Goal: Task Accomplishment & Management: Use online tool/utility

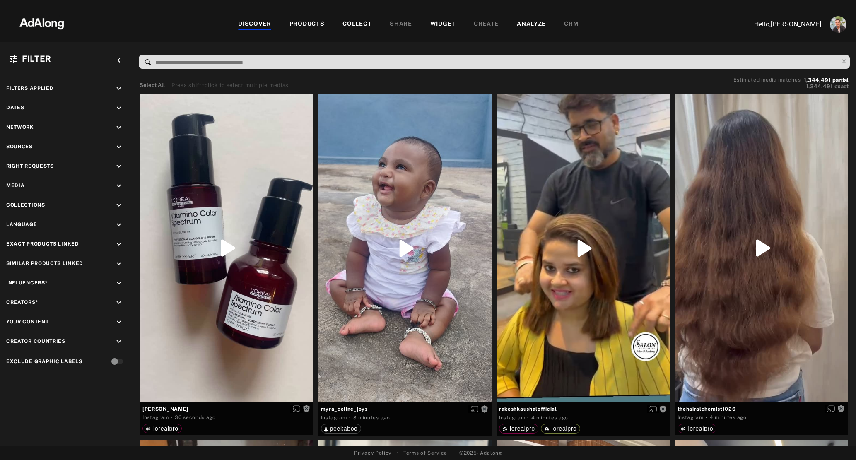
click at [837, 26] on img "Account settings" at bounding box center [838, 24] width 17 height 17
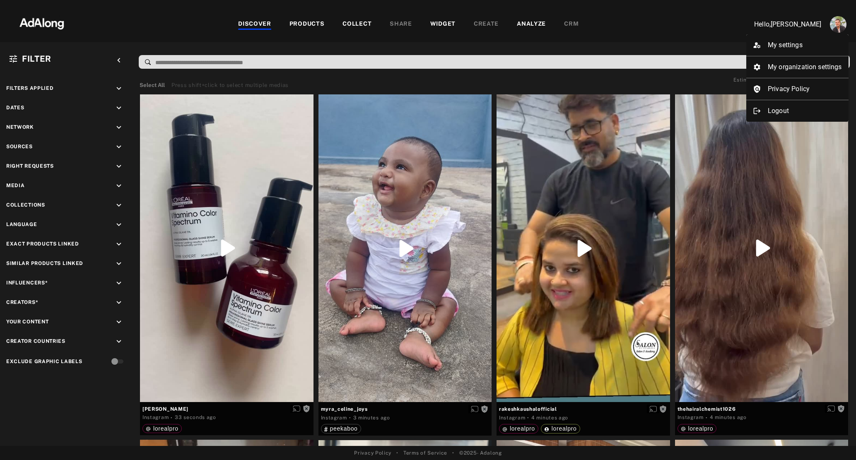
click at [656, 23] on div at bounding box center [428, 230] width 856 height 460
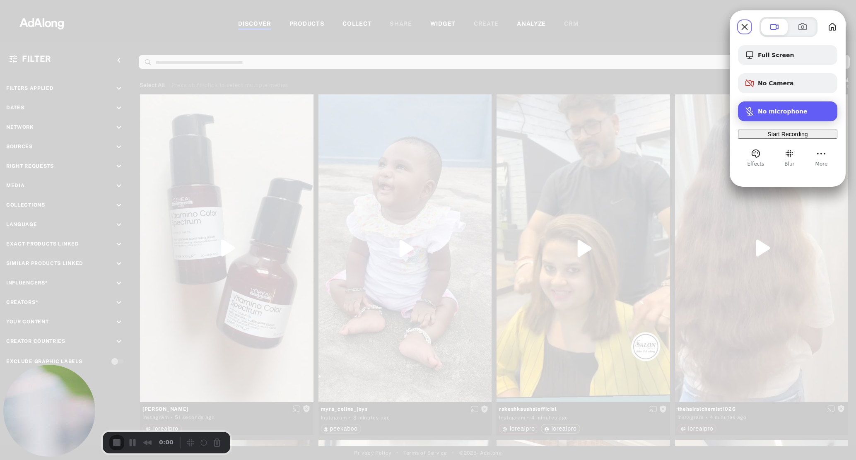
click at [771, 109] on span "No microphone" at bounding box center [783, 111] width 50 height 7
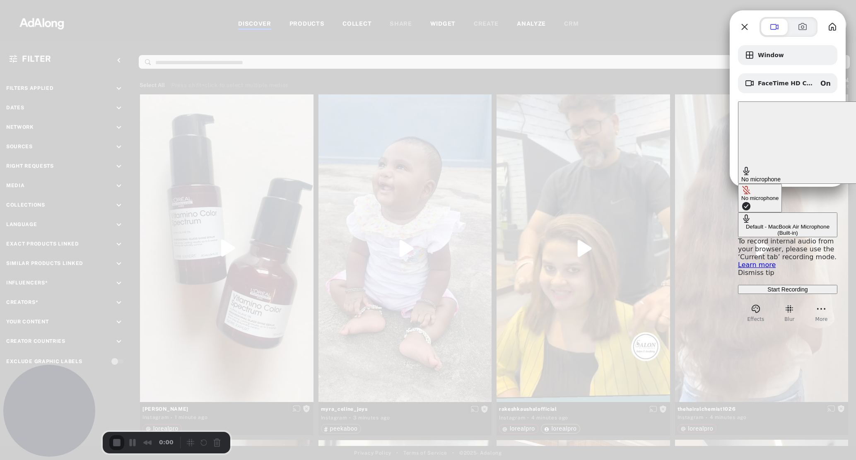
click at [741, 224] on div "Default - MacBook Air Microphone (Built-in)" at bounding box center [787, 230] width 93 height 12
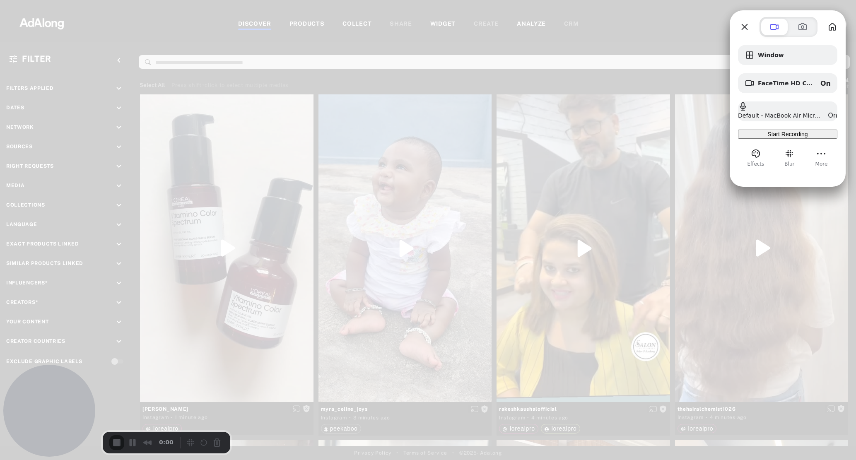
click at [709, 13] on div at bounding box center [428, 230] width 856 height 460
click at [779, 84] on span "FaceTime HD Camera (Built-in) (05ac:8514)" at bounding box center [786, 83] width 56 height 7
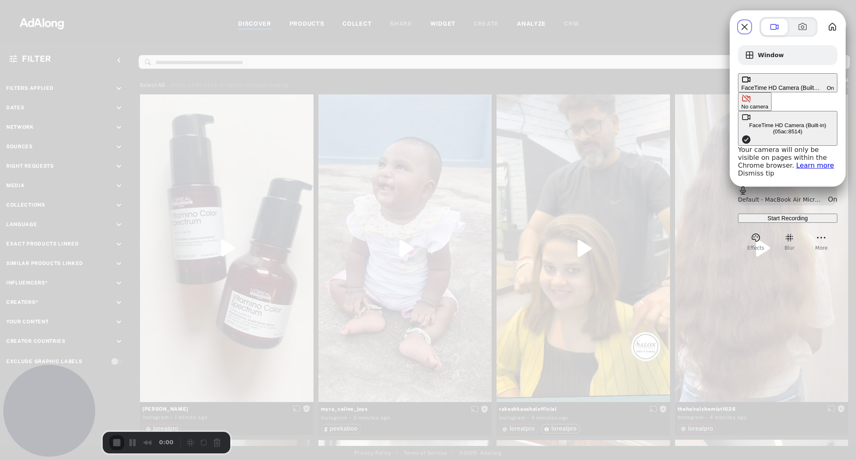
click at [741, 122] on div "FaceTime HD Camera (Built-in) (05ac:8514)" at bounding box center [787, 128] width 93 height 12
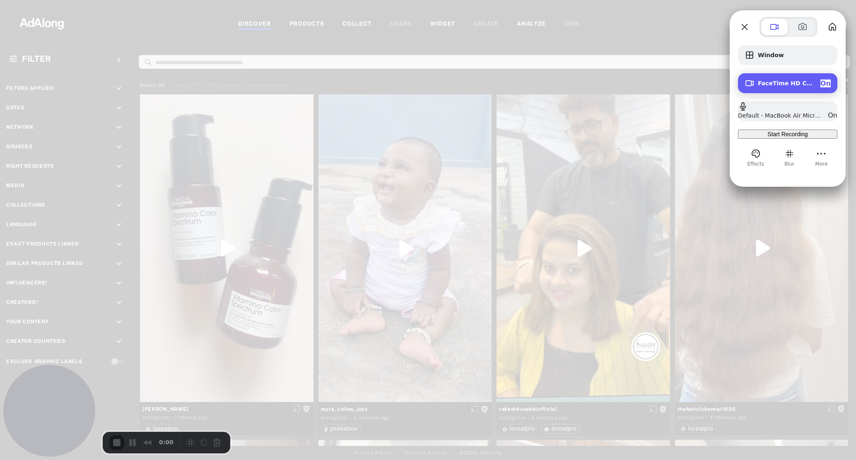
click at [823, 80] on div "On" at bounding box center [825, 84] width 10 height 8
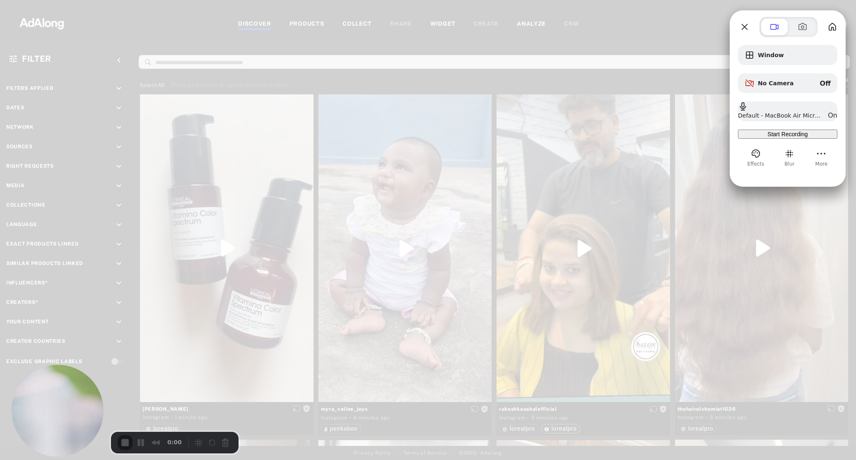
drag, startPoint x: 60, startPoint y: 391, endPoint x: 67, endPoint y: 456, distance: 65.8
click at [70, 460] on div "Window No Camera Off Default - MacBook Air Microphone (Built-in) On Start Recor…" at bounding box center [428, 230] width 856 height 460
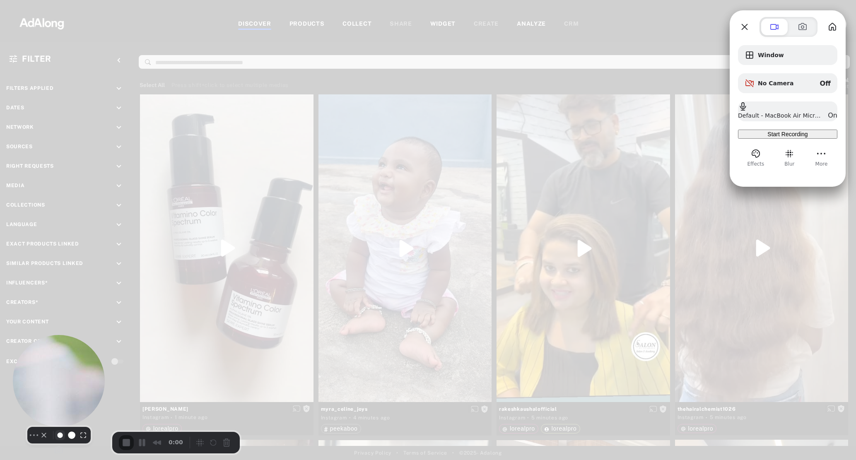
click at [58, 440] on button "Resize small" at bounding box center [60, 435] width 10 height 10
click at [39, 440] on button "Camera off" at bounding box center [44, 435] width 10 height 10
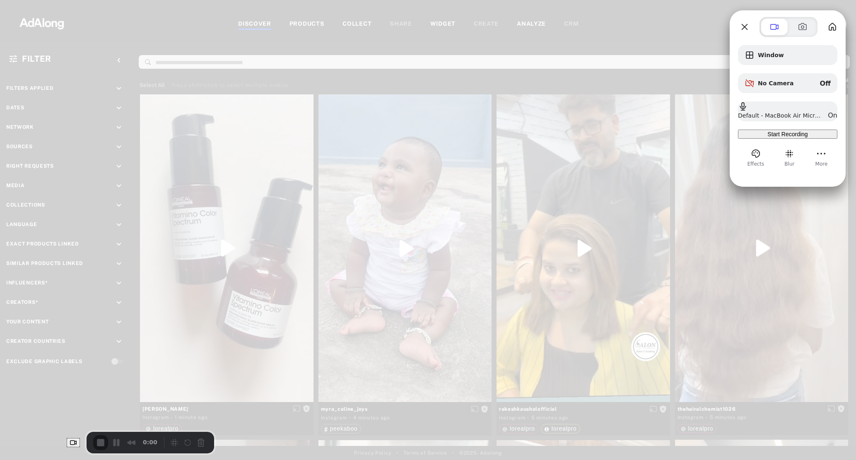
click at [772, 138] on span "Start Recording" at bounding box center [787, 134] width 40 height 7
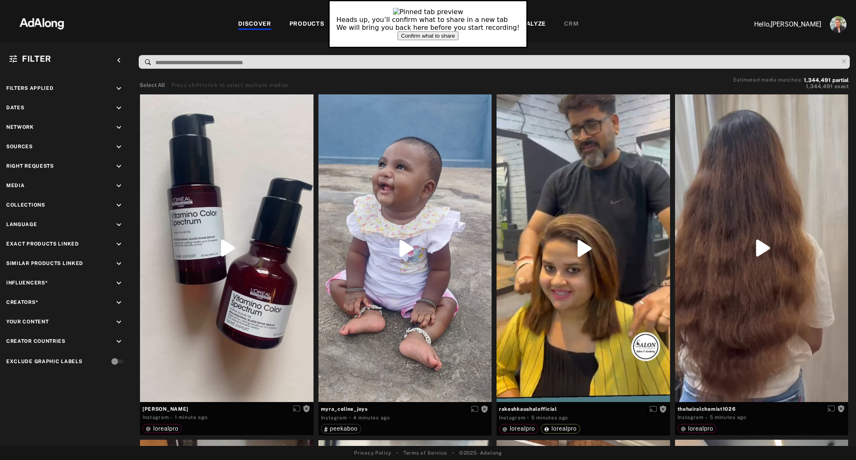
click at [458, 40] on button "Confirm what to share" at bounding box center [428, 35] width 60 height 9
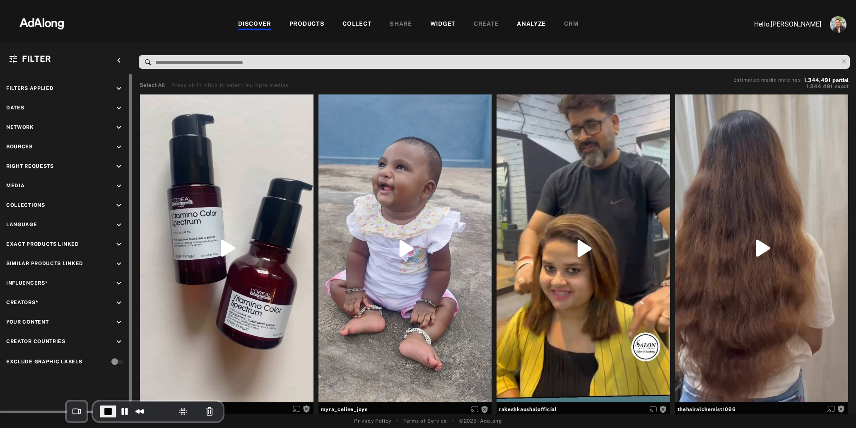
click at [118, 284] on icon "keyboard_arrow_down" at bounding box center [118, 283] width 9 height 9
click at [15, 316] on icon at bounding box center [15, 317] width 6 height 6
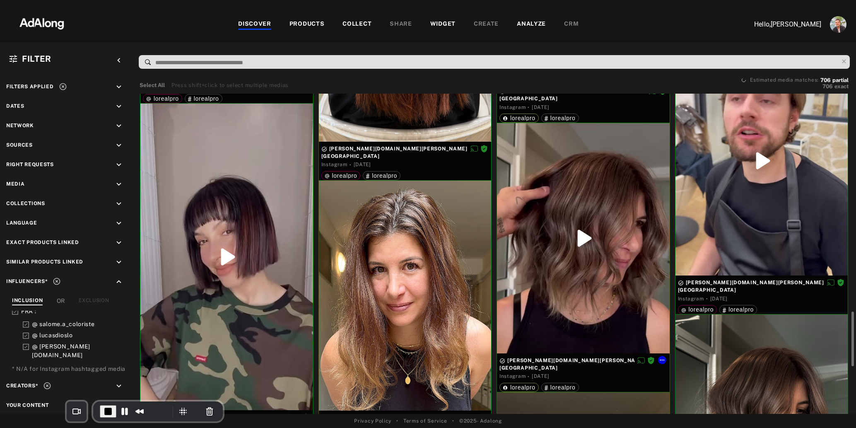
scroll to position [867, 0]
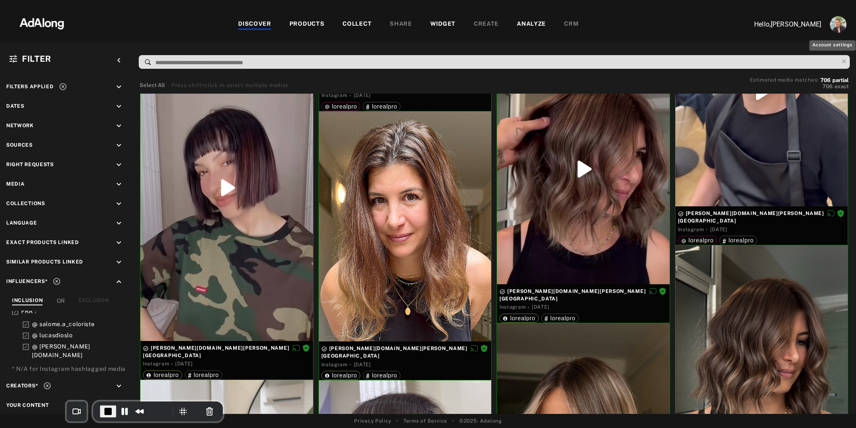
click at [835, 27] on img "Account settings" at bounding box center [838, 24] width 17 height 17
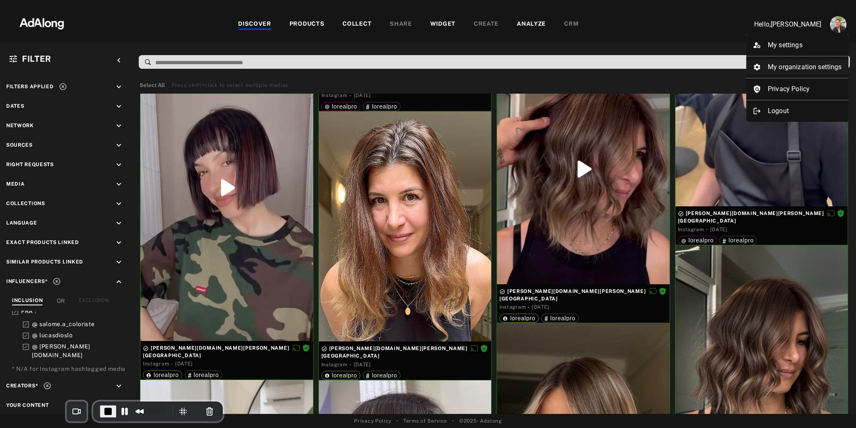
click at [802, 68] on li "My organization settings" at bounding box center [797, 67] width 102 height 15
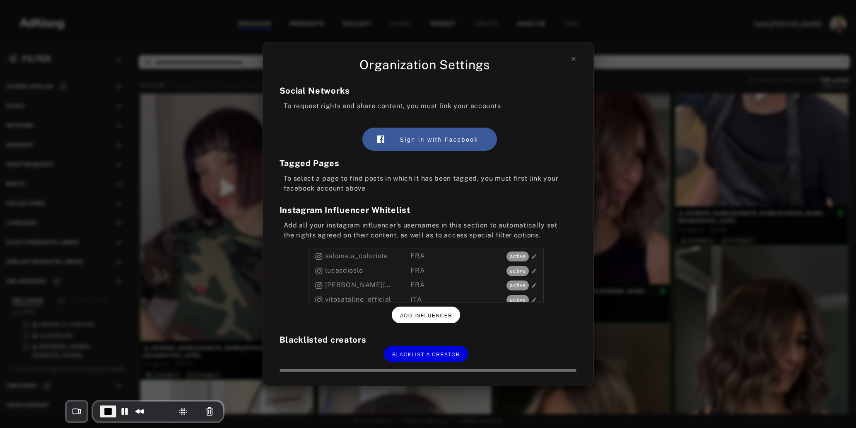
click at [421, 319] on button "ADD INFLUENCER" at bounding box center [426, 314] width 68 height 16
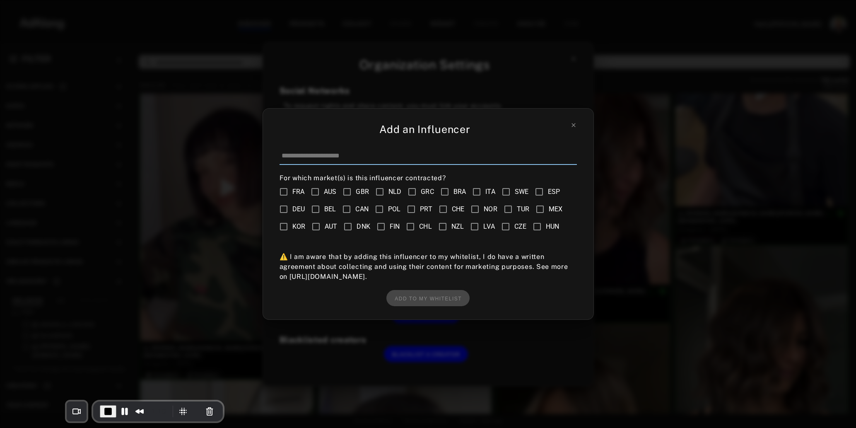
click at [331, 155] on input at bounding box center [428, 155] width 297 height 17
type input "*"
type input "**********"
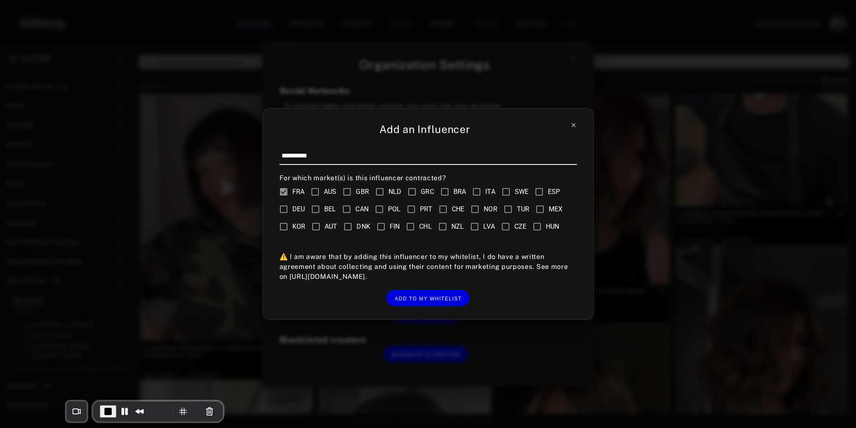
click at [575, 125] on icon at bounding box center [573, 125] width 7 height 7
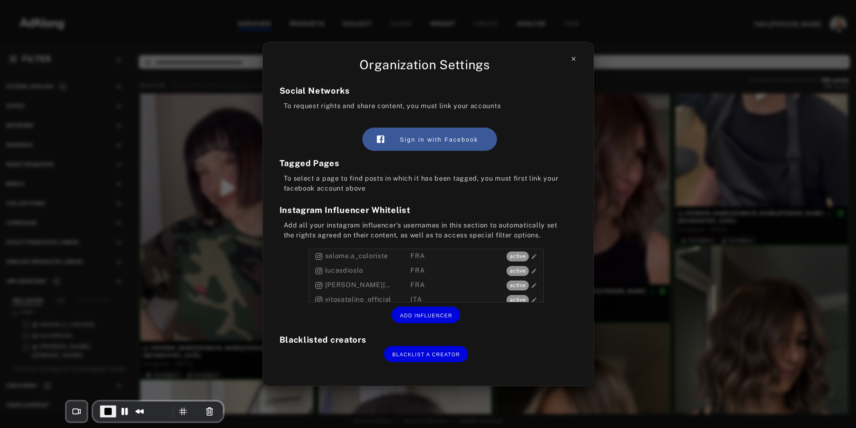
click at [574, 59] on icon at bounding box center [574, 59] width 4 height 4
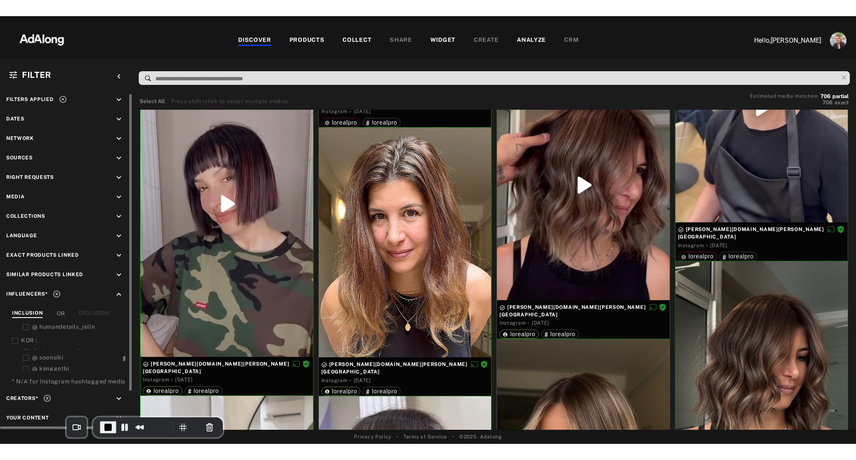
scroll to position [5, 0]
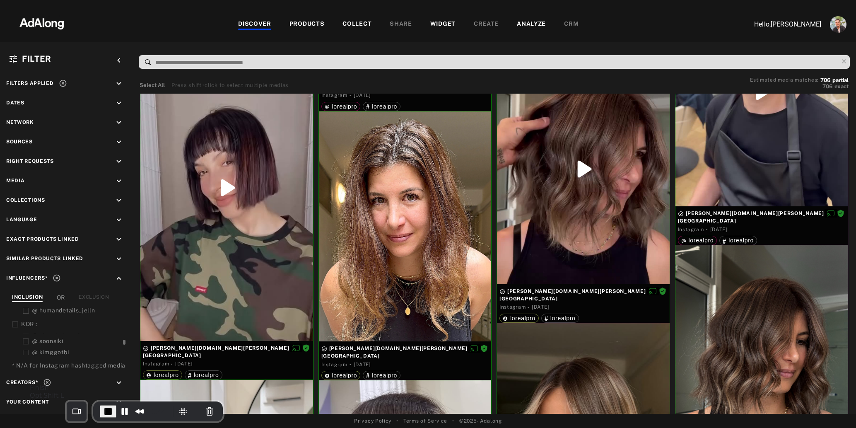
click at [103, 413] on span "End Recording" at bounding box center [108, 411] width 10 height 10
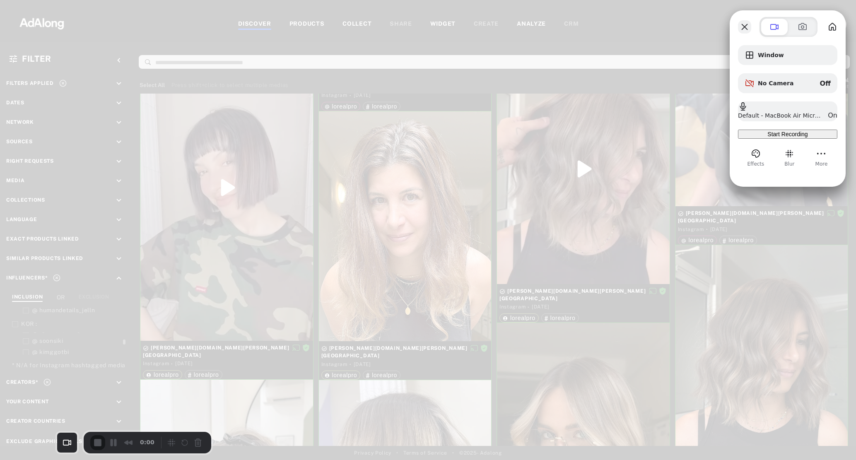
click at [741, 24] on button "Close" at bounding box center [744, 26] width 13 height 13
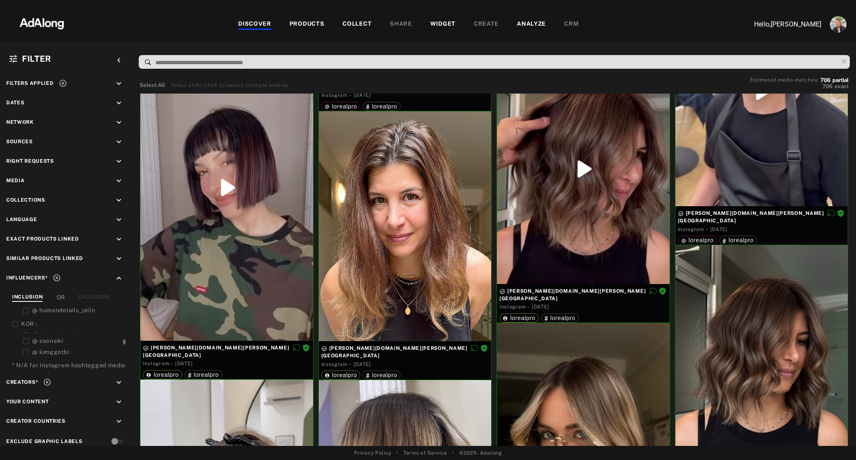
click at [357, 25] on div "COLLECT" at bounding box center [357, 24] width 29 height 10
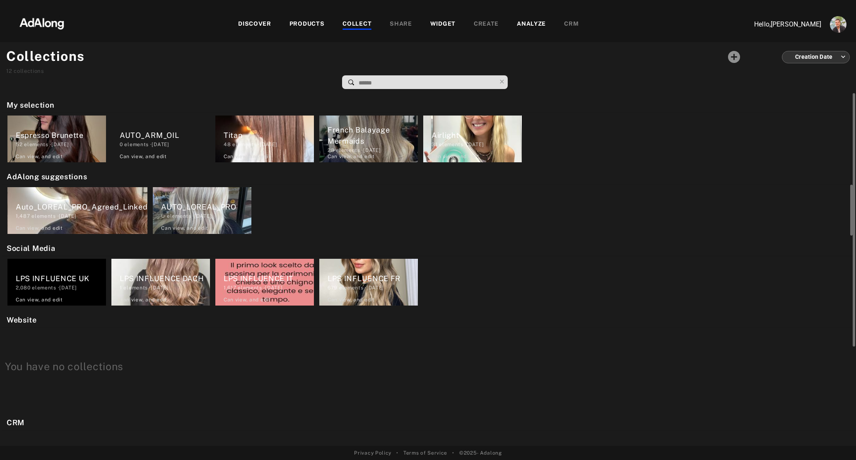
click at [186, 207] on div "AUTO_LOREAL_PRO" at bounding box center [206, 206] width 90 height 11
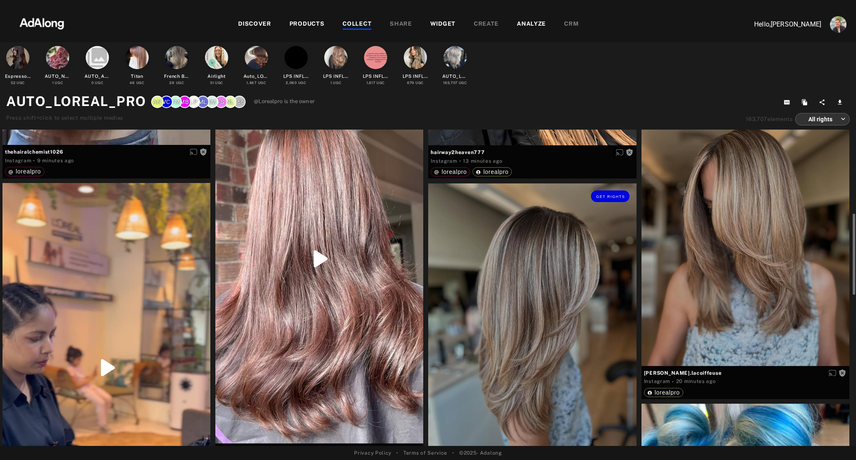
scroll to position [352, 0]
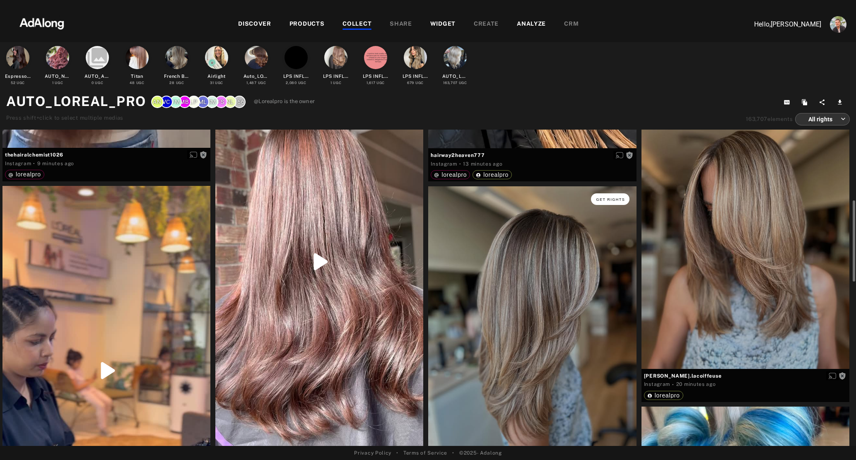
click at [604, 198] on span "Get rights" at bounding box center [610, 200] width 29 height 4
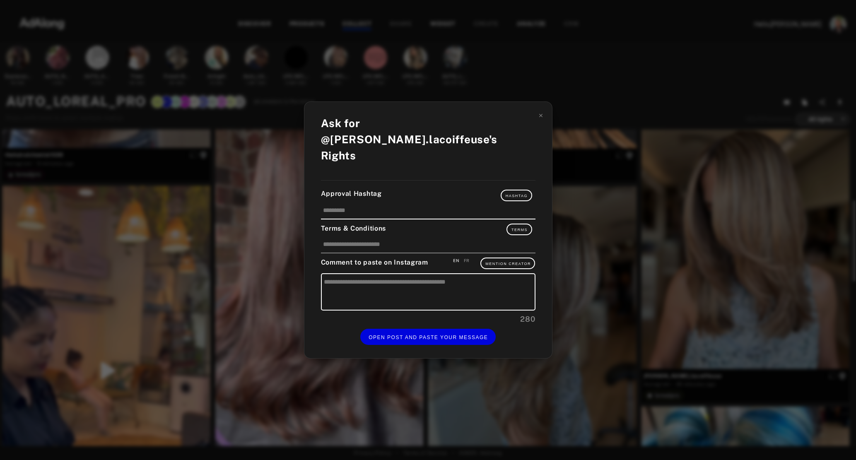
click at [642, 255] on div "Ask for @audrey.lacoiffeuse's Rights Approval Hashtag Hashtag Terms & Condition…" at bounding box center [428, 230] width 856 height 460
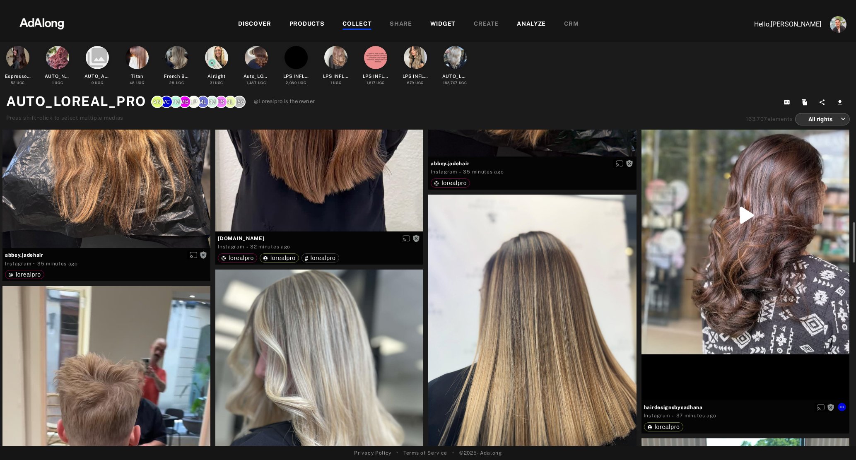
scroll to position [962, 0]
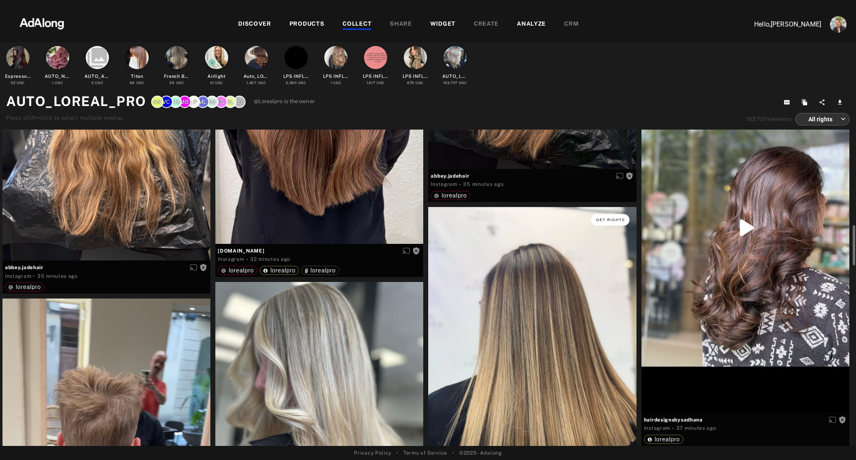
click at [615, 222] on button "Get rights" at bounding box center [610, 220] width 38 height 12
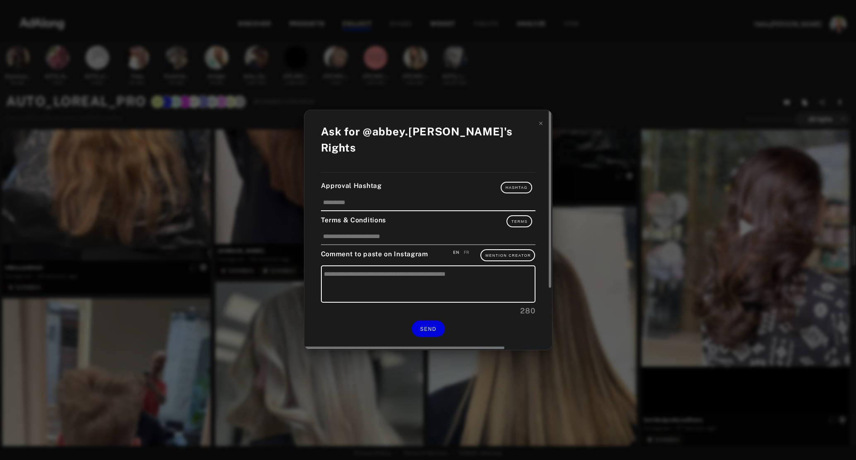
click at [468, 249] on div "FR" at bounding box center [467, 252] width 6 height 6
type textarea "**********"
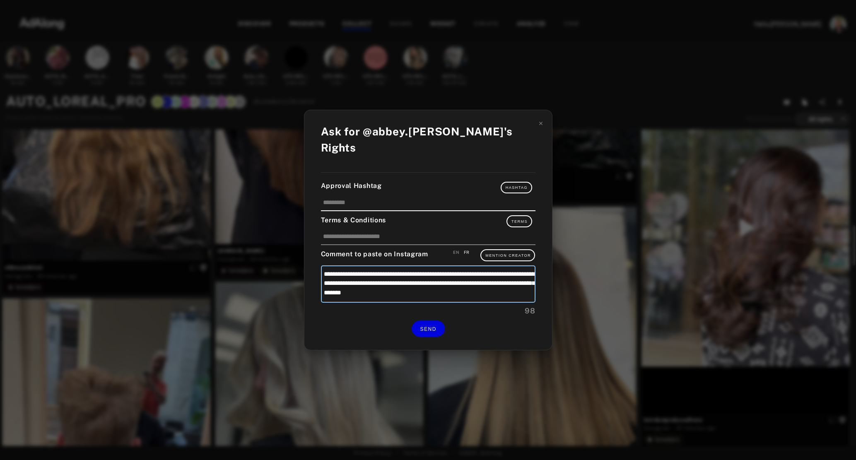
drag, startPoint x: 476, startPoint y: 282, endPoint x: 277, endPoint y: 240, distance: 203.2
click at [277, 240] on div "**********" at bounding box center [428, 230] width 856 height 460
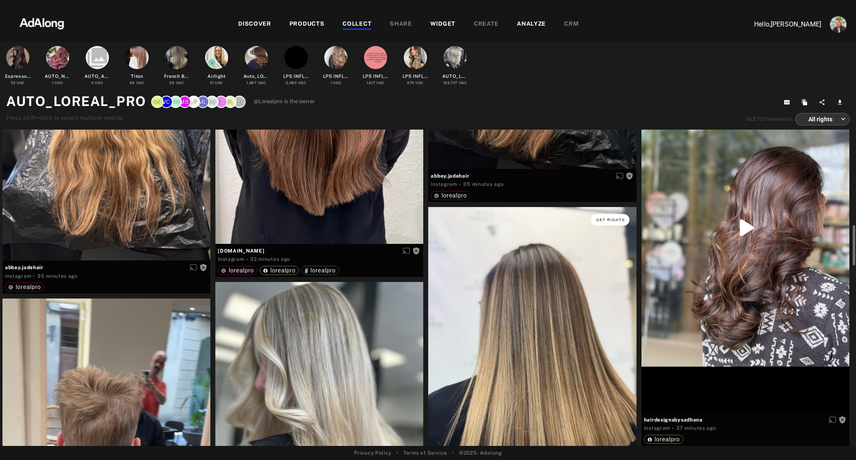
click at [615, 219] on span "Get rights" at bounding box center [610, 220] width 29 height 4
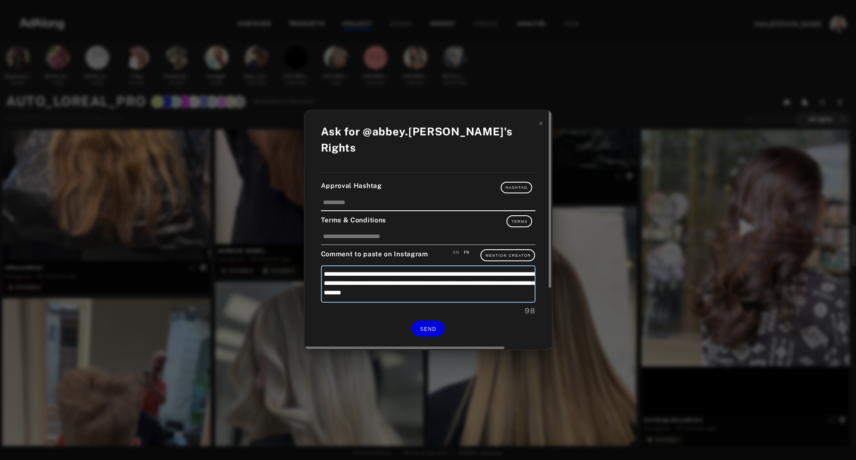
click at [461, 285] on textarea "**********" at bounding box center [428, 283] width 215 height 37
click at [321, 265] on textarea "**********" at bounding box center [428, 283] width 215 height 37
click at [456, 249] on div "EN" at bounding box center [456, 252] width 6 height 6
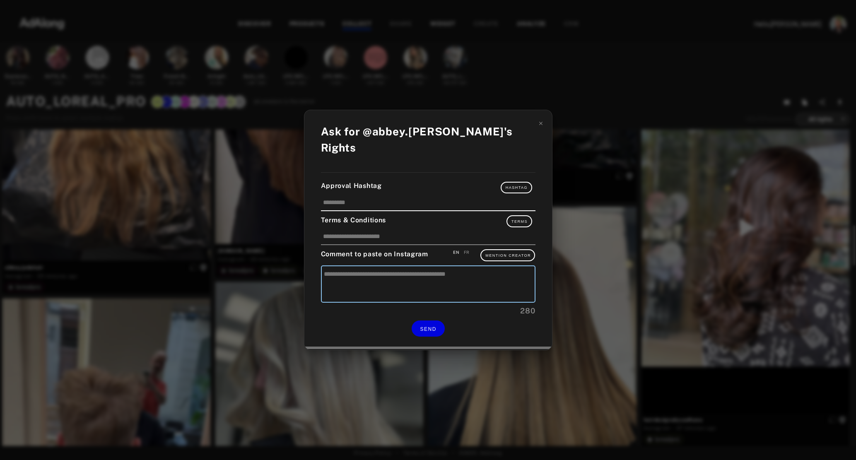
click at [456, 282] on textarea at bounding box center [428, 283] width 215 height 37
paste textarea "**********"
type textarea "**********"
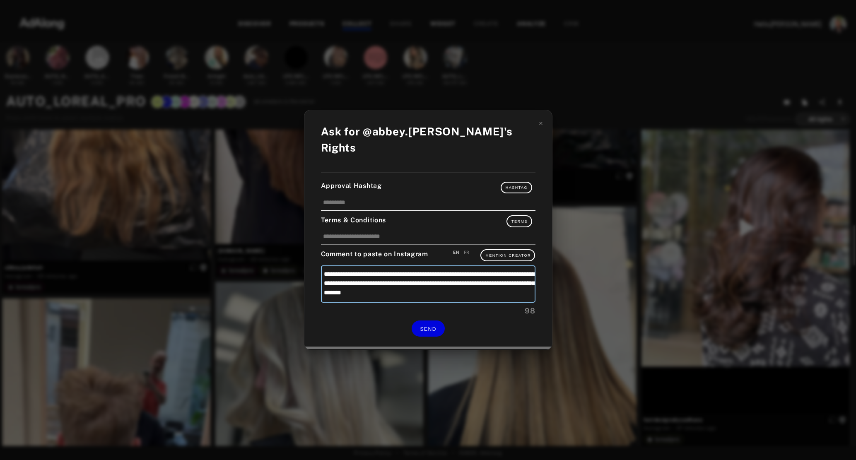
drag, startPoint x: 364, startPoint y: 265, endPoint x: 334, endPoint y: 265, distance: 29.8
click at [334, 265] on textarea "**********" at bounding box center [428, 283] width 215 height 37
type textarea "**********"
click at [505, 253] on span "Mention Creator" at bounding box center [508, 255] width 46 height 4
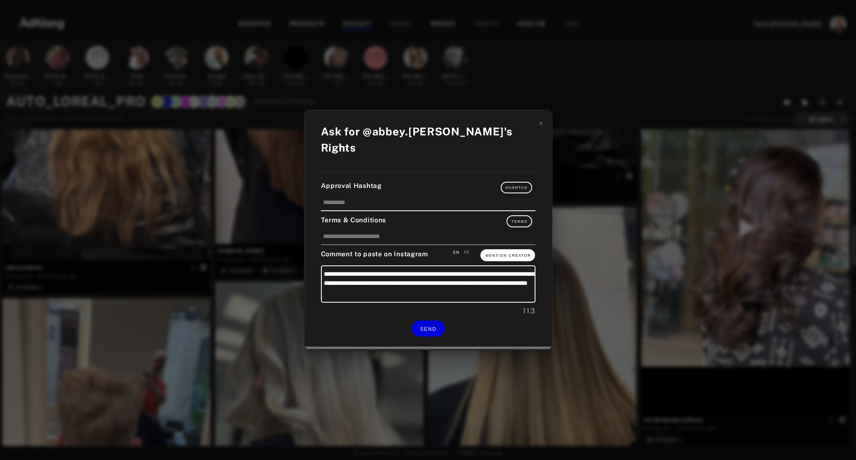
type textarea "**********"
drag, startPoint x: 443, startPoint y: 275, endPoint x: 426, endPoint y: 276, distance: 17.4
click at [426, 276] on textarea "**********" at bounding box center [428, 283] width 215 height 37
click at [356, 198] on input at bounding box center [428, 205] width 215 height 14
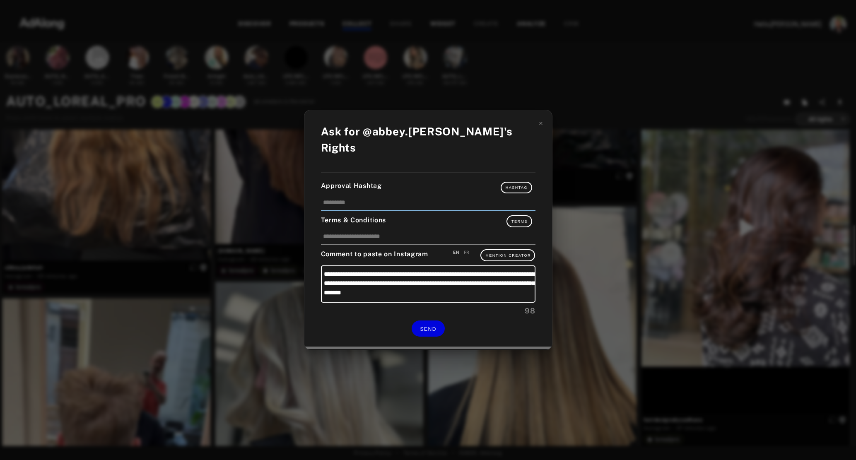
paste input "*****"
click at [324, 198] on input "*****" at bounding box center [428, 205] width 215 height 14
type input "******"
drag, startPoint x: 443, startPoint y: 276, endPoint x: 424, endPoint y: 276, distance: 19.1
click at [424, 276] on textarea "**********" at bounding box center [428, 283] width 215 height 37
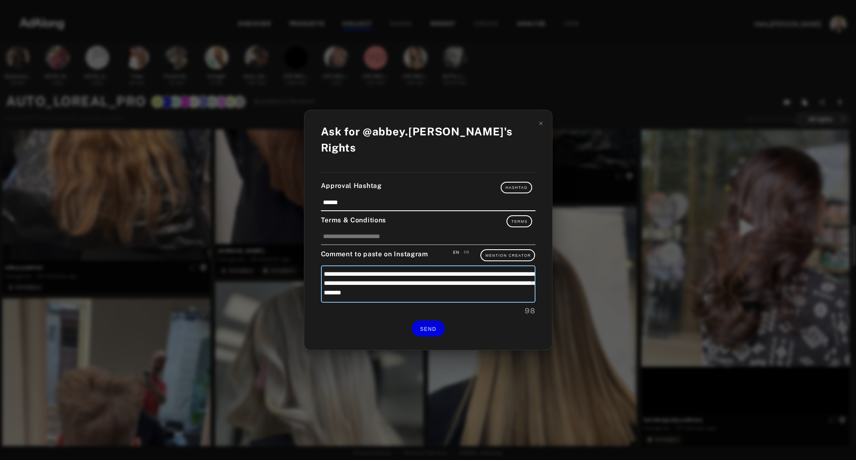
type textarea "**********"
click at [519, 186] on span "Hashtag" at bounding box center [517, 188] width 22 height 4
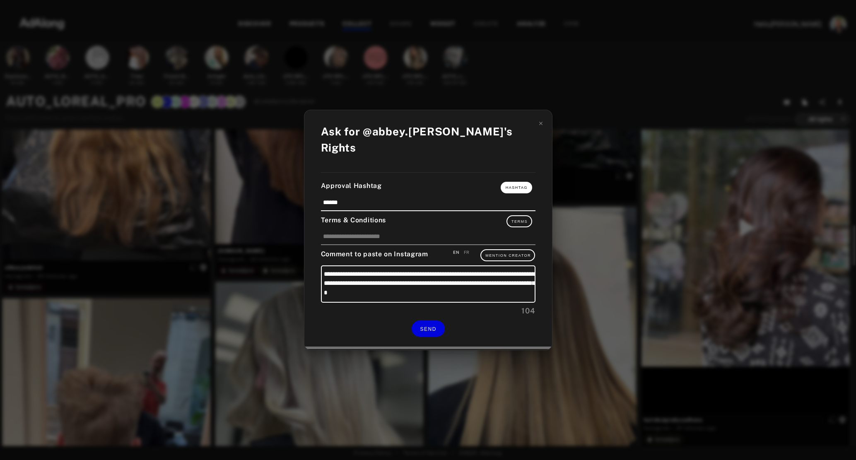
type textarea "**********"
click at [429, 275] on textarea "**********" at bounding box center [428, 283] width 215 height 37
type textarea "**********"
click at [442, 274] on textarea "**********" at bounding box center [428, 283] width 215 height 37
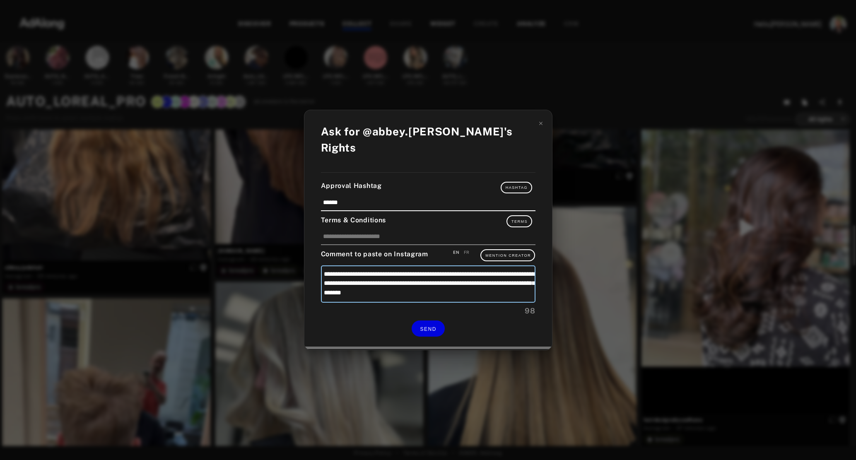
type textarea "**********"
click at [328, 198] on input "******" at bounding box center [428, 205] width 215 height 14
type input "*****"
click at [422, 276] on textarea "**********" at bounding box center [428, 283] width 215 height 37
type textarea "**********"
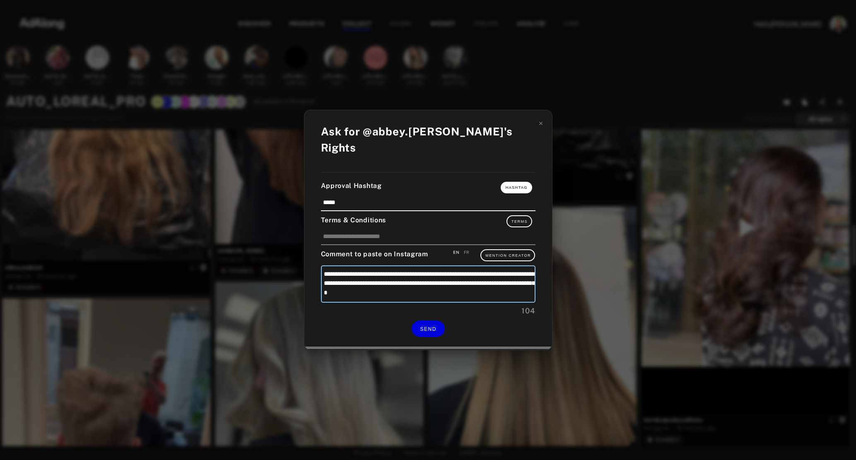
type textarea "**********"
click at [513, 184] on button "Hashtag" at bounding box center [516, 188] width 31 height 12
type textarea "**********"
click at [609, 195] on div "**********" at bounding box center [428, 230] width 856 height 460
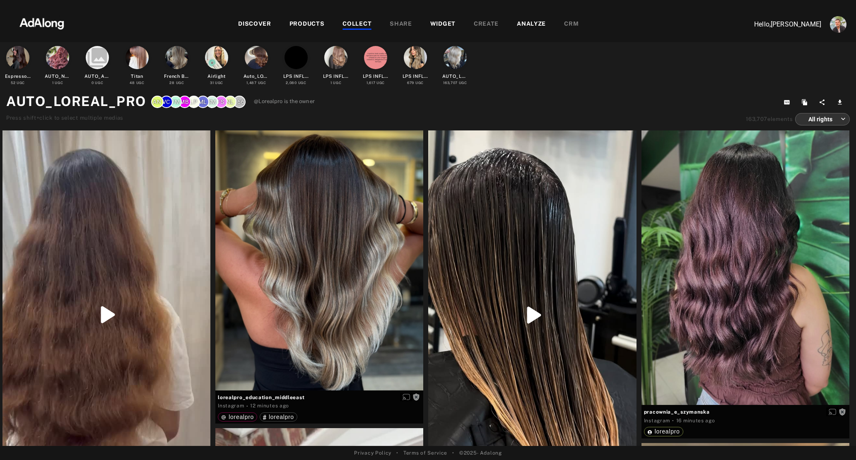
click at [36, 18] on img at bounding box center [41, 22] width 73 height 25
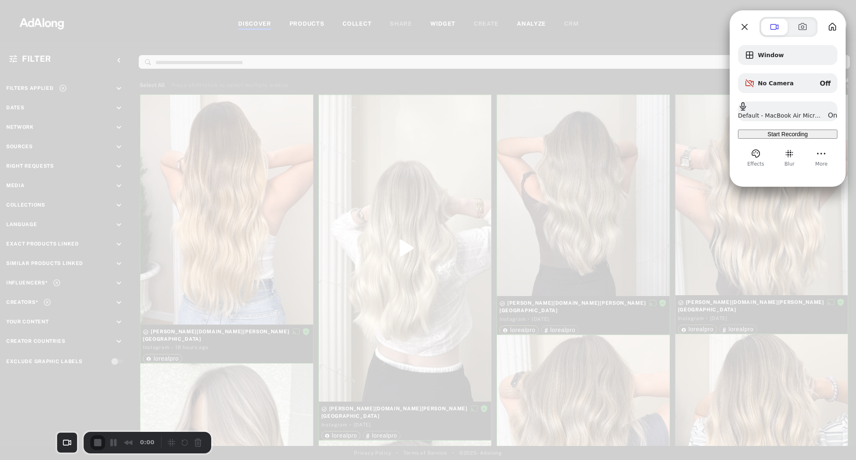
click at [796, 138] on span "Start Recording" at bounding box center [787, 134] width 40 height 7
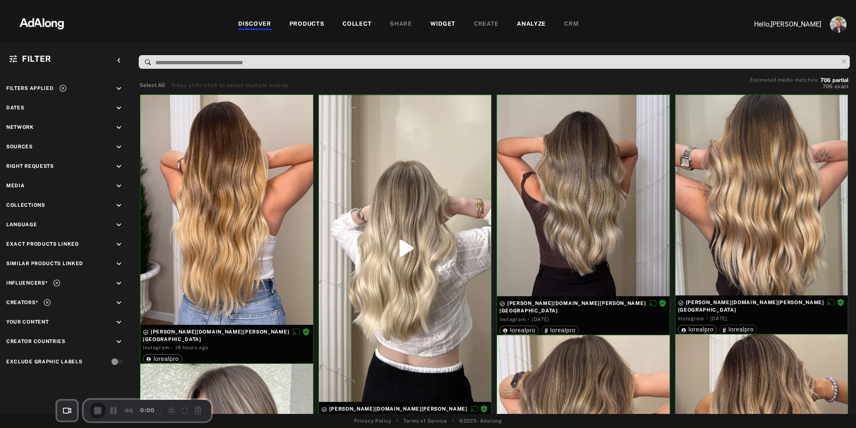
click at [57, 284] on icon at bounding box center [57, 283] width 8 height 8
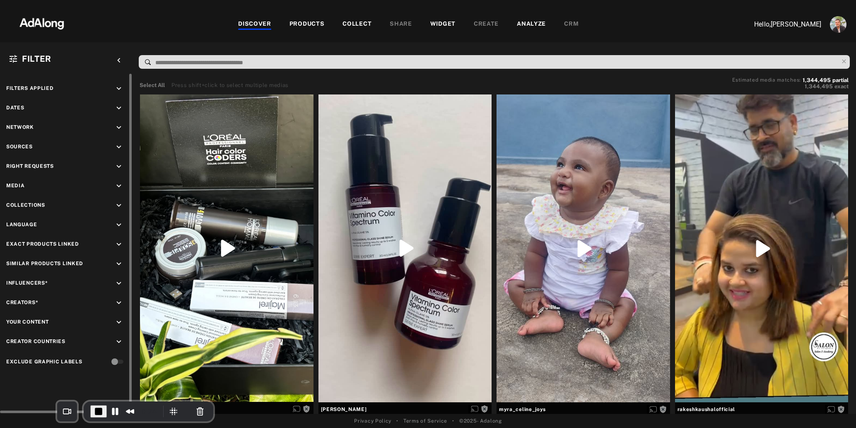
click at [120, 225] on icon "keyboard_arrow_down" at bounding box center [118, 224] width 9 height 9
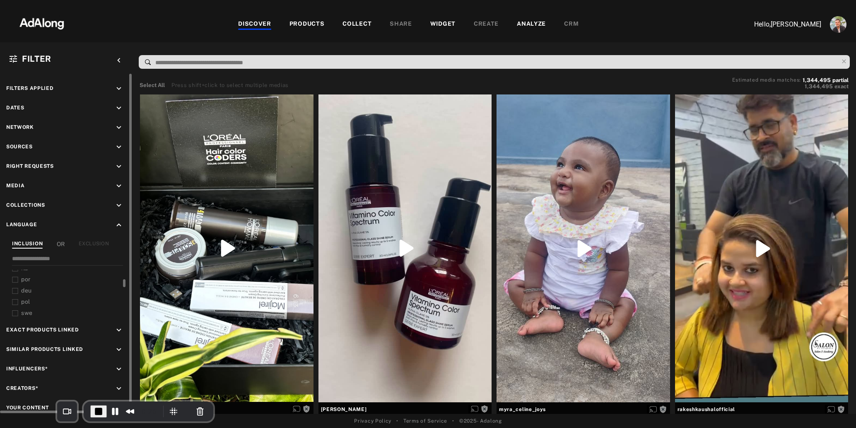
scroll to position [51, 0]
click at [360, 22] on div "COLLECT" at bounding box center [357, 24] width 29 height 10
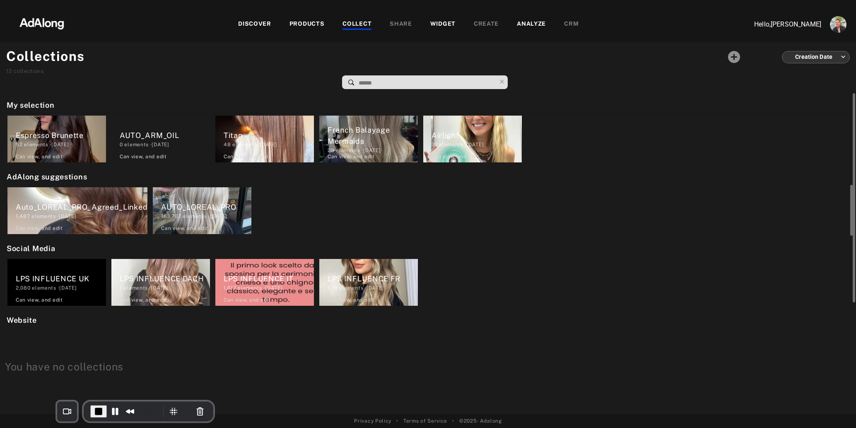
click at [193, 201] on div "AUTO_LOREAL_PRO" at bounding box center [206, 206] width 90 height 11
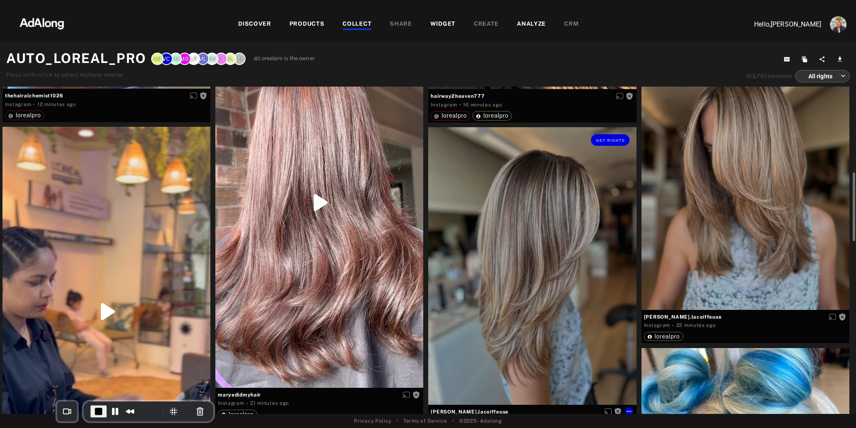
scroll to position [396, 0]
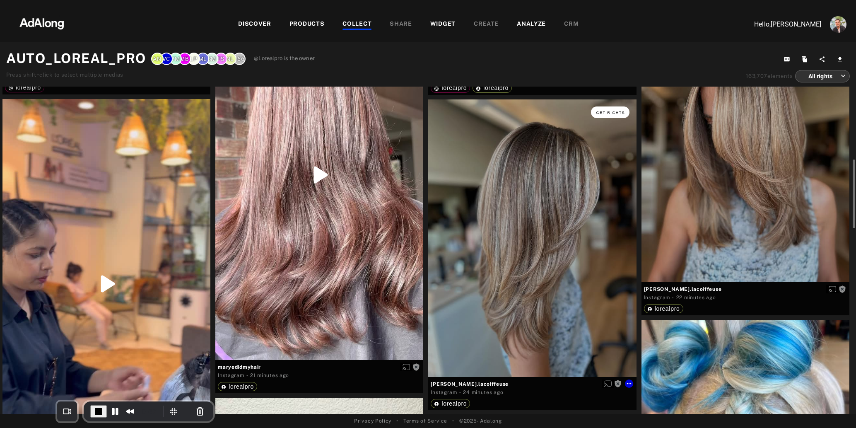
click at [618, 112] on span "Get rights" at bounding box center [610, 113] width 29 height 4
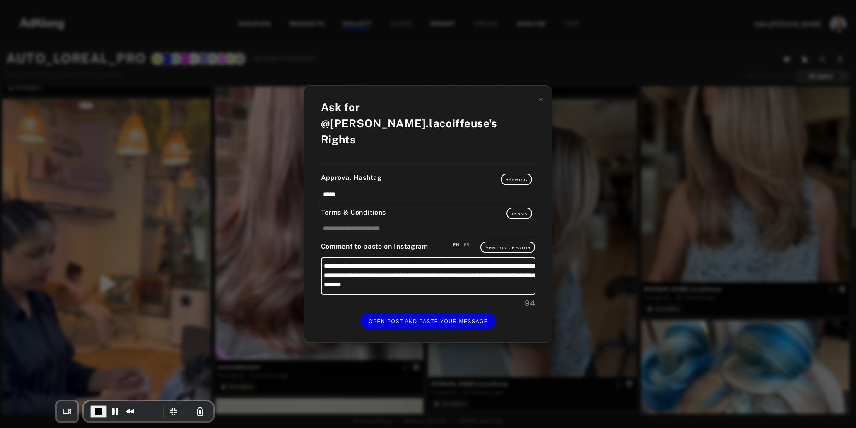
click at [614, 183] on div "**********" at bounding box center [428, 214] width 856 height 428
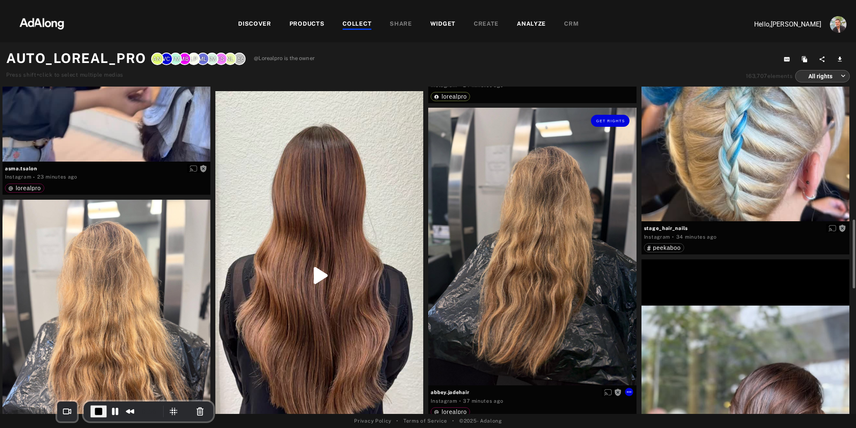
scroll to position [705, 0]
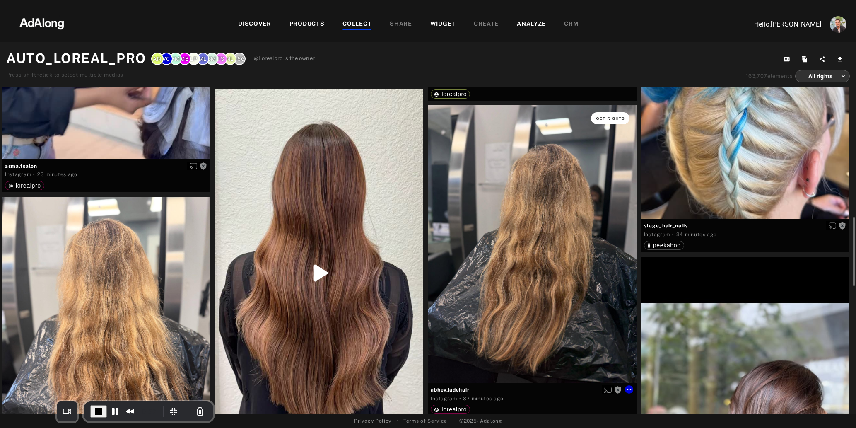
click at [609, 120] on span "Get rights" at bounding box center [610, 118] width 29 height 4
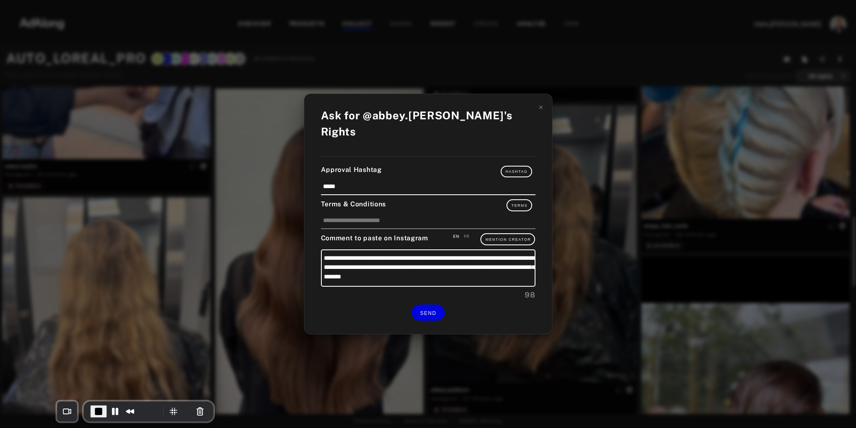
click at [611, 243] on div "**********" at bounding box center [428, 214] width 856 height 428
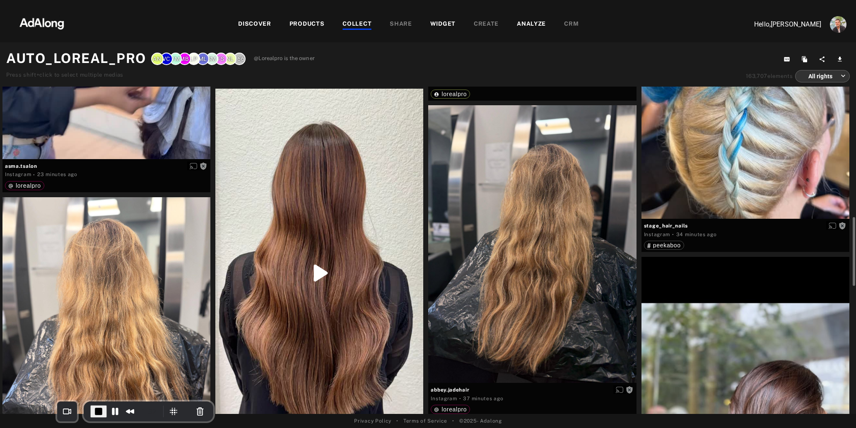
click at [36, 22] on img at bounding box center [41, 22] width 73 height 25
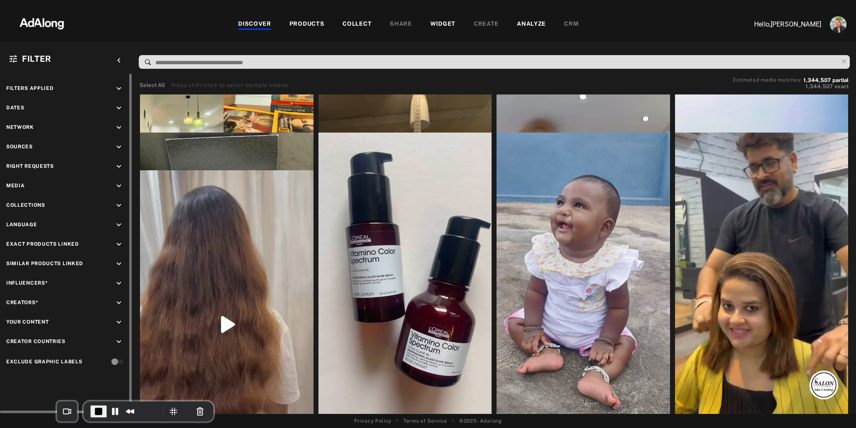
click at [119, 165] on icon "keyboard_arrow_down" at bounding box center [118, 166] width 9 height 9
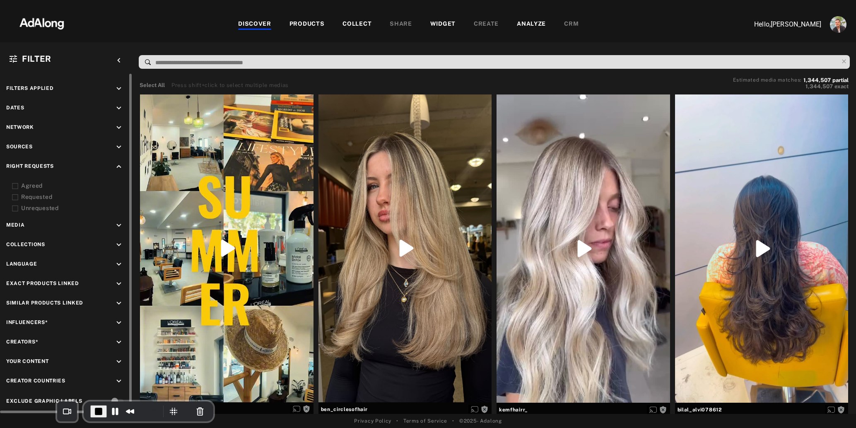
click at [35, 208] on div "Unrequested" at bounding box center [73, 208] width 105 height 9
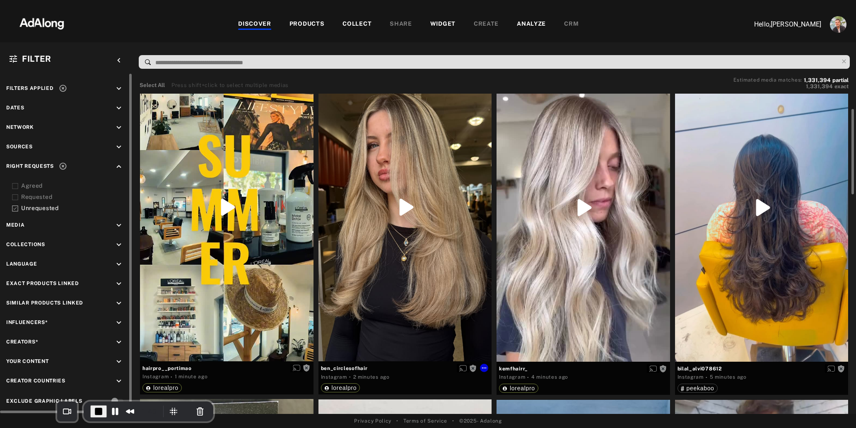
scroll to position [45, 0]
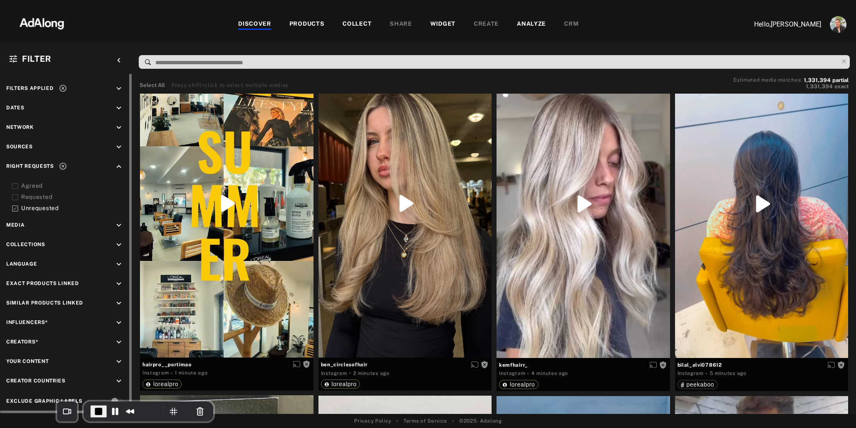
click at [31, 196] on div "Requested" at bounding box center [73, 197] width 105 height 9
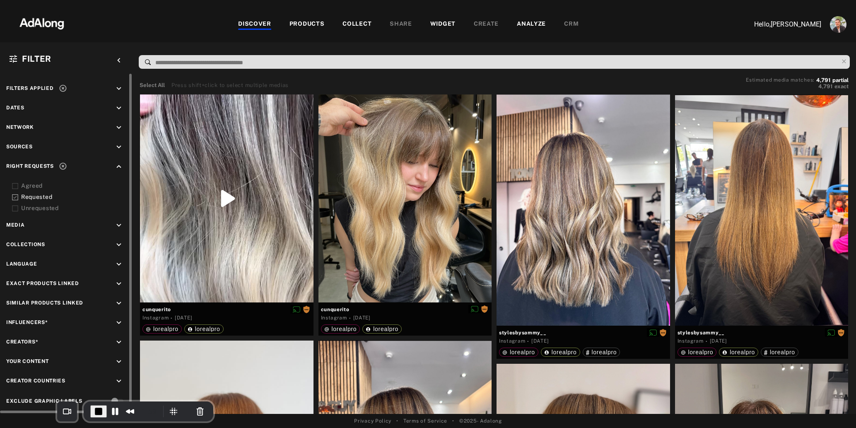
click at [19, 186] on div "Agreed" at bounding box center [69, 185] width 114 height 9
click at [16, 195] on icon at bounding box center [15, 197] width 6 height 6
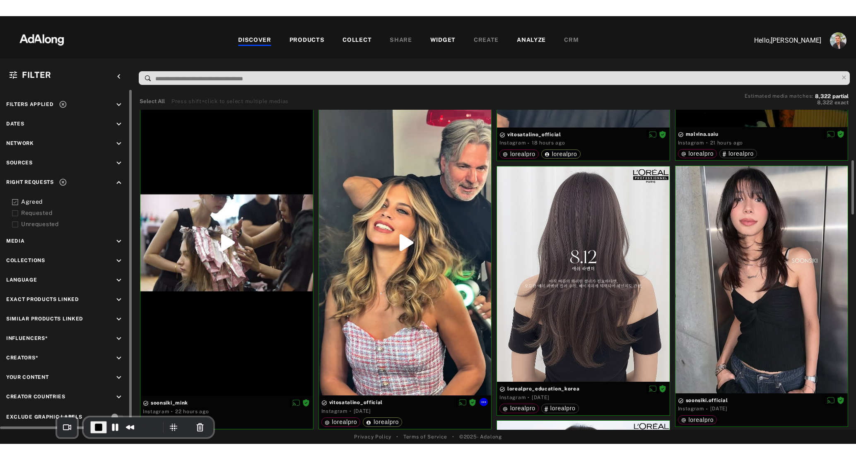
scroll to position [292, 0]
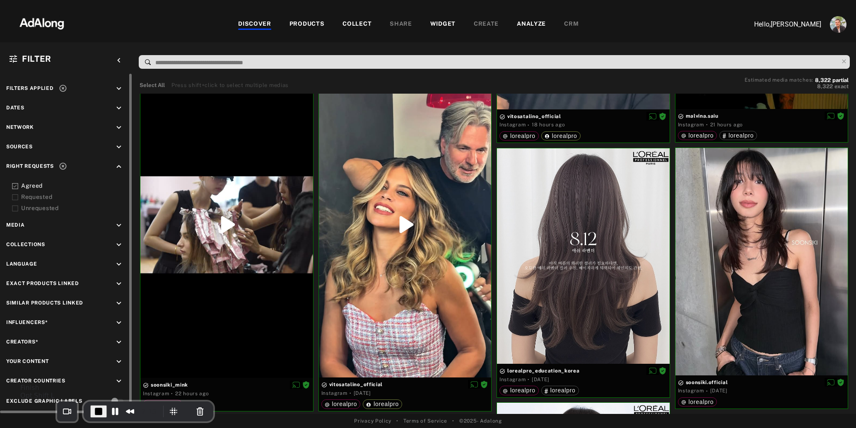
click at [94, 412] on span "End Recording" at bounding box center [99, 411] width 10 height 10
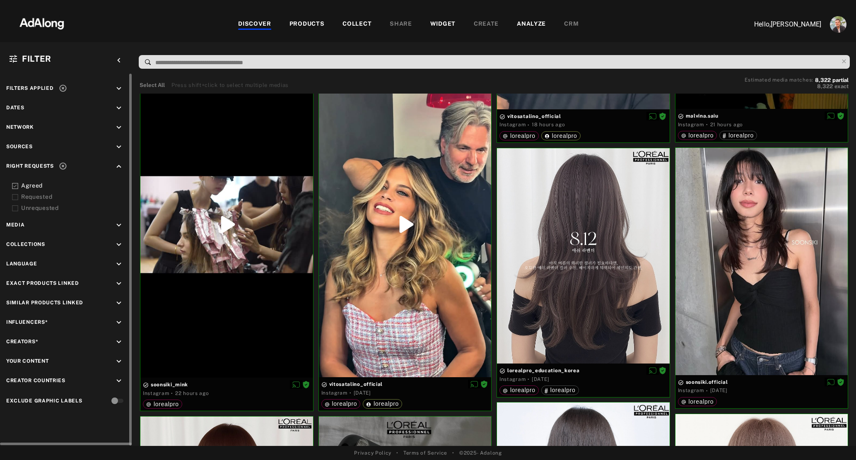
click at [66, 86] on icon at bounding box center [63, 88] width 8 height 8
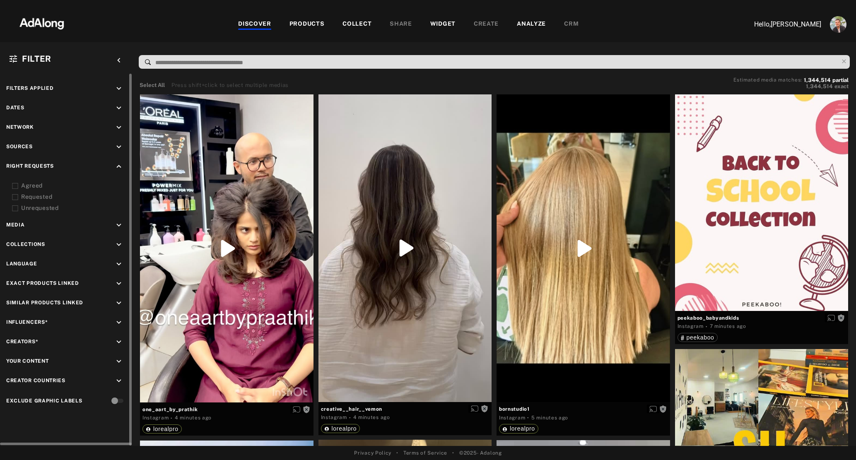
click at [122, 164] on icon "keyboard_arrow_up" at bounding box center [118, 166] width 9 height 9
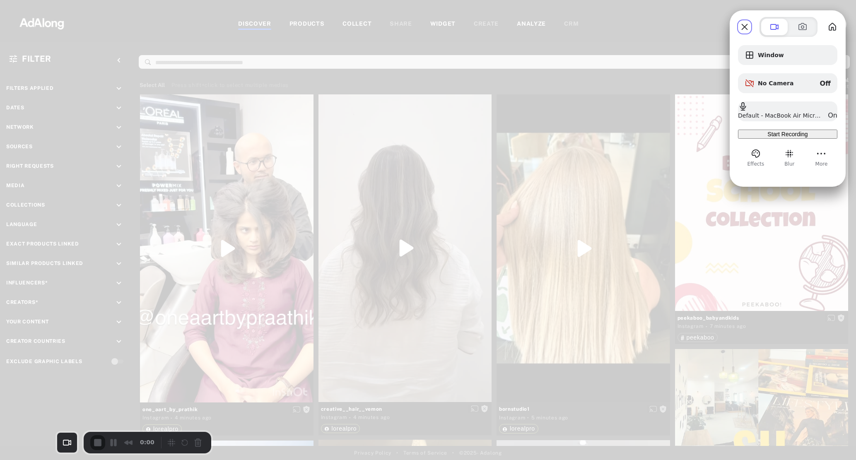
click at [808, 138] on div "Start Recording" at bounding box center [787, 134] width 93 height 7
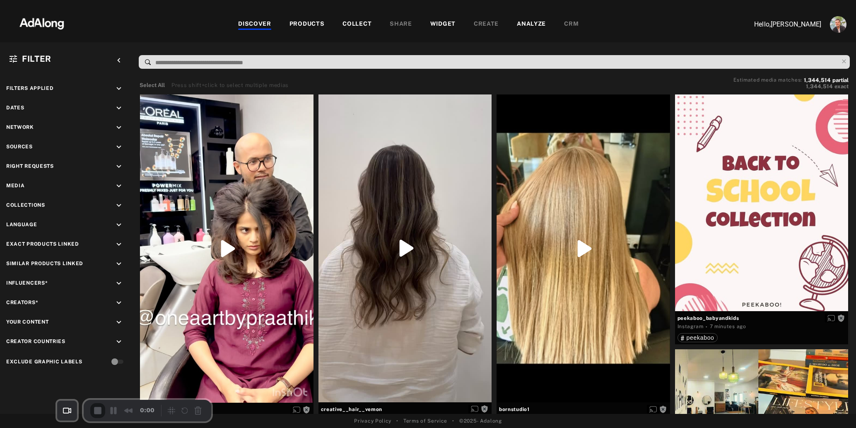
click at [352, 23] on div "COLLECT" at bounding box center [357, 24] width 29 height 10
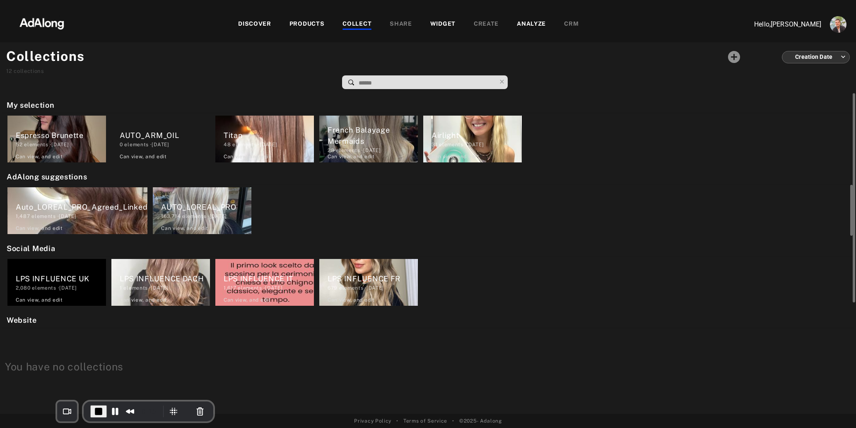
click at [189, 210] on div "AUTO_LOREAL_PRO" at bounding box center [206, 206] width 90 height 11
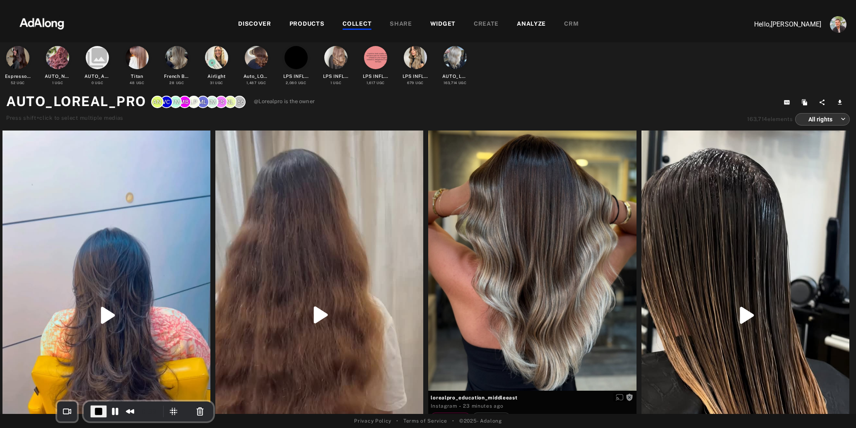
click at [352, 26] on div "COLLECT" at bounding box center [357, 24] width 29 height 10
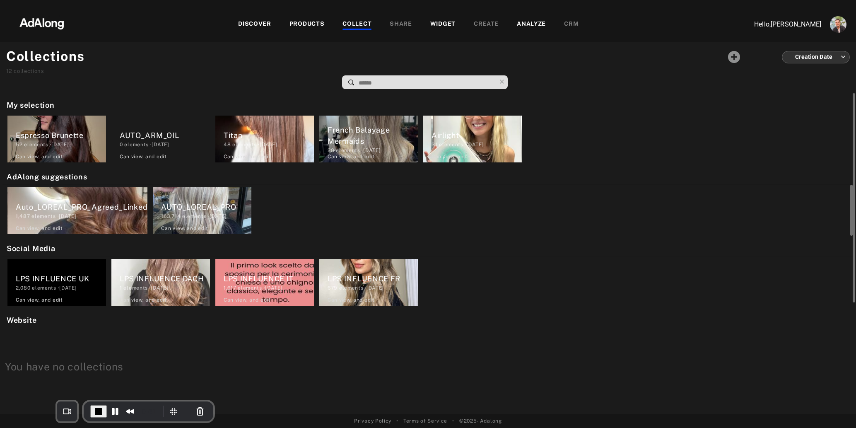
click at [82, 206] on div "Auto_LOREAL_PRO_Agreed_Linked" at bounding box center [82, 206] width 132 height 11
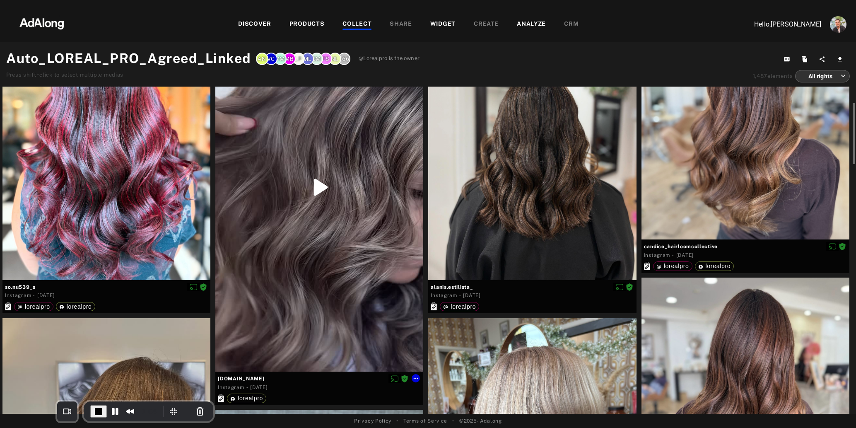
scroll to position [87, 0]
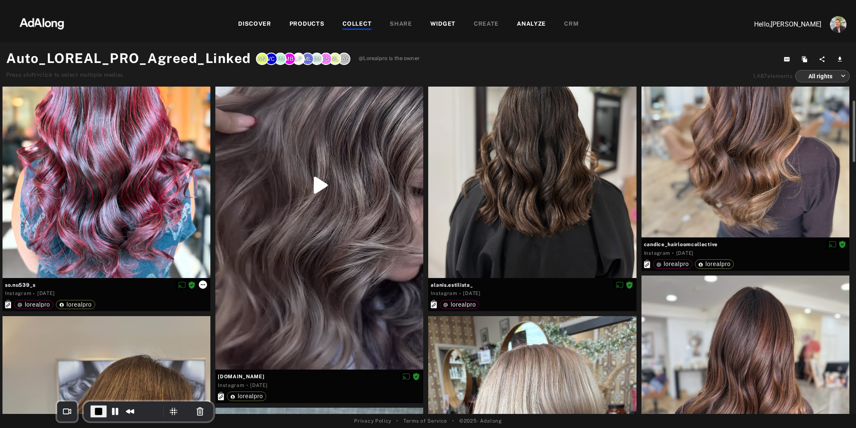
click at [203, 284] on icon at bounding box center [203, 284] width 5 height 1
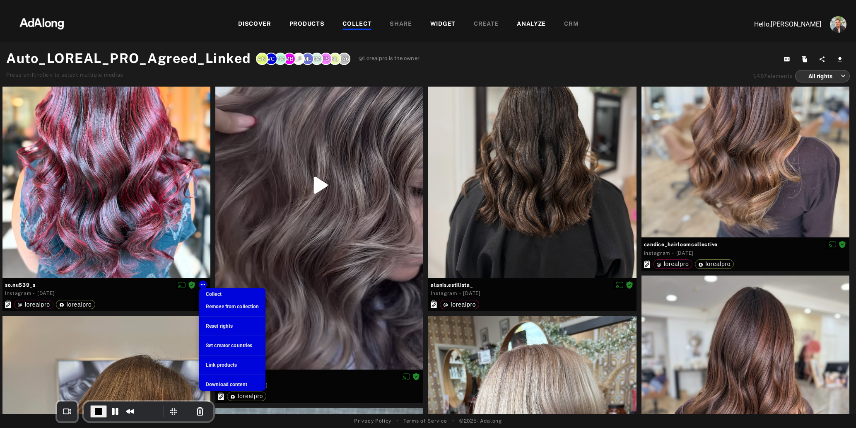
click at [186, 302] on div at bounding box center [428, 214] width 856 height 428
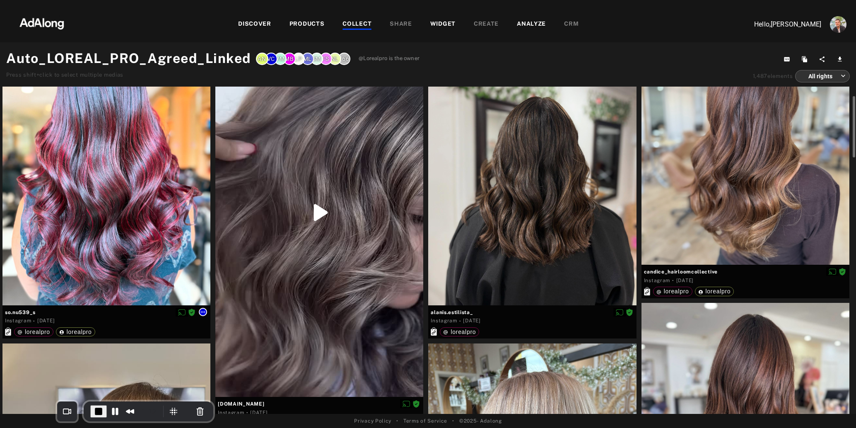
scroll to position [80, 0]
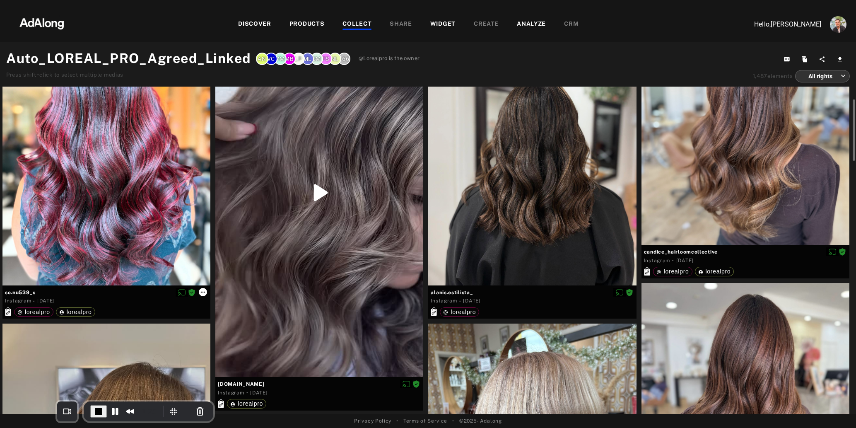
click at [206, 292] on icon at bounding box center [203, 292] width 7 height 7
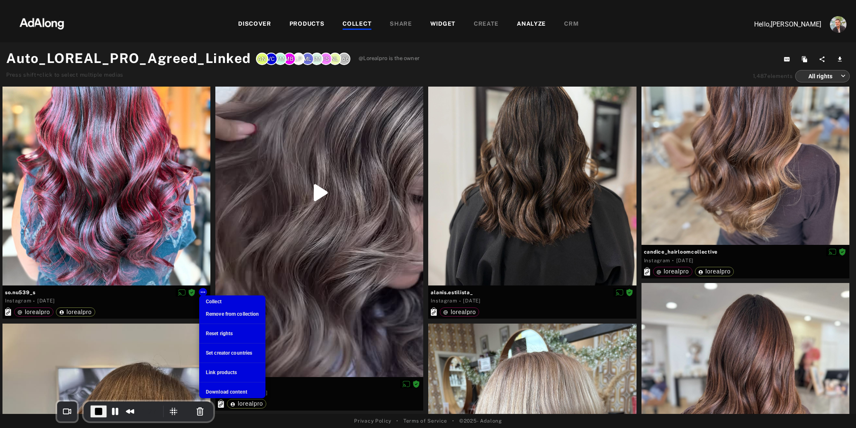
click at [154, 316] on div at bounding box center [428, 214] width 856 height 428
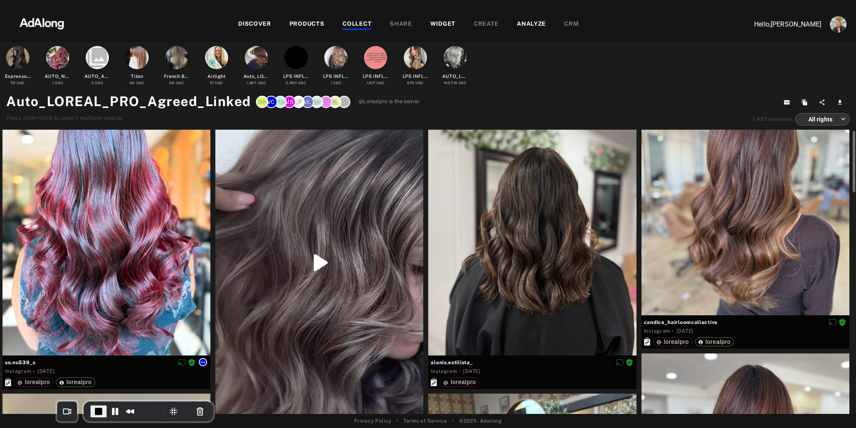
scroll to position [45, 0]
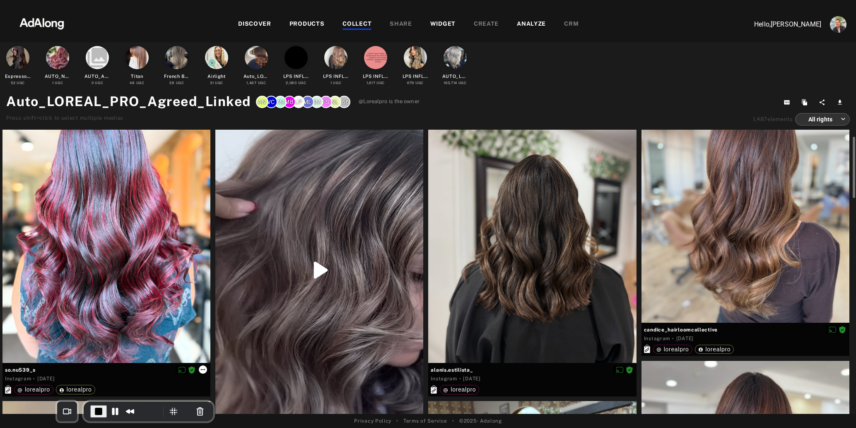
click at [203, 371] on icon at bounding box center [203, 369] width 7 height 7
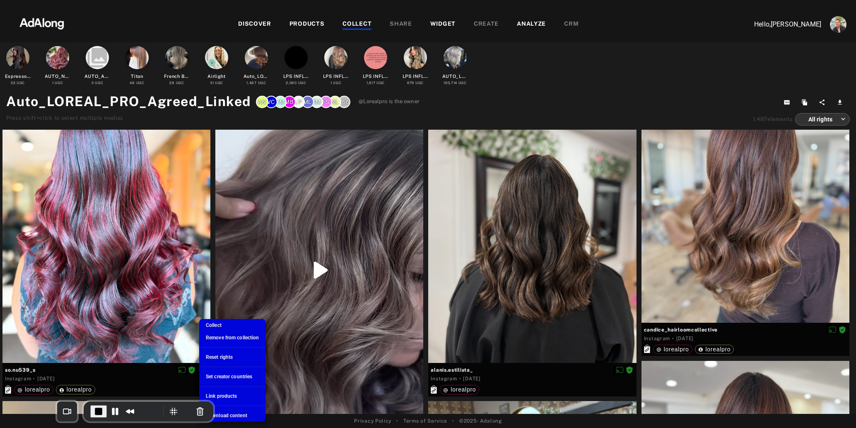
click at [218, 374] on span "Set creator countries" at bounding box center [229, 377] width 46 height 6
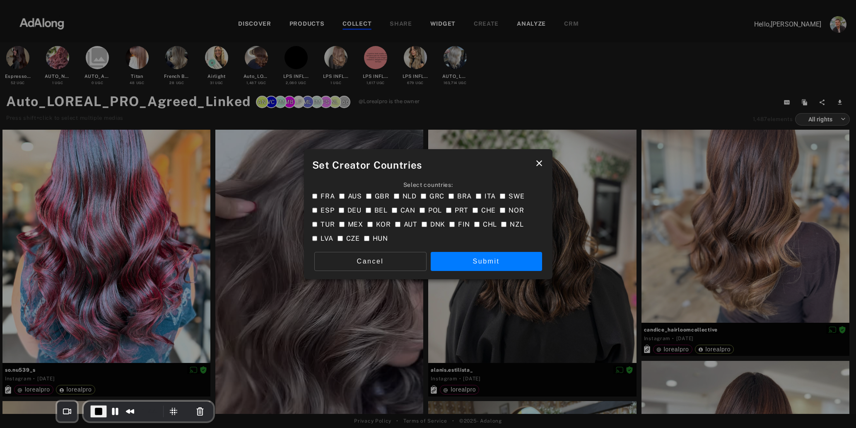
click at [540, 164] on icon "close" at bounding box center [539, 163] width 10 height 10
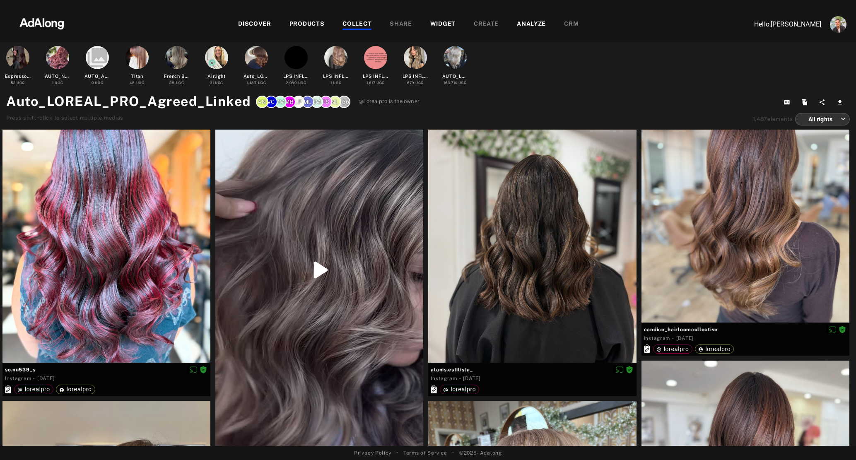
click at [355, 22] on div "COLLECT" at bounding box center [357, 24] width 29 height 10
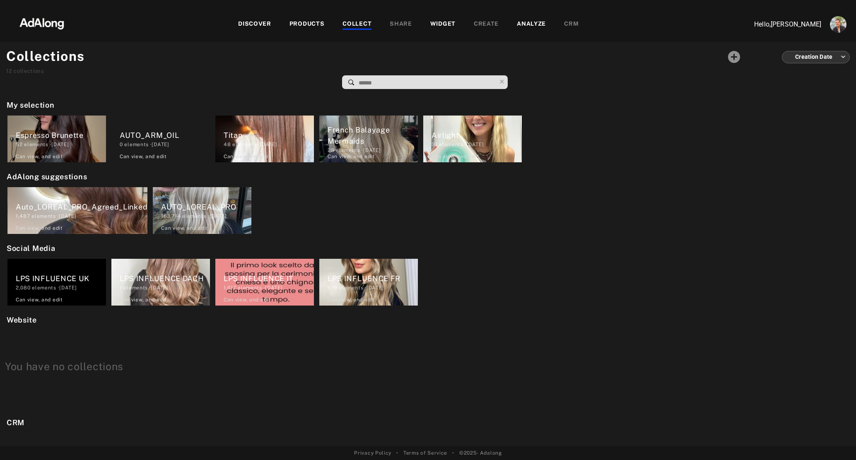
click at [49, 19] on img at bounding box center [41, 22] width 73 height 25
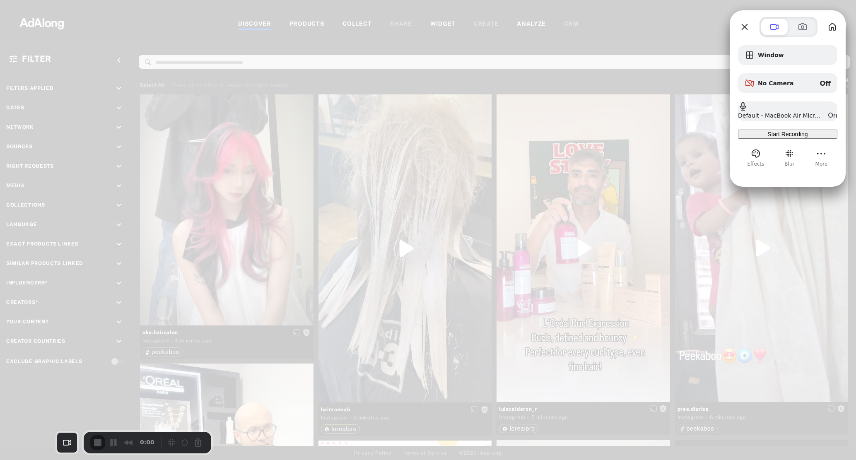
click at [774, 138] on span "Start Recording" at bounding box center [787, 134] width 40 height 7
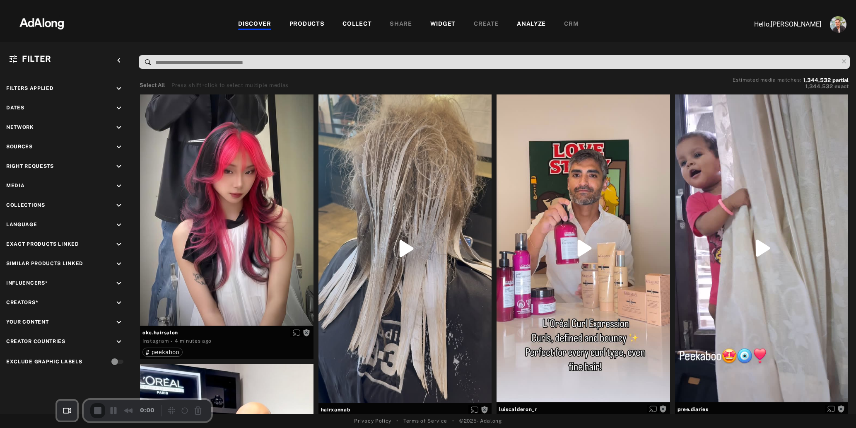
click at [121, 281] on icon "keyboard_arrow_down" at bounding box center [118, 283] width 9 height 9
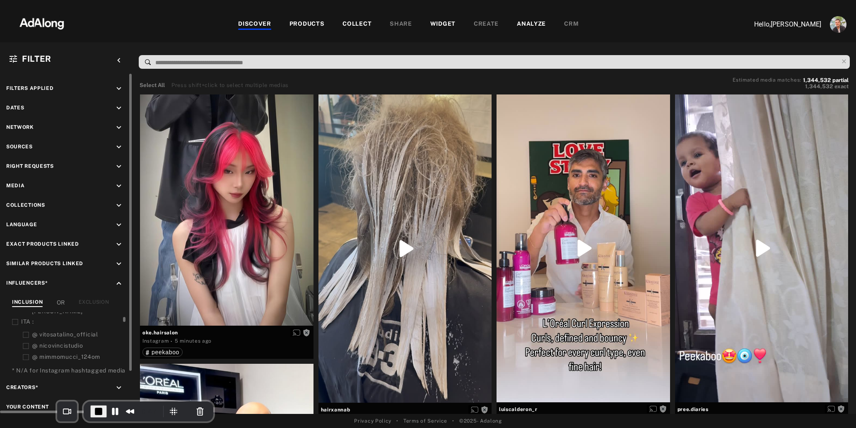
scroll to position [57, 0]
click at [16, 320] on icon at bounding box center [15, 323] width 6 height 6
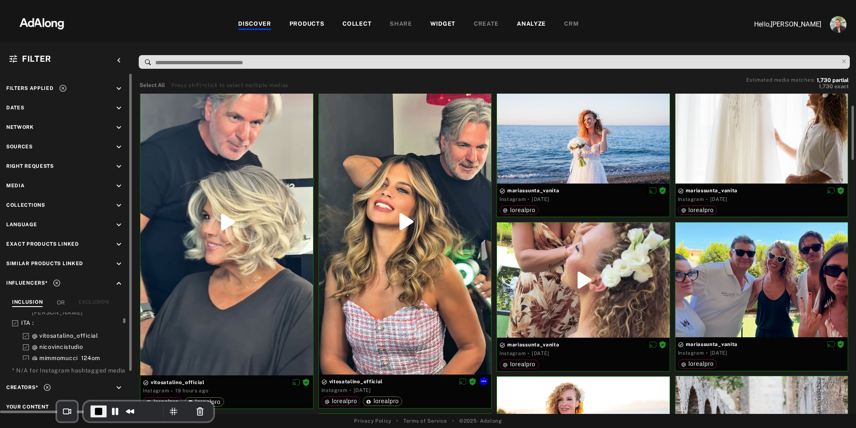
scroll to position [20, 0]
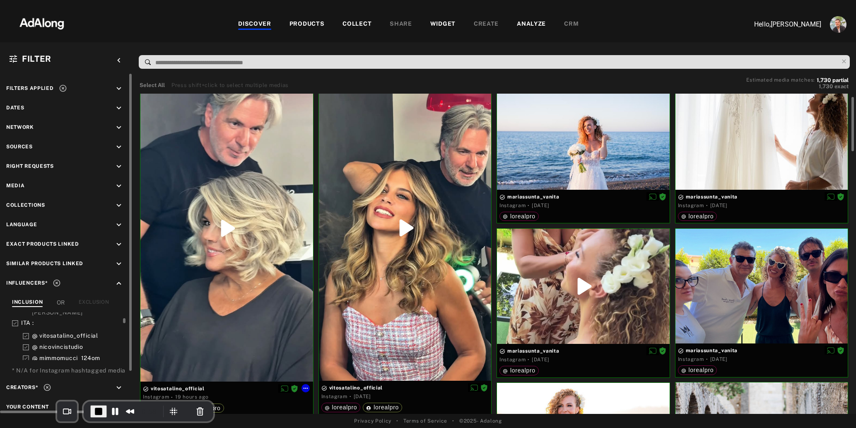
click at [254, 204] on div at bounding box center [226, 228] width 173 height 306
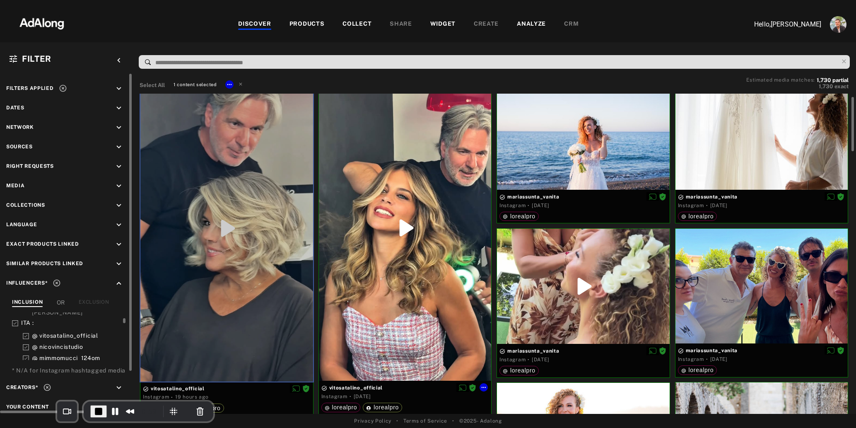
click at [390, 166] on div at bounding box center [405, 228] width 173 height 306
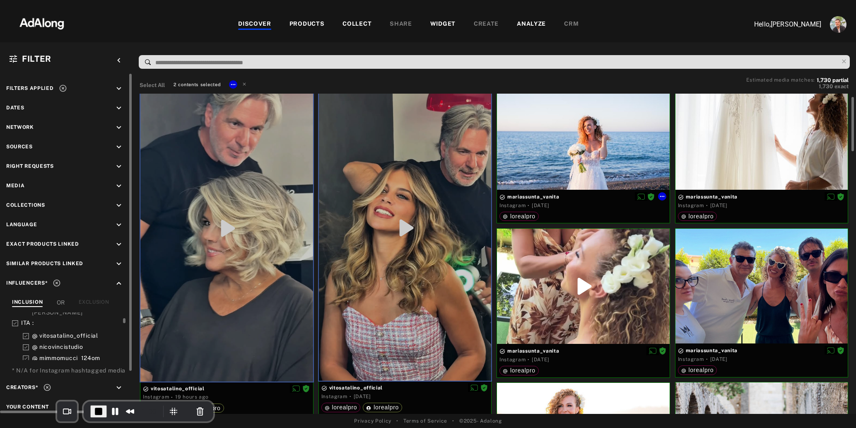
click at [548, 145] on div at bounding box center [583, 132] width 173 height 115
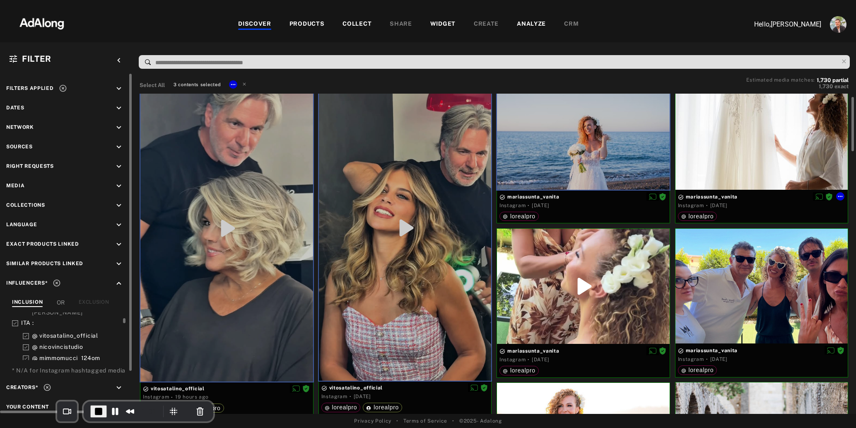
click at [741, 158] on div at bounding box center [762, 132] width 173 height 115
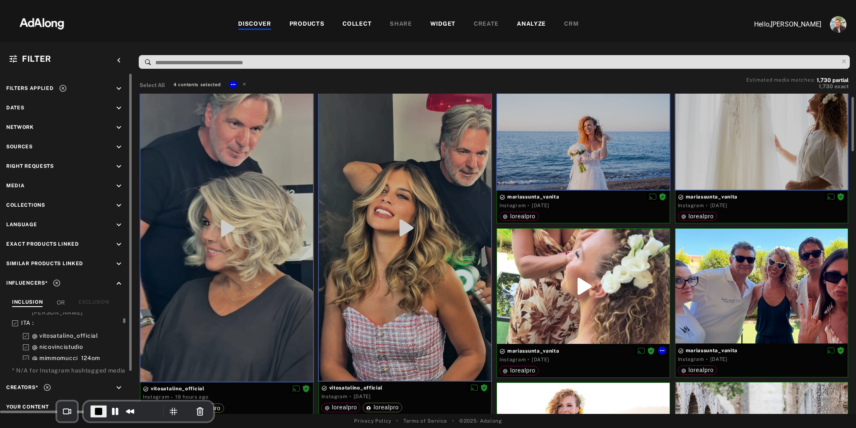
click at [584, 294] on div at bounding box center [583, 287] width 173 height 116
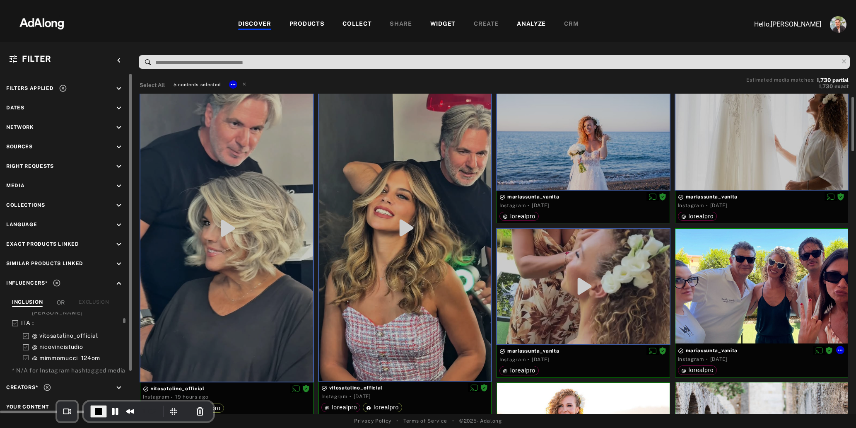
click at [750, 299] on div at bounding box center [762, 286] width 173 height 115
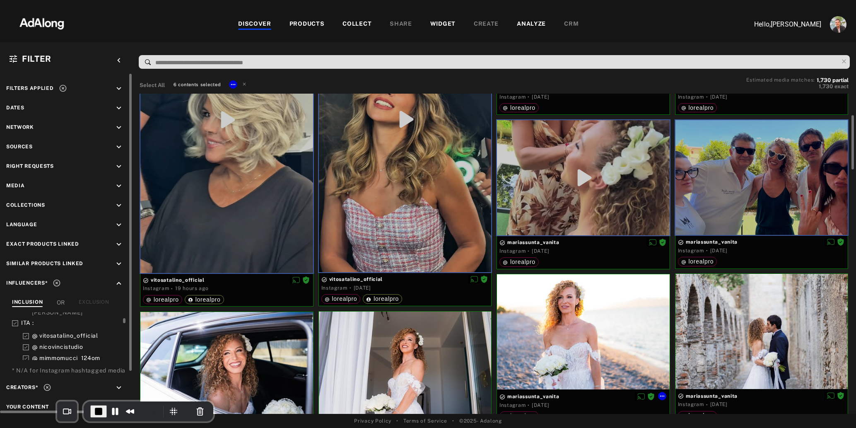
scroll to position [129, 0]
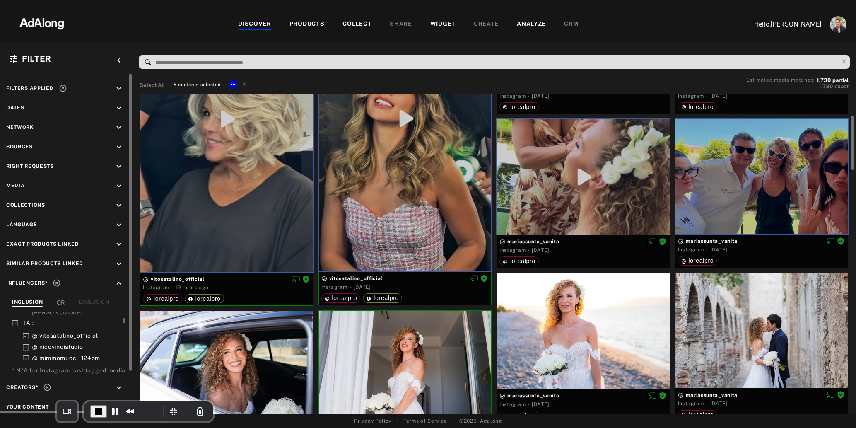
click at [262, 344] on div at bounding box center [226, 368] width 173 height 115
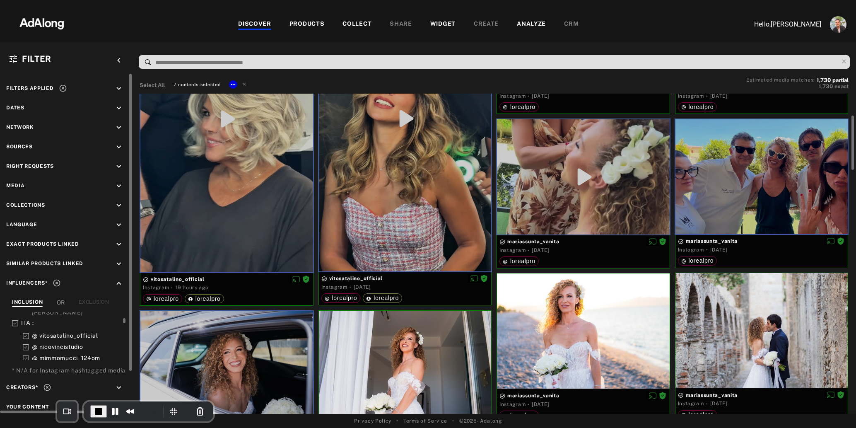
click at [390, 348] on div at bounding box center [405, 368] width 173 height 115
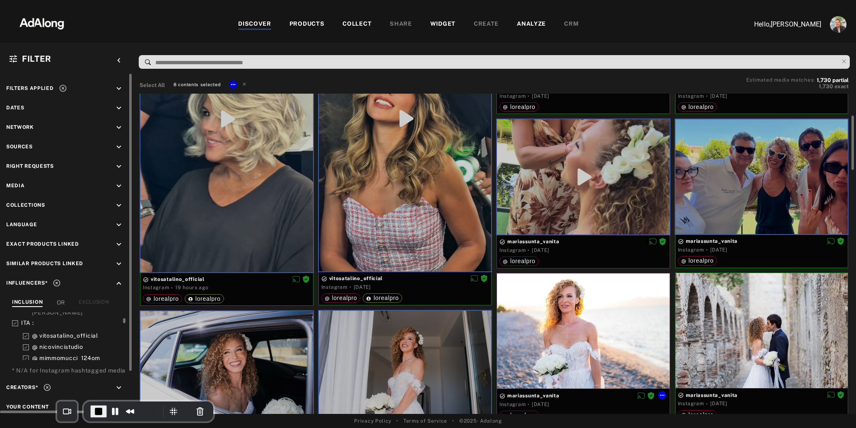
click at [597, 339] on div at bounding box center [583, 330] width 173 height 115
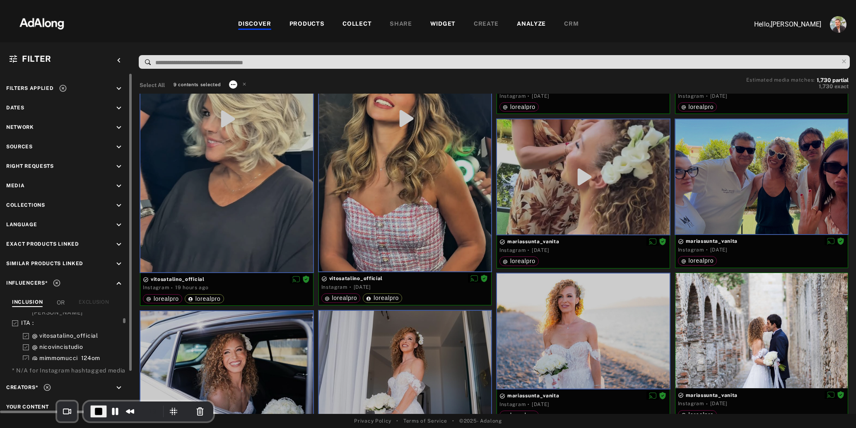
click at [234, 82] on icon at bounding box center [233, 84] width 7 height 7
click at [253, 94] on li "Collect" at bounding box center [259, 94] width 60 height 12
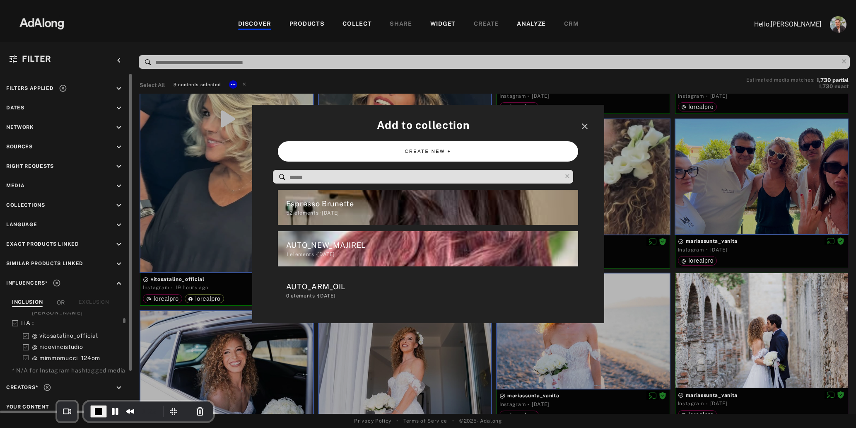
click at [444, 154] on button "CREATE NEW +" at bounding box center [428, 151] width 300 height 20
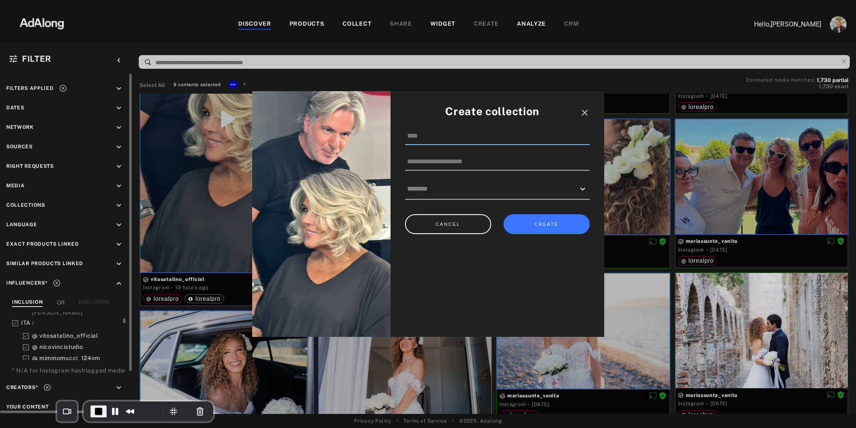
click at [438, 136] on input at bounding box center [497, 136] width 185 height 17
type input "**********"
click at [533, 188] on input "text" at bounding box center [491, 188] width 168 height 13
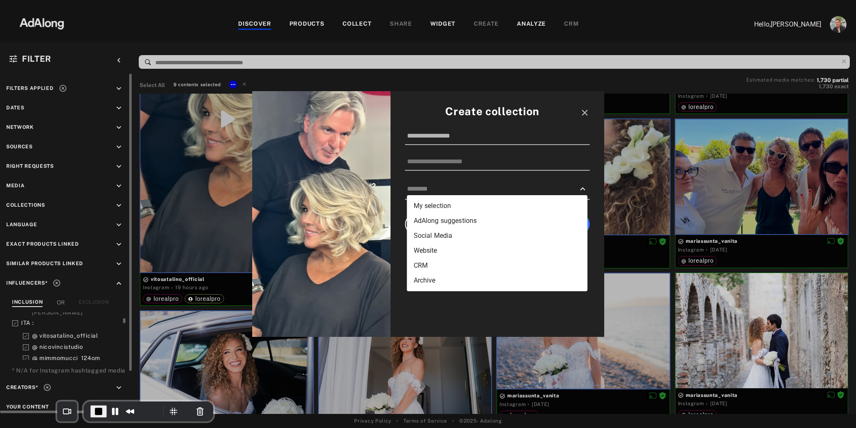
click at [551, 112] on div "Create collection close" at bounding box center [497, 111] width 185 height 16
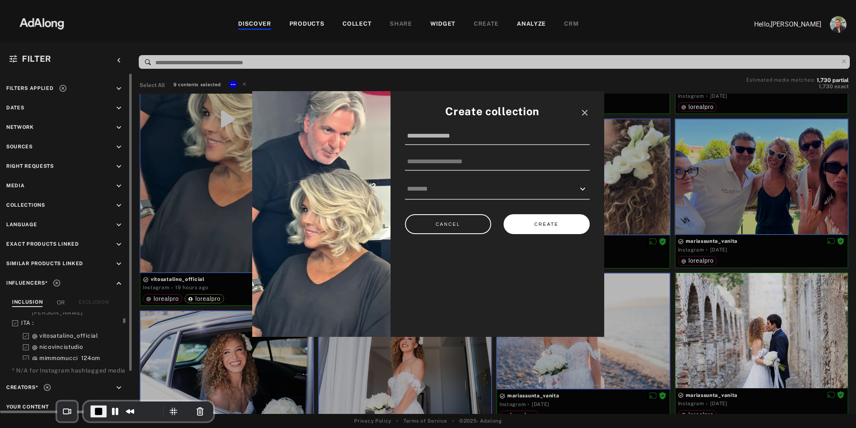
click at [547, 225] on button "CREATE" at bounding box center [547, 224] width 86 height 20
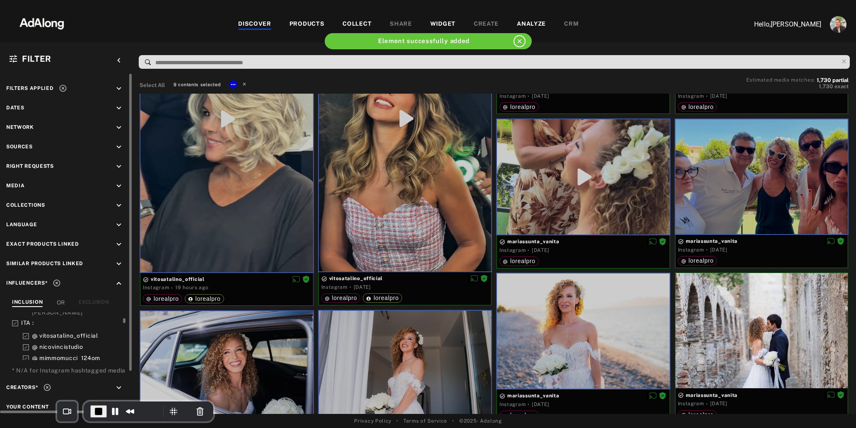
click at [244, 83] on icon at bounding box center [244, 83] width 3 height 3
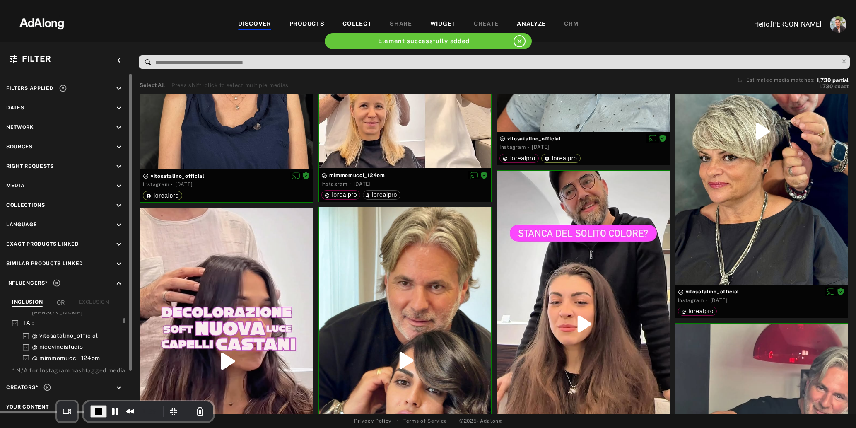
scroll to position [969, 0]
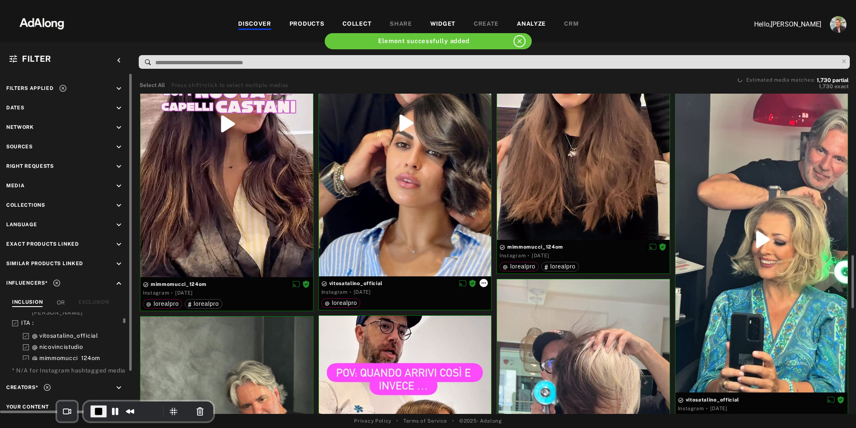
click at [485, 284] on icon at bounding box center [483, 283] width 7 height 7
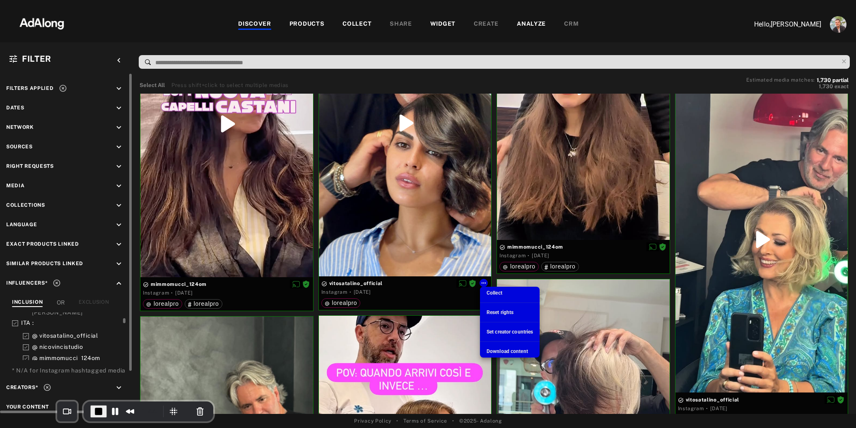
click at [490, 291] on span "Collect" at bounding box center [495, 293] width 16 height 6
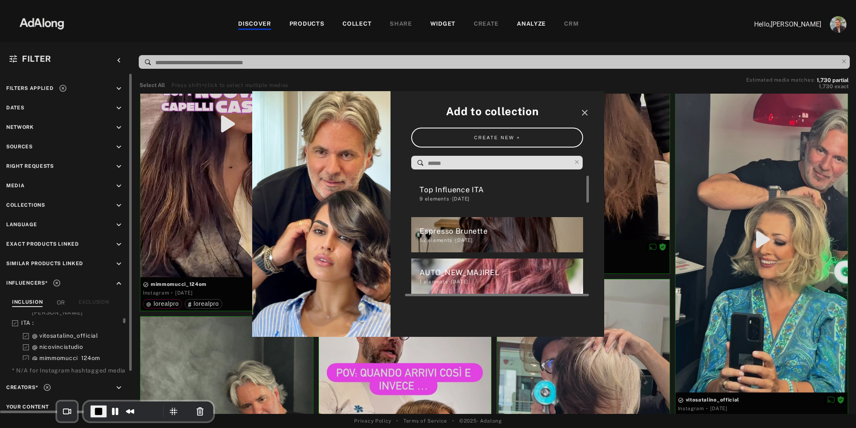
click at [445, 189] on div "Top Influence ITA" at bounding box center [502, 189] width 164 height 11
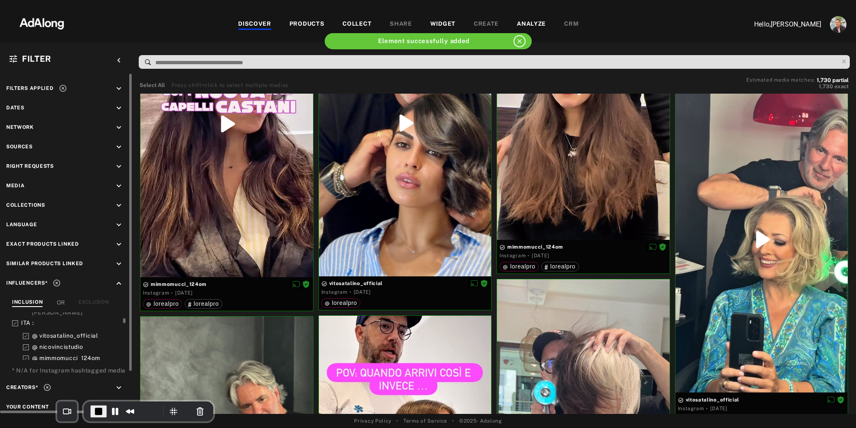
click at [353, 24] on div "COLLECT" at bounding box center [357, 24] width 29 height 10
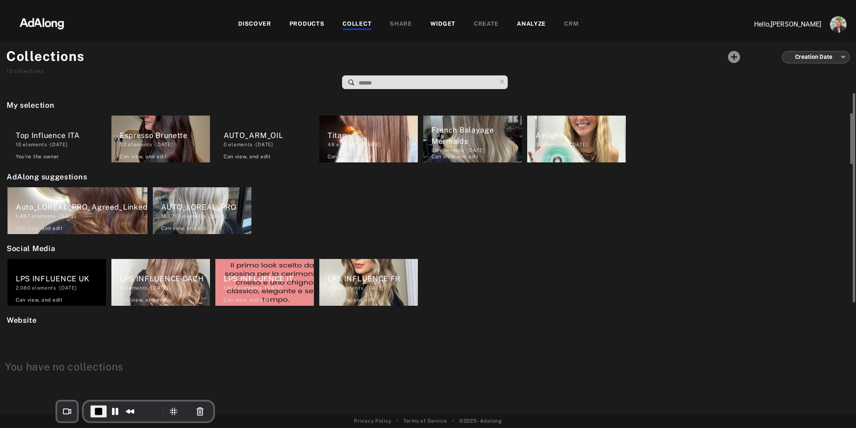
click at [50, 132] on div "Top Influence ITA" at bounding box center [61, 135] width 90 height 11
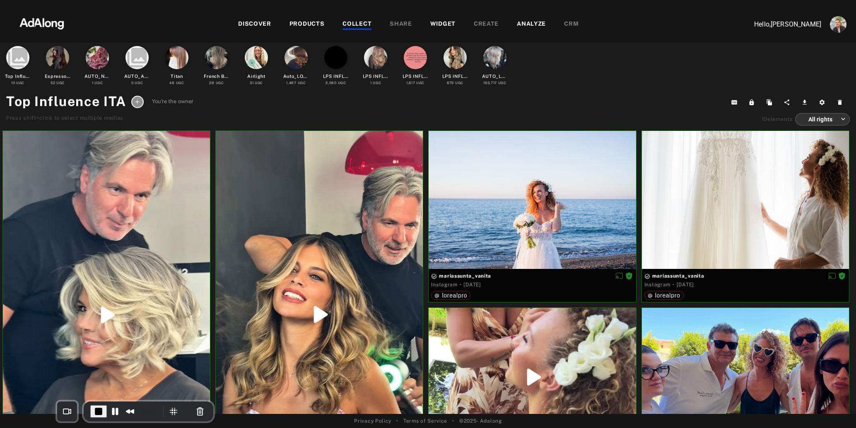
click at [136, 101] on icon at bounding box center [137, 102] width 6 height 6
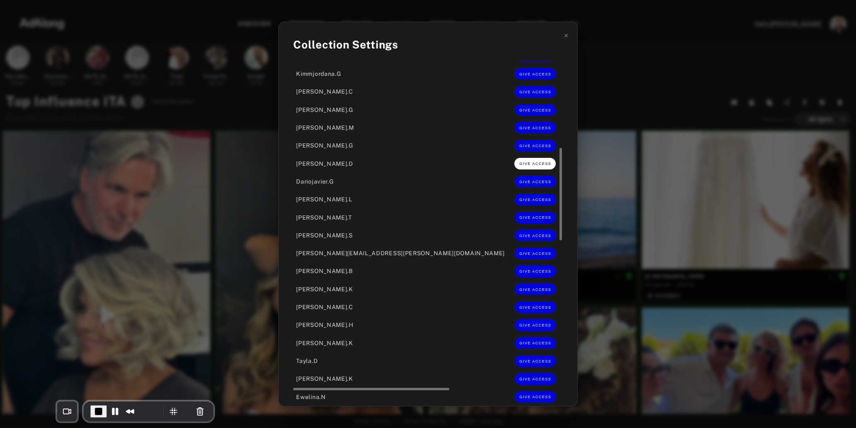
scroll to position [430, 0]
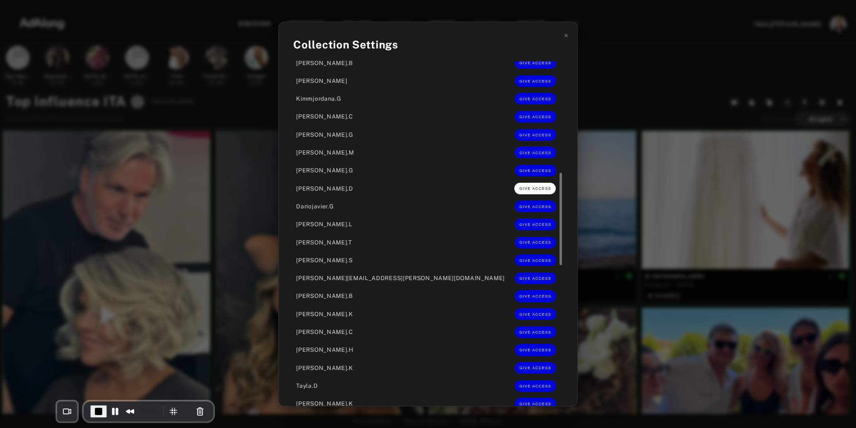
click at [519, 186] on span "GIVE ACCESS" at bounding box center [535, 188] width 32 height 4
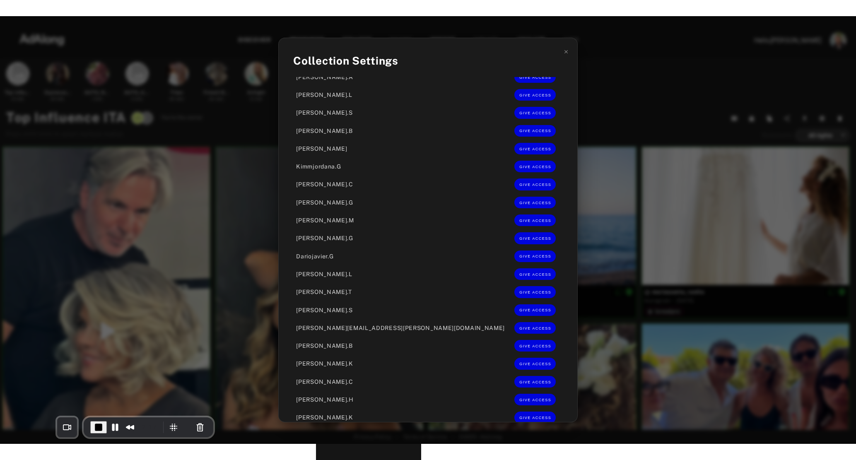
scroll to position [0, 0]
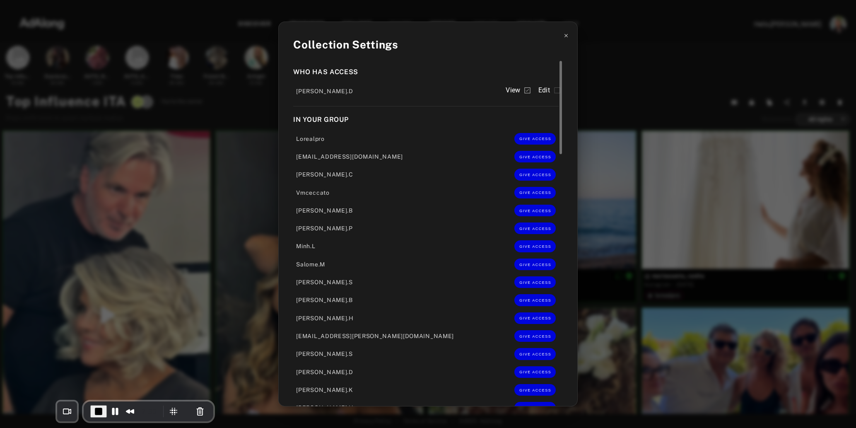
click at [563, 36] on icon at bounding box center [566, 36] width 6 height 6
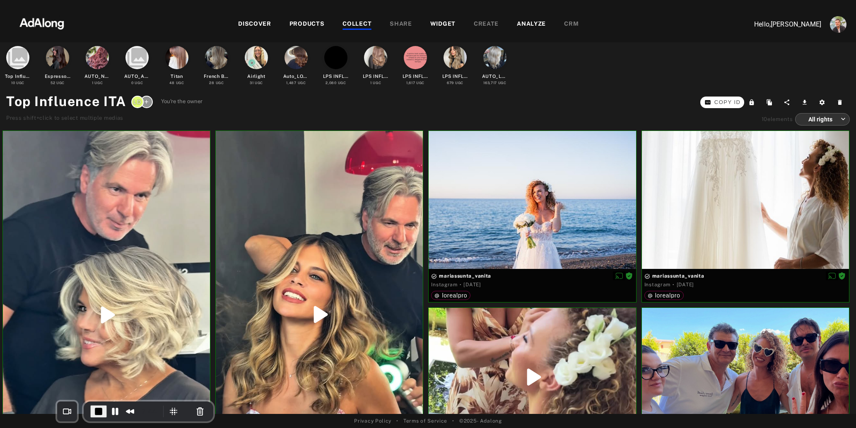
click at [715, 103] on span "Copy ID" at bounding box center [727, 102] width 27 height 8
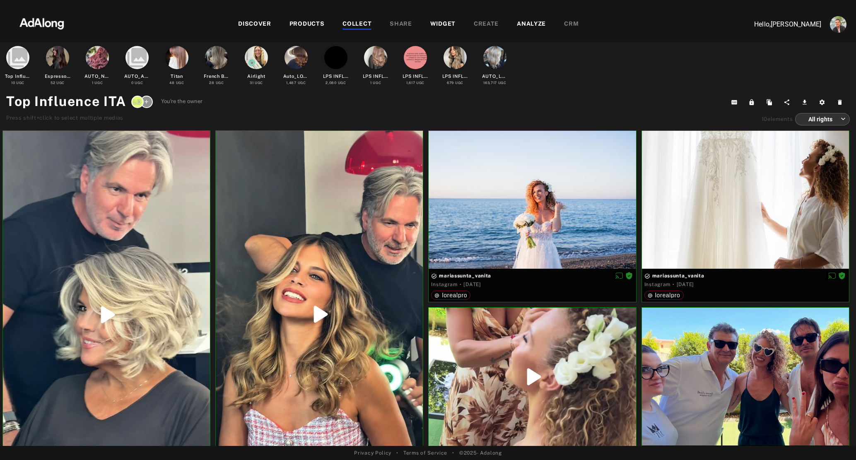
click at [437, 23] on div "WIDGET" at bounding box center [442, 24] width 25 height 10
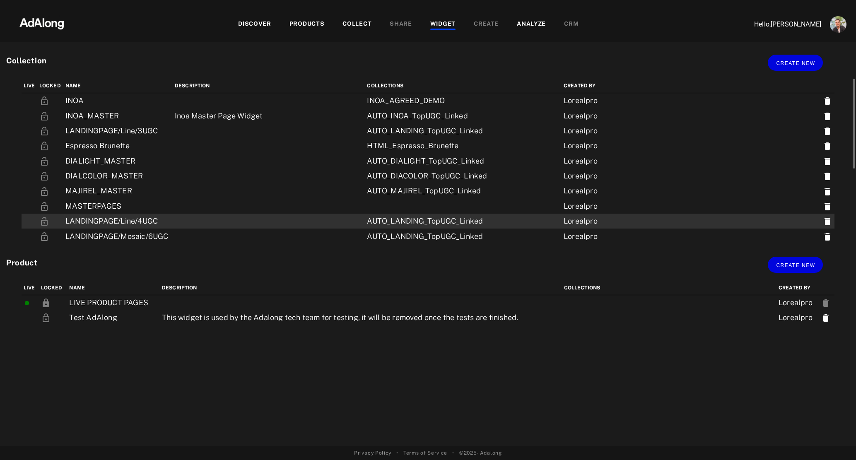
click at [173, 222] on td "LANDINGPAGE/Line/4UGC" at bounding box center [117, 221] width 109 height 15
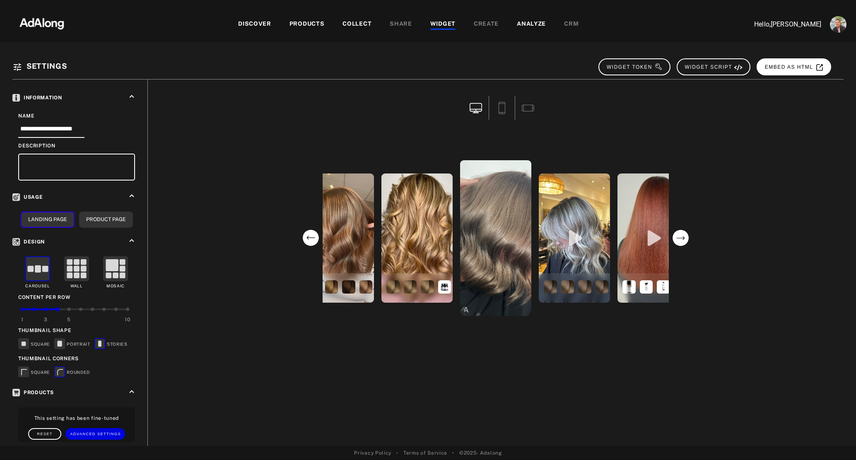
click at [776, 60] on button "EMBED AS HTML" at bounding box center [794, 66] width 75 height 17
click at [440, 24] on div "WIDGET" at bounding box center [442, 24] width 25 height 10
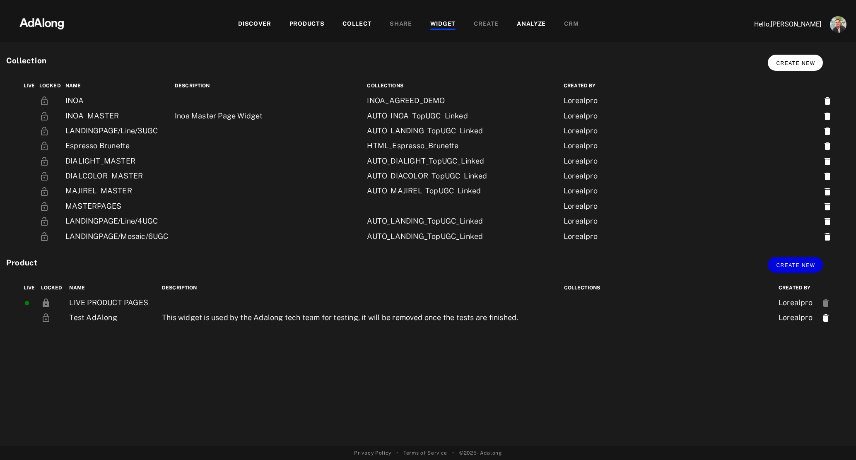
click at [806, 68] on button "Create new" at bounding box center [795, 63] width 55 height 16
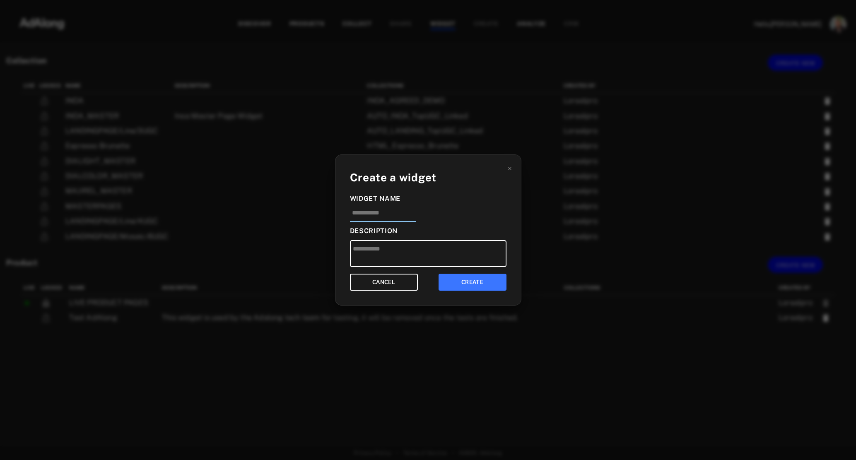
click at [377, 221] on input at bounding box center [383, 215] width 66 height 14
type input "**********"
click at [461, 282] on button "CREATE" at bounding box center [473, 282] width 68 height 17
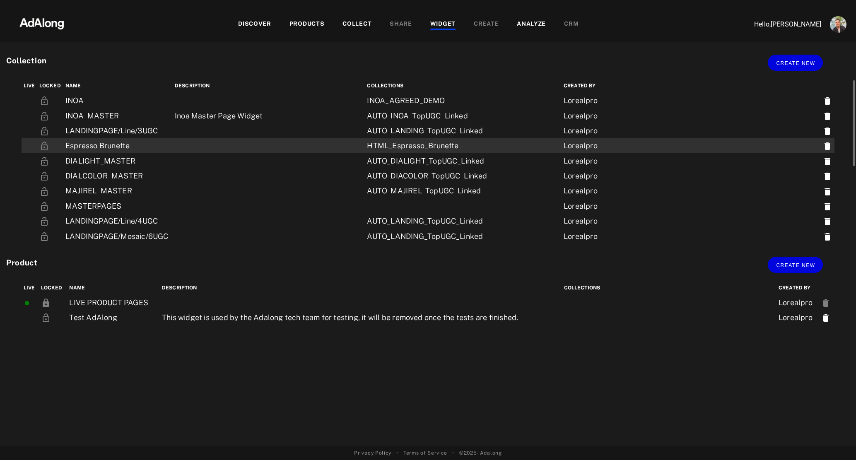
scroll to position [154, 0]
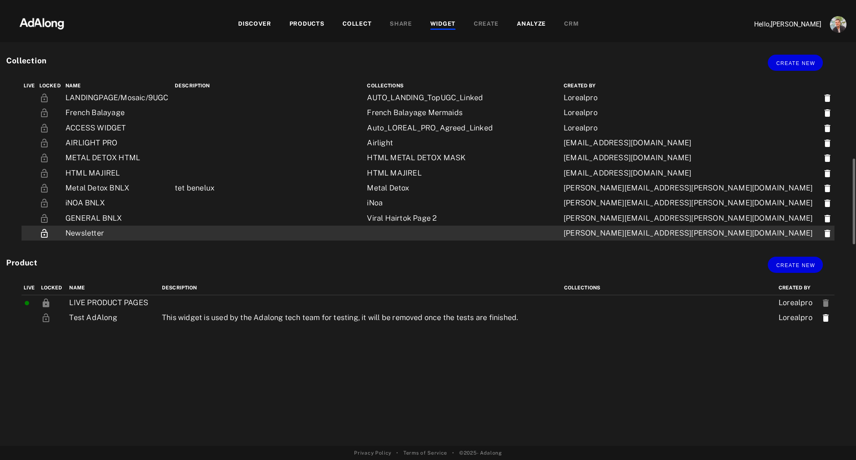
click at [169, 241] on td "Newsletter" at bounding box center [117, 233] width 109 height 15
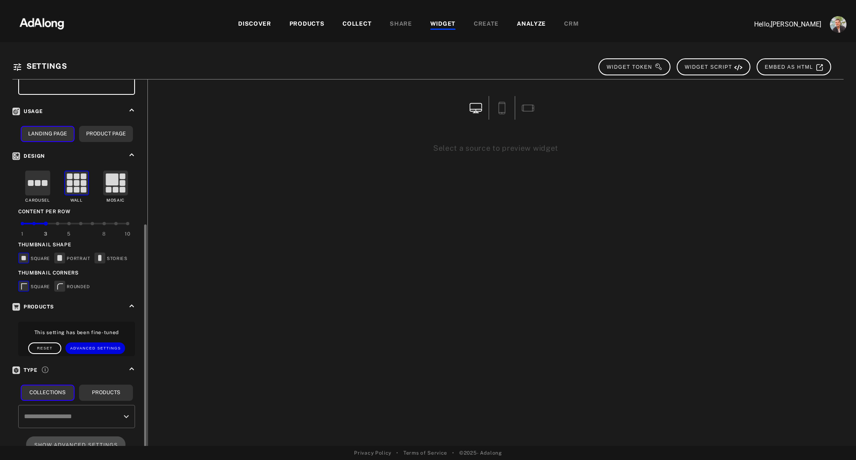
scroll to position [133, 0]
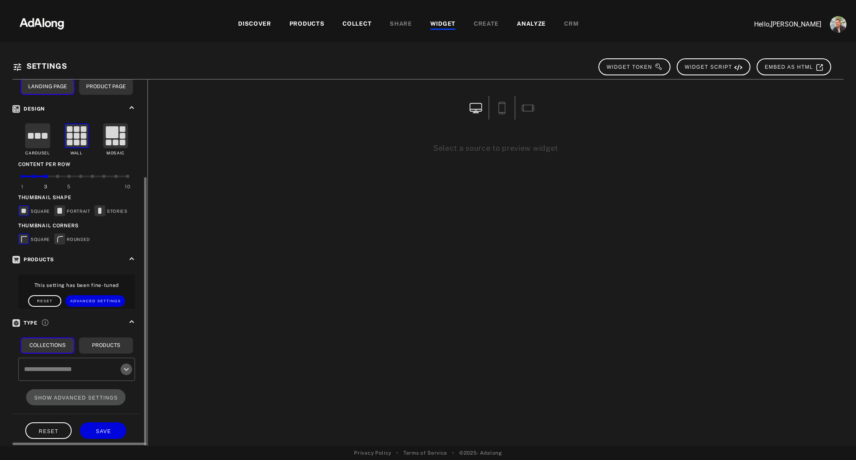
click at [122, 364] on icon "Open" at bounding box center [126, 369] width 10 height 10
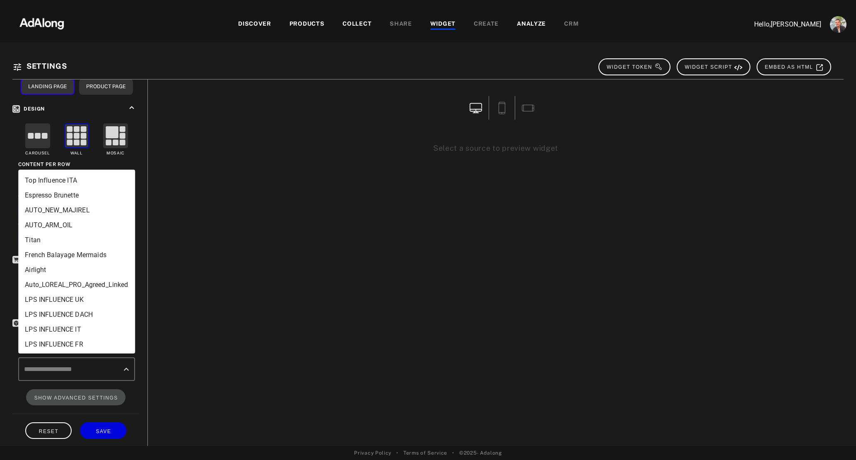
click at [80, 193] on li "Espresso Brunette" at bounding box center [76, 195] width 117 height 15
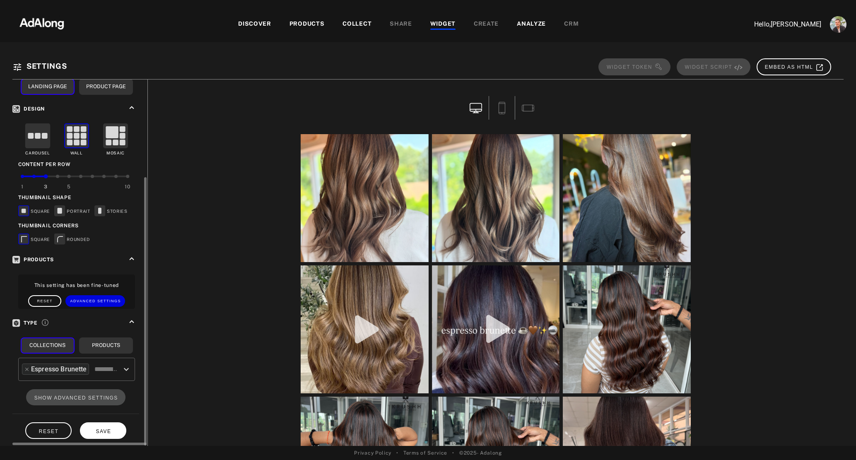
click at [110, 429] on span "SAVE" at bounding box center [103, 432] width 15 height 6
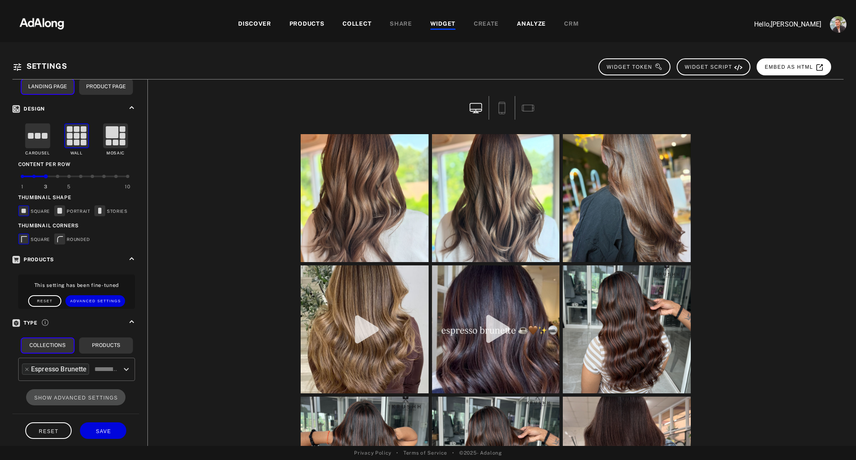
click at [782, 68] on span "EMBED AS HTML" at bounding box center [794, 67] width 59 height 6
click at [432, 22] on div "WIDGET" at bounding box center [442, 24] width 25 height 10
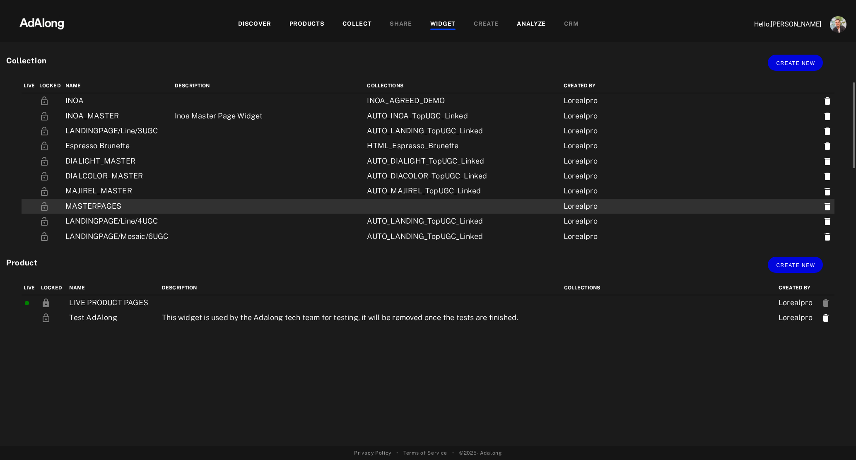
scroll to position [154, 0]
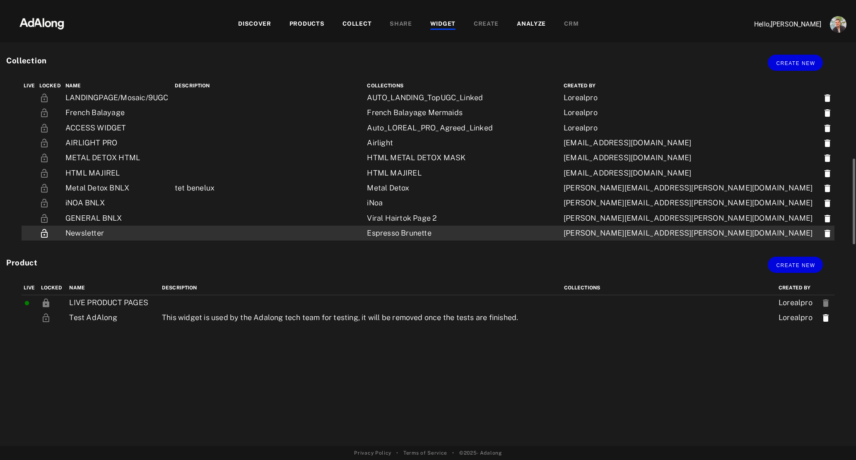
click at [173, 239] on td "Newsletter" at bounding box center [117, 233] width 109 height 15
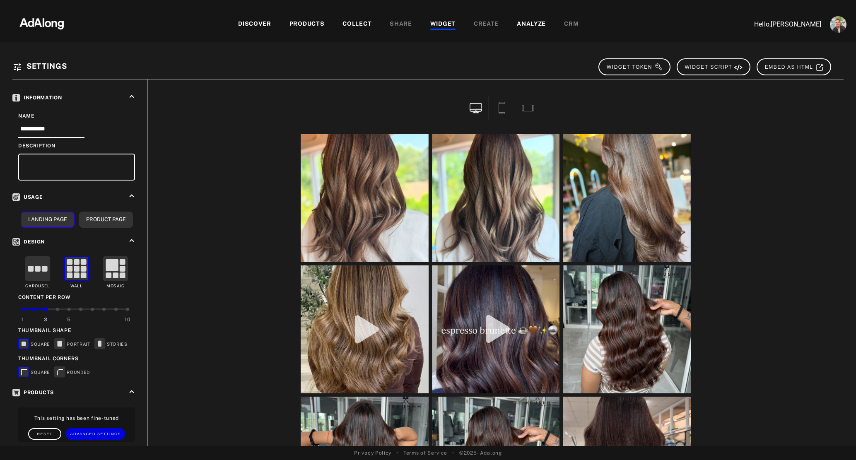
click at [444, 21] on div "WIDGET" at bounding box center [442, 24] width 25 height 10
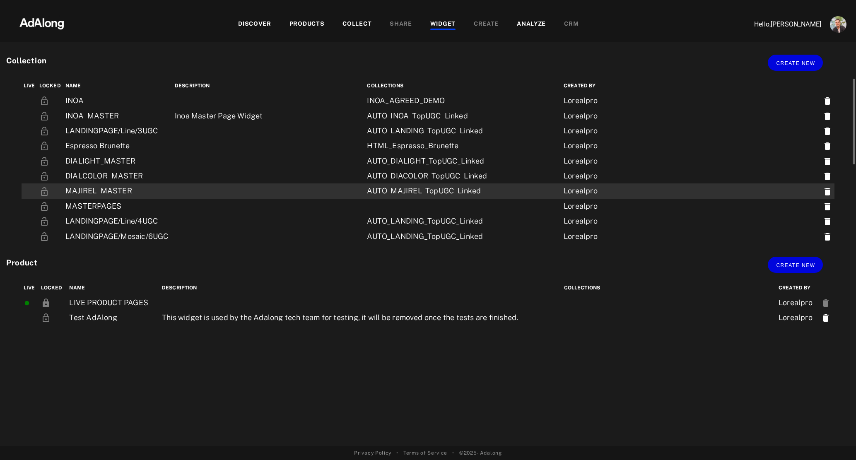
scroll to position [154, 0]
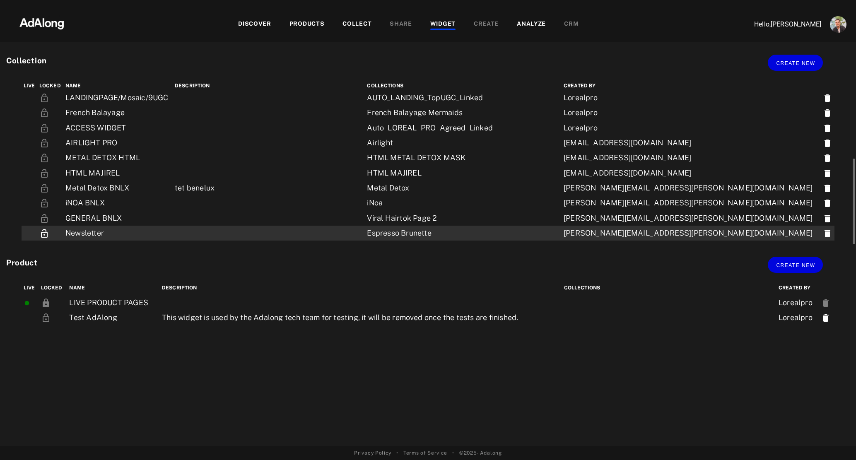
click at [825, 235] on icon at bounding box center [828, 233] width 6 height 7
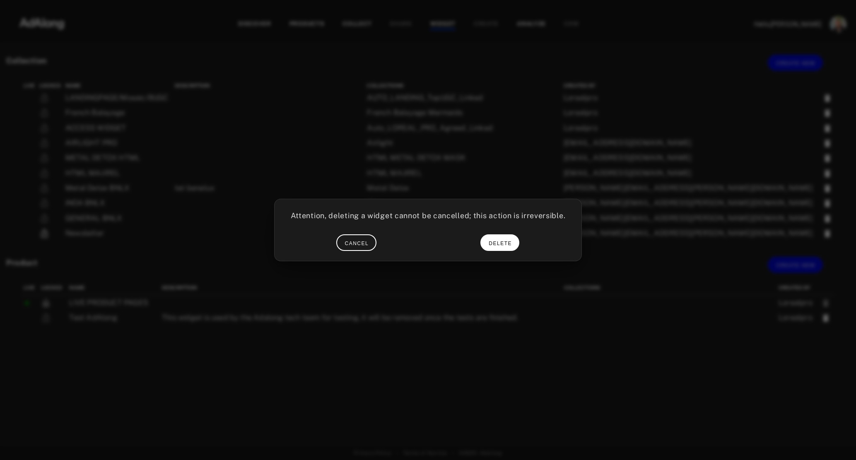
click at [497, 241] on span "DELETE" at bounding box center [500, 244] width 23 height 6
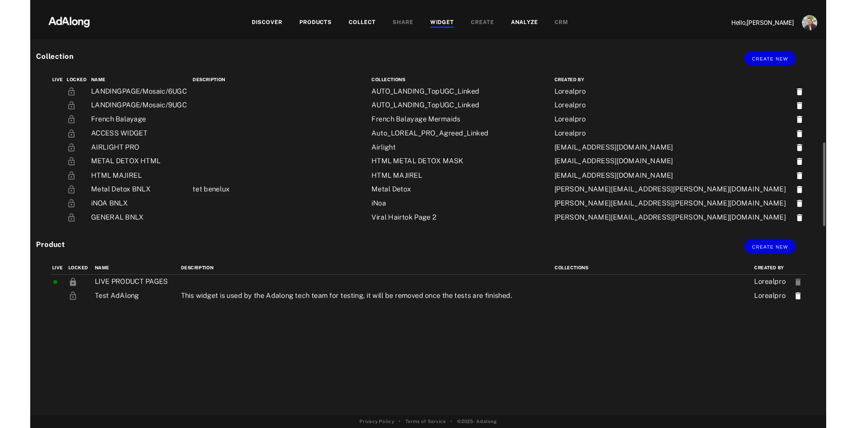
scroll to position [138, 0]
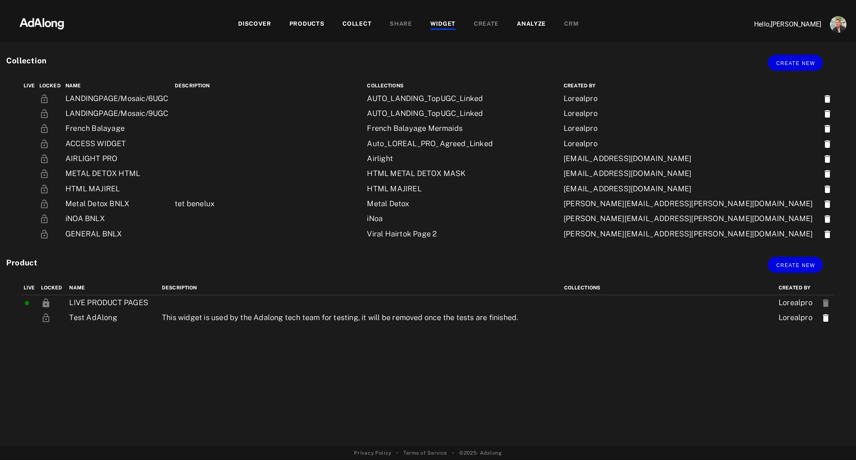
click at [46, 25] on img at bounding box center [41, 22] width 73 height 25
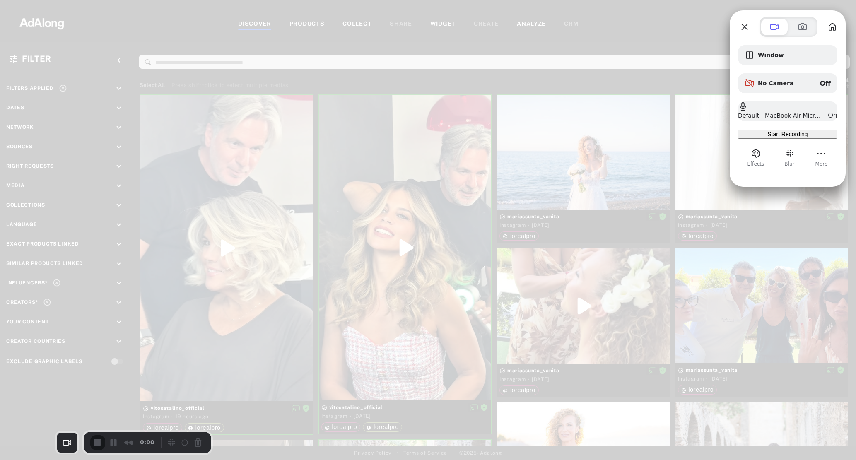
click at [805, 138] on span "Start Recording" at bounding box center [787, 134] width 40 height 7
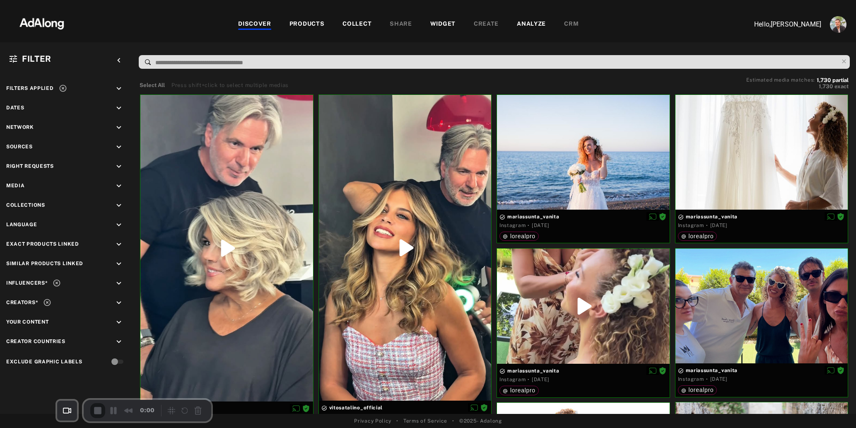
click at [63, 88] on icon at bounding box center [63, 88] width 8 height 8
click at [362, 24] on div "COLLECT" at bounding box center [357, 24] width 29 height 10
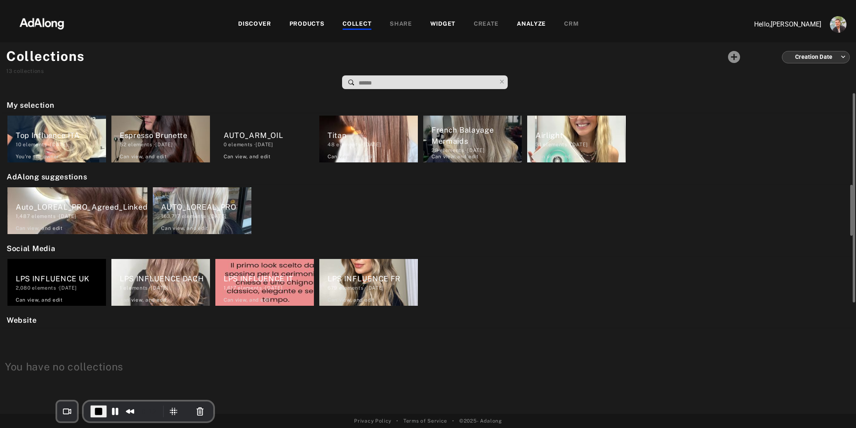
click at [78, 208] on div "Auto_LOREAL_PRO_Agreed_Linked" at bounding box center [82, 206] width 132 height 11
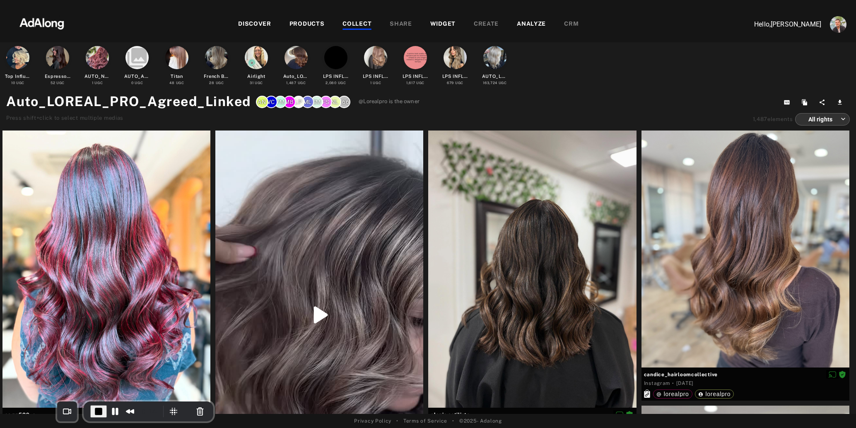
click at [359, 25] on div "COLLECT" at bounding box center [357, 24] width 29 height 10
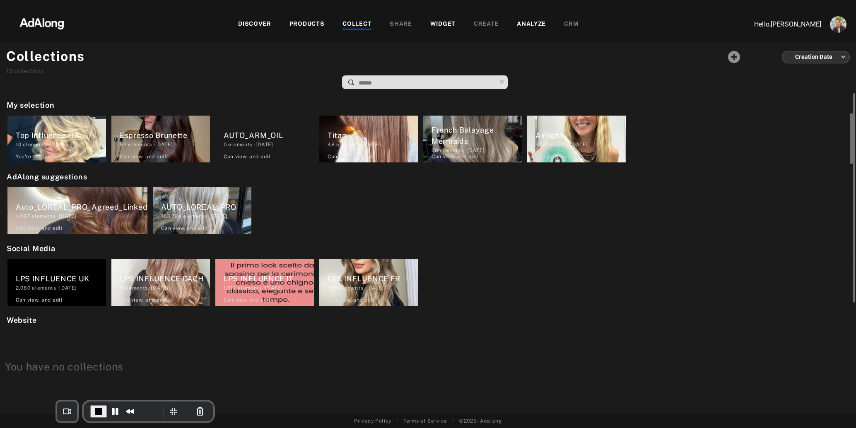
click at [153, 135] on div "Espresso Brunette" at bounding box center [165, 135] width 90 height 11
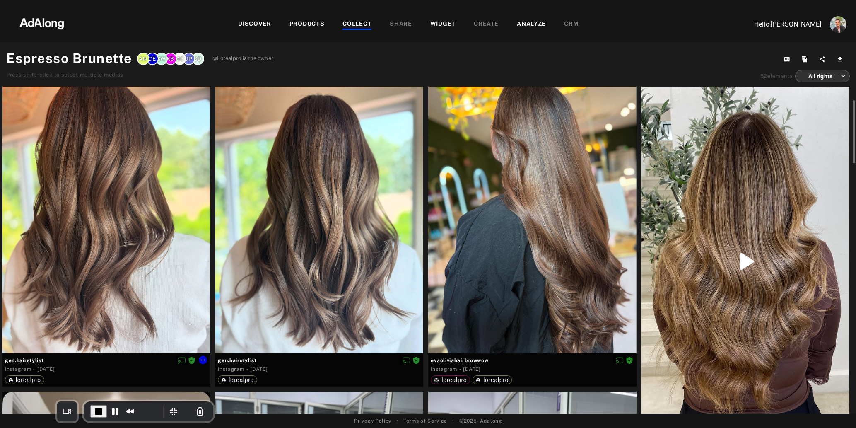
scroll to position [22, 0]
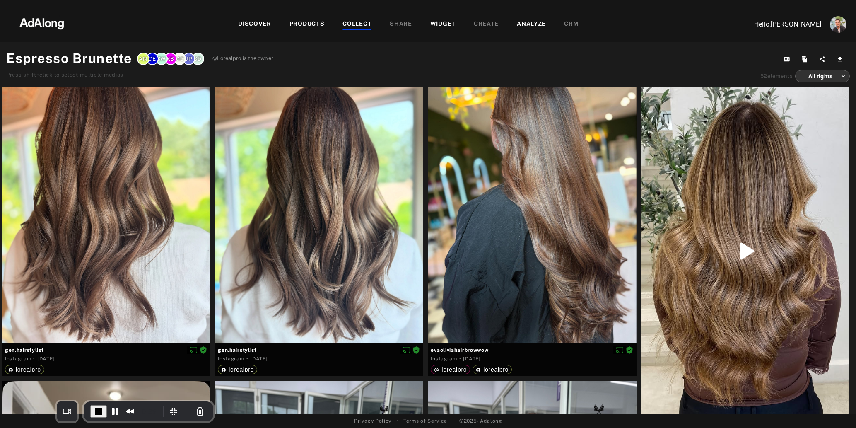
click at [436, 24] on div "WIDGET" at bounding box center [442, 24] width 25 height 10
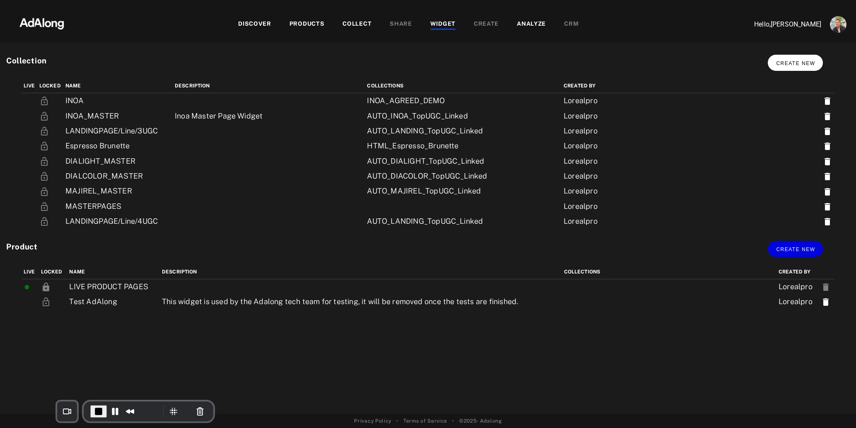
click at [800, 61] on span "Create new" at bounding box center [795, 63] width 39 height 6
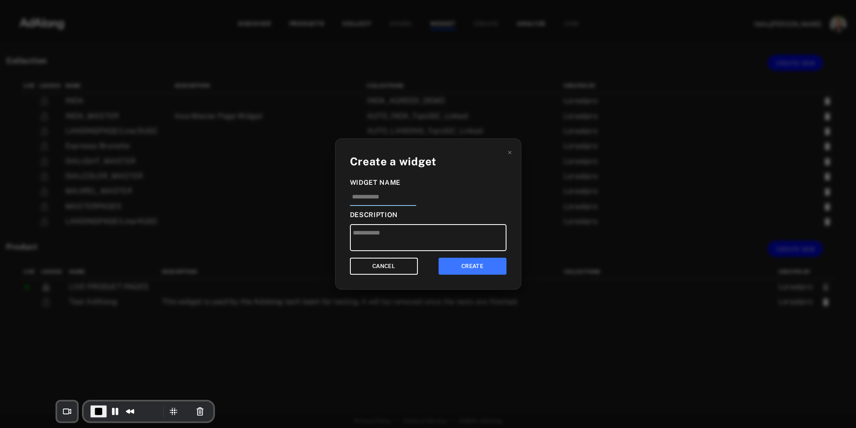
click at [364, 200] on input at bounding box center [383, 199] width 66 height 14
type input "**********"
click at [470, 266] on button "CREATE" at bounding box center [473, 266] width 68 height 17
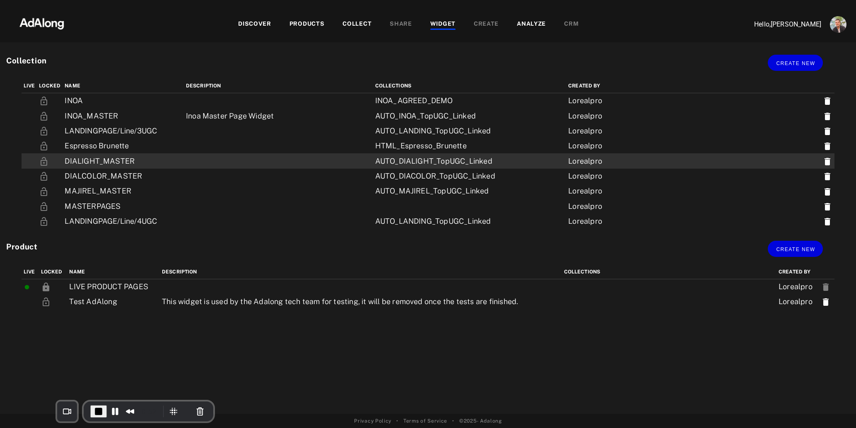
scroll to position [170, 0]
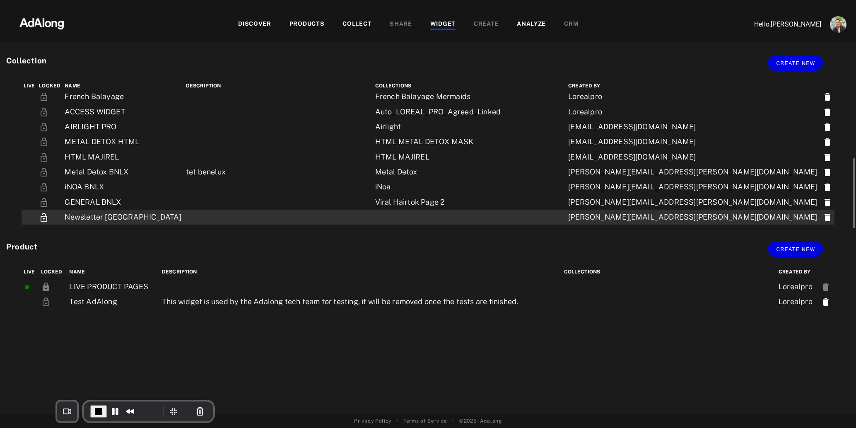
click at [84, 220] on td "Newsletter Italy" at bounding box center [123, 217] width 121 height 15
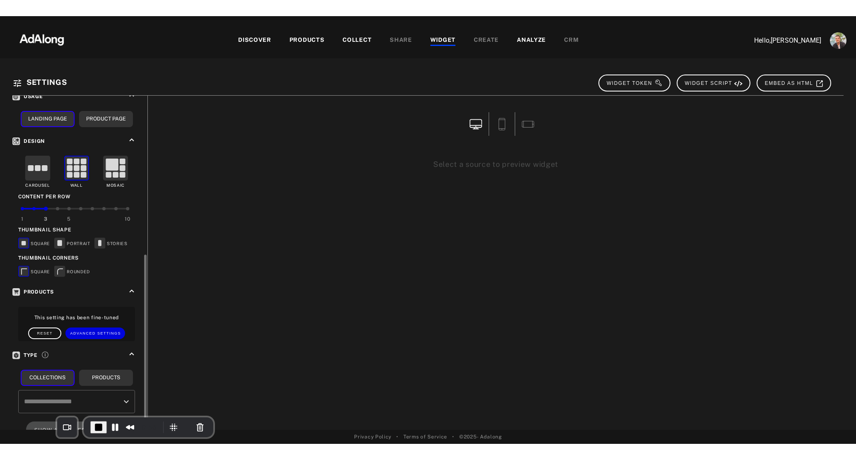
scroll to position [165, 0]
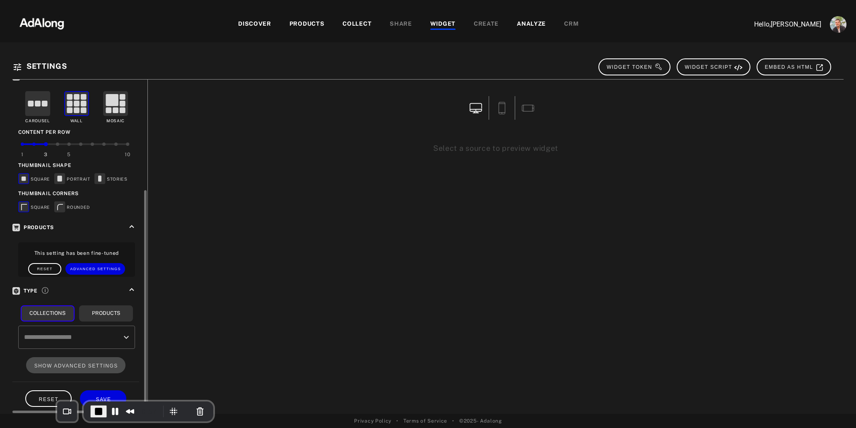
click at [97, 337] on input "text" at bounding box center [70, 337] width 97 height 16
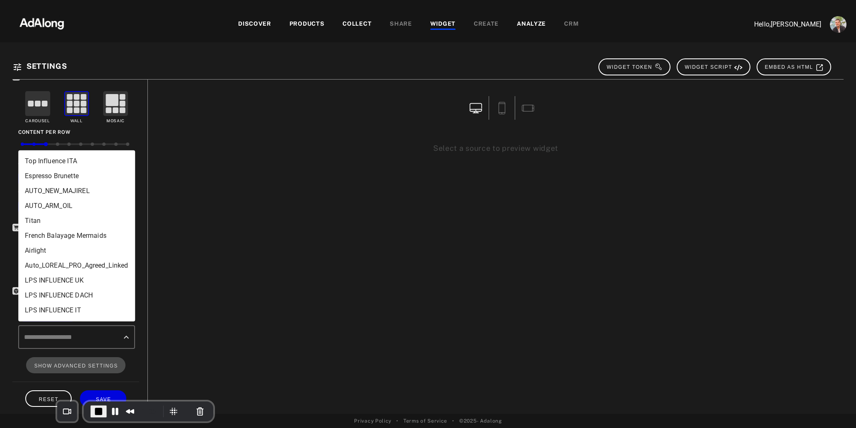
click at [68, 177] on li "Espresso Brunette" at bounding box center [76, 176] width 117 height 15
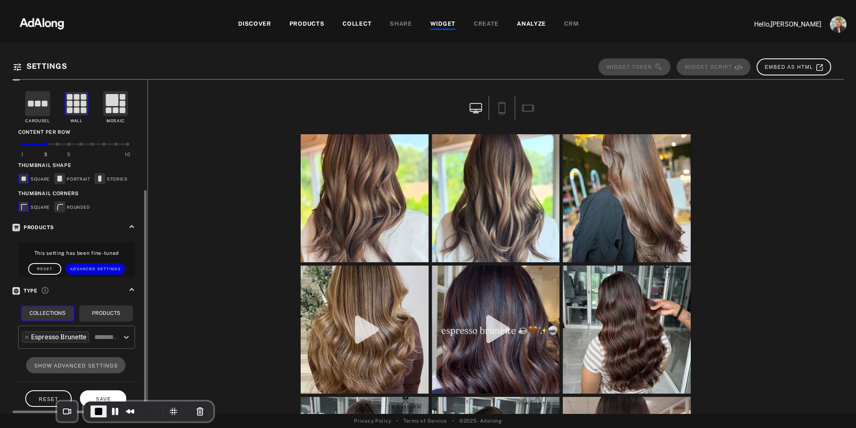
click at [97, 396] on span "SAVE" at bounding box center [103, 399] width 15 height 6
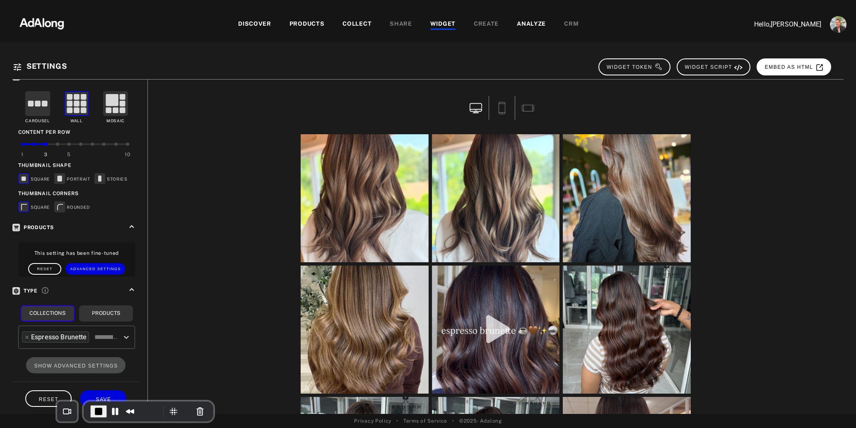
click at [783, 70] on button "EMBED AS HTML" at bounding box center [794, 66] width 75 height 17
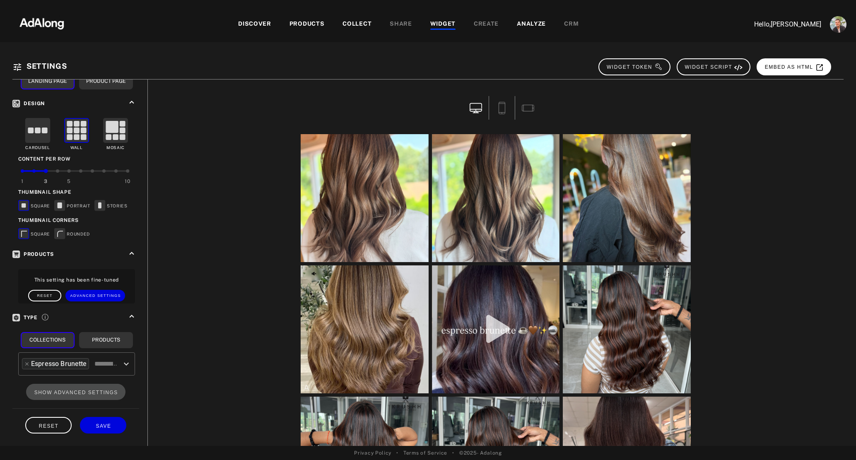
scroll to position [133, 0]
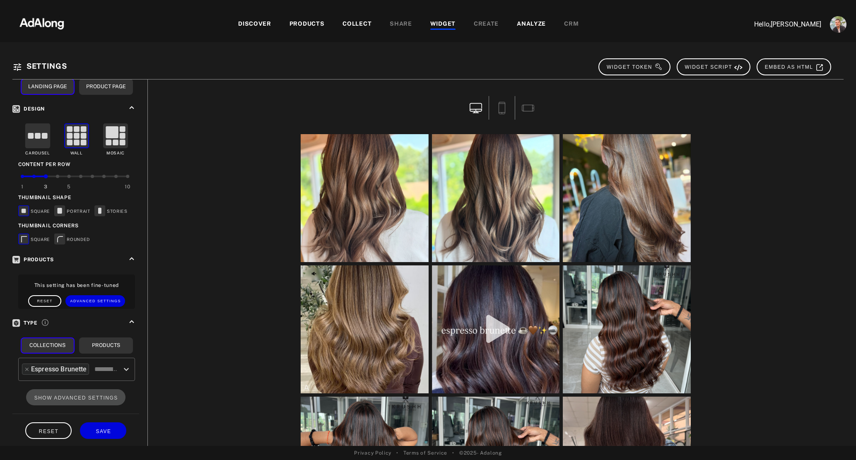
click at [439, 21] on div "WIDGET" at bounding box center [442, 24] width 25 height 10
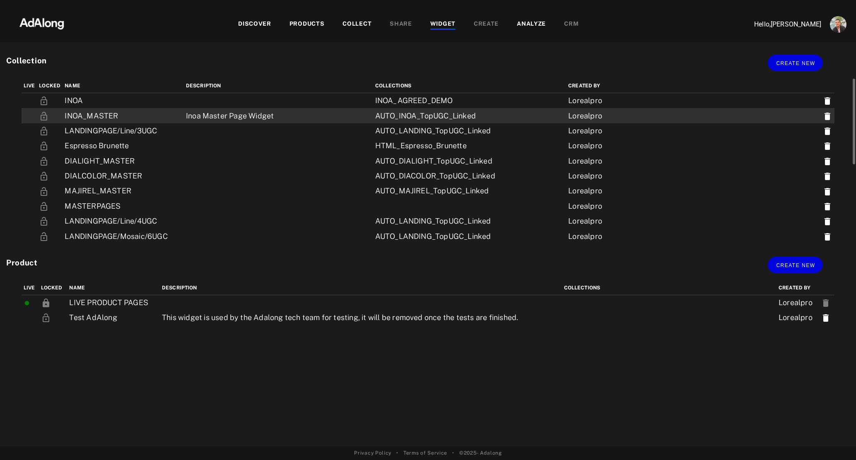
click at [148, 116] on td "INOA_MASTER" at bounding box center [123, 115] width 121 height 15
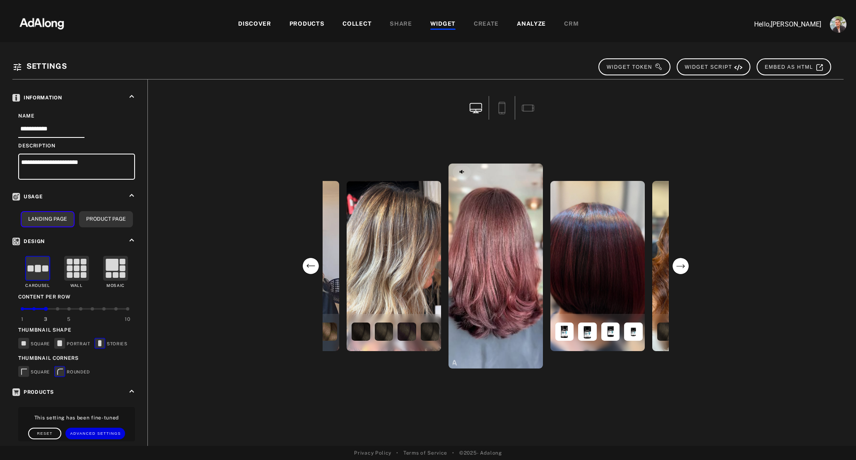
click at [439, 23] on div "WIDGET" at bounding box center [442, 24] width 25 height 10
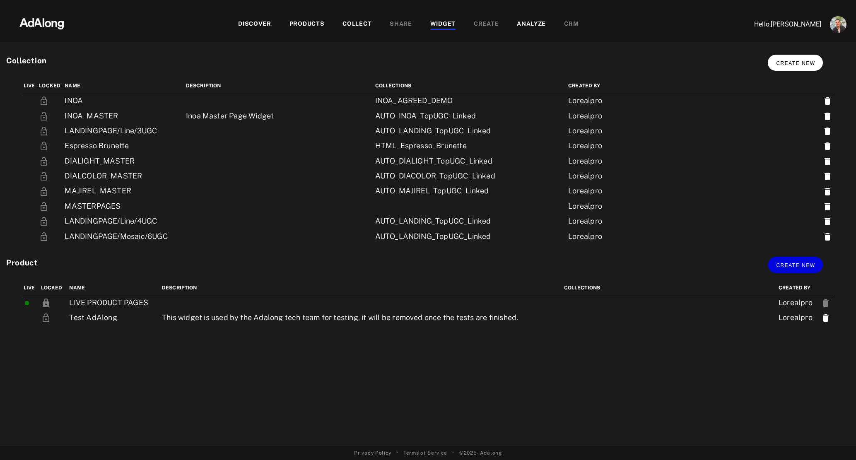
click at [812, 55] on button "Create new" at bounding box center [795, 63] width 55 height 16
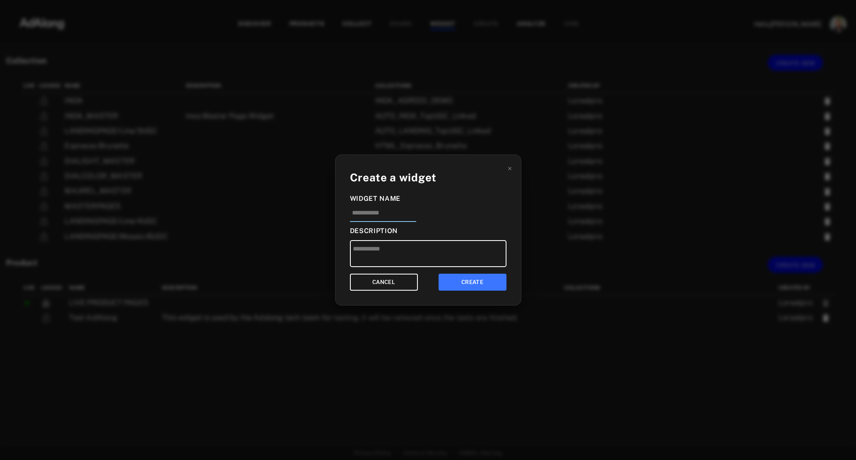
click at [367, 212] on input at bounding box center [383, 215] width 66 height 14
click at [368, 214] on input "**********" at bounding box center [383, 215] width 66 height 14
type input "**********"
click at [476, 285] on button "CREATE" at bounding box center [473, 282] width 68 height 17
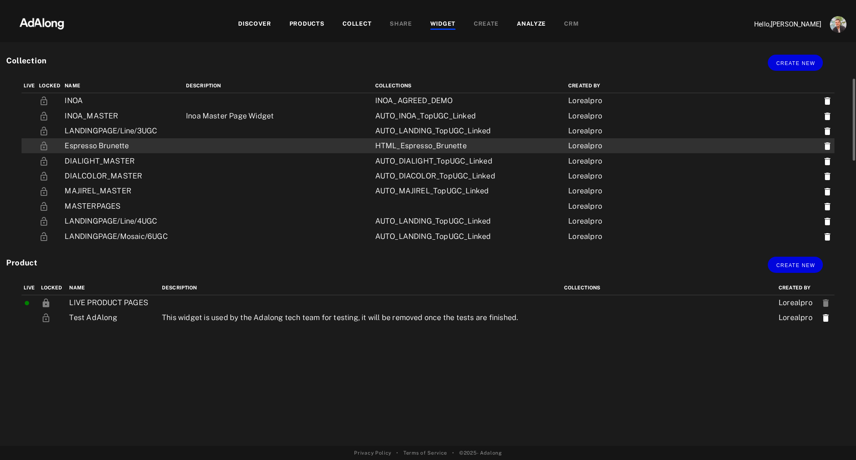
scroll to position [169, 0]
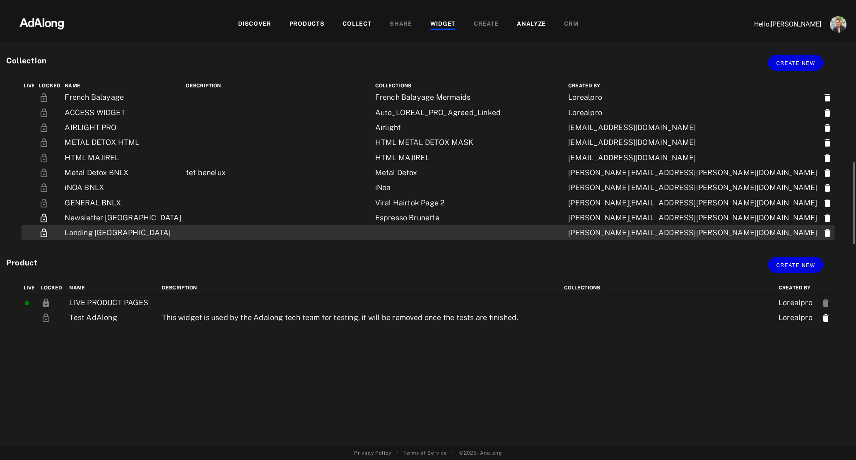
click at [158, 231] on td "Landing Italy" at bounding box center [123, 232] width 121 height 15
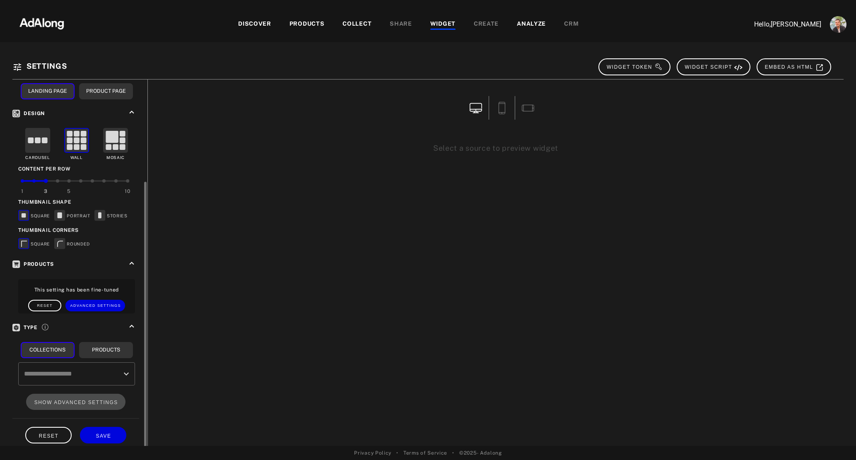
scroll to position [133, 0]
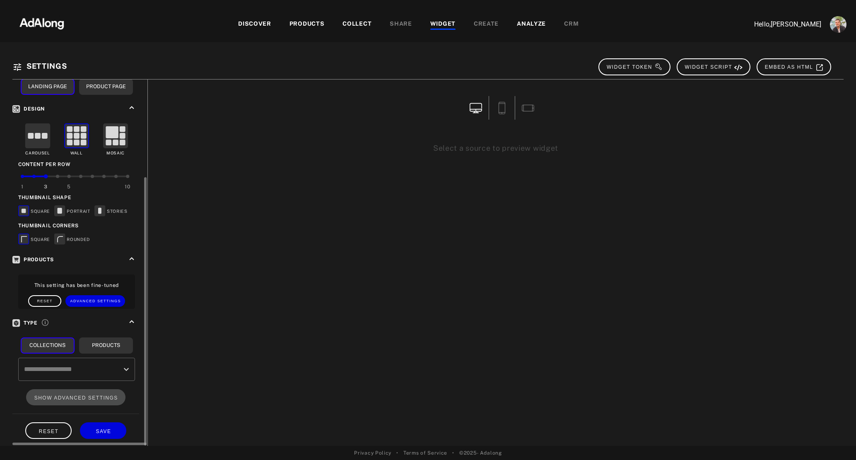
click at [120, 369] on div "​" at bounding box center [76, 369] width 117 height 23
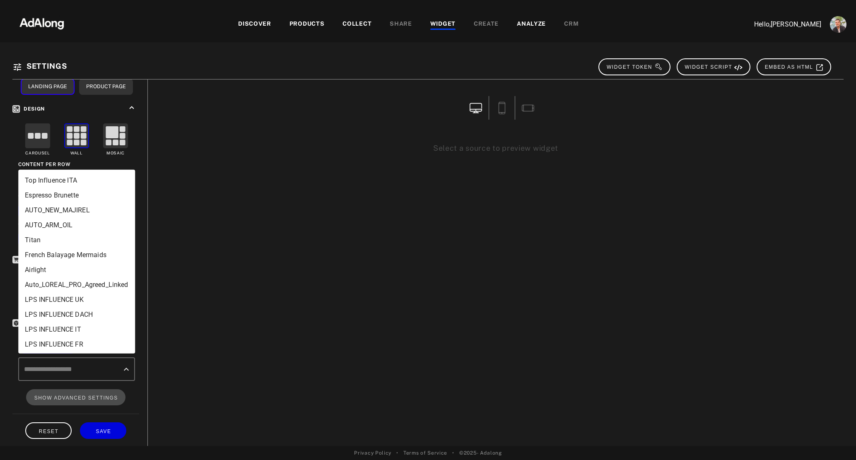
click at [76, 194] on li "Espresso Brunette" at bounding box center [76, 195] width 117 height 15
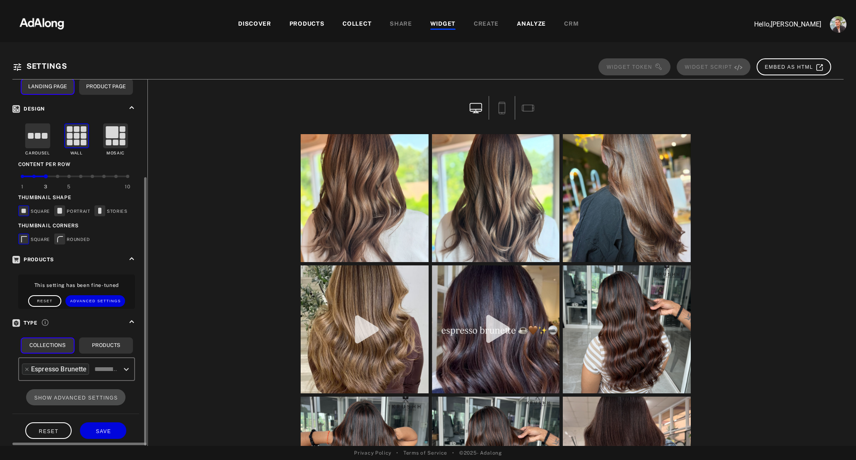
click at [103, 210] on rect at bounding box center [100, 210] width 10 height 10
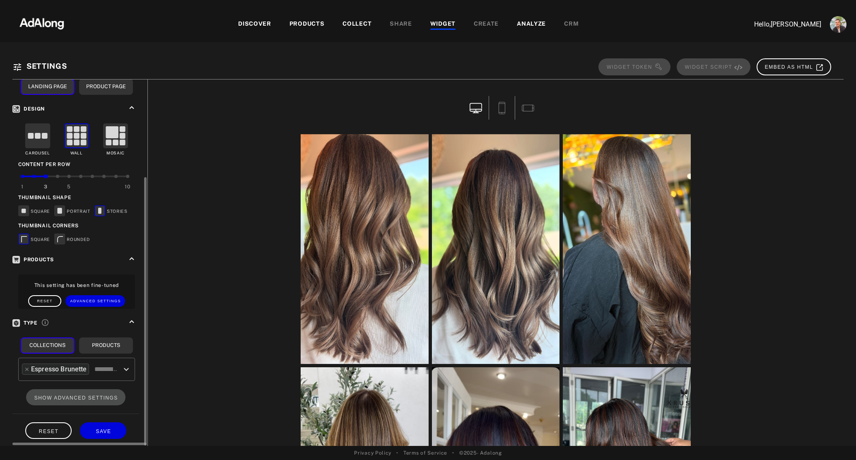
click at [63, 237] on rect at bounding box center [60, 239] width 10 height 10
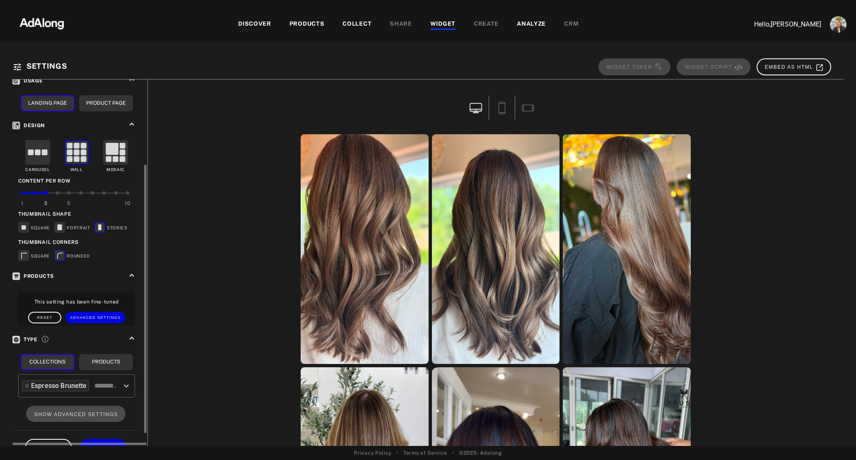
click at [36, 157] on rect at bounding box center [38, 152] width 24 height 24
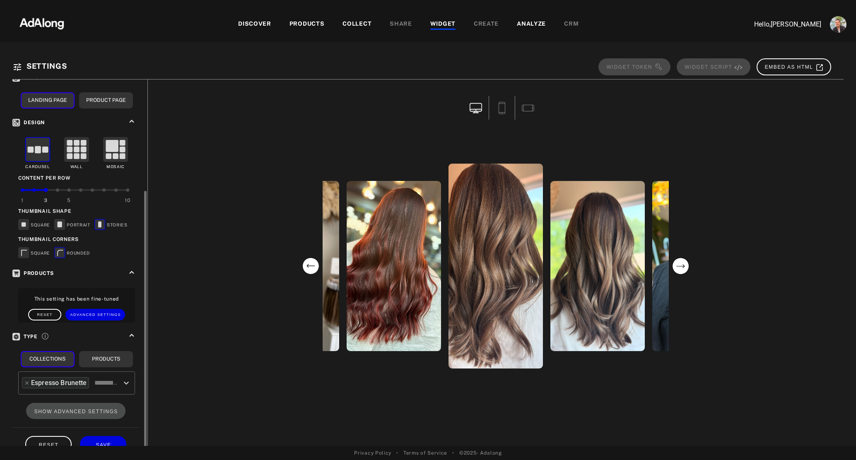
scroll to position [133, 0]
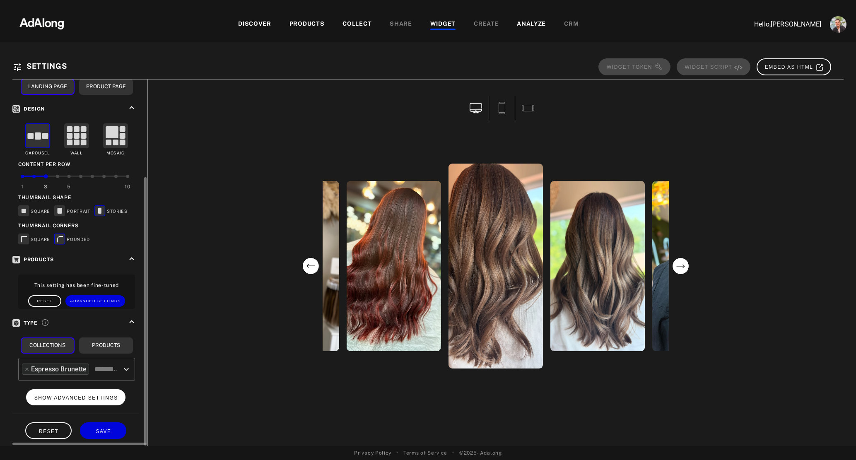
click at [63, 395] on span "SHOW ADVANCED SETTINGS" at bounding box center [76, 398] width 84 height 6
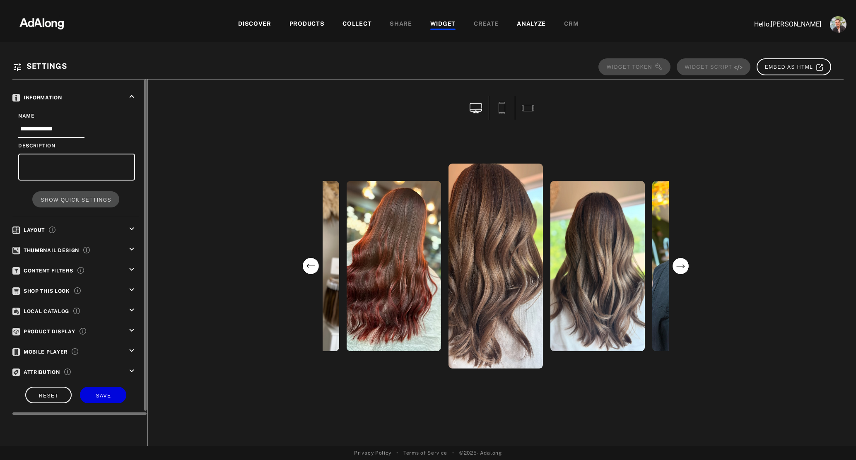
scroll to position [0, 0]
click at [132, 294] on div "keyboard_arrow_down" at bounding box center [133, 291] width 12 height 12
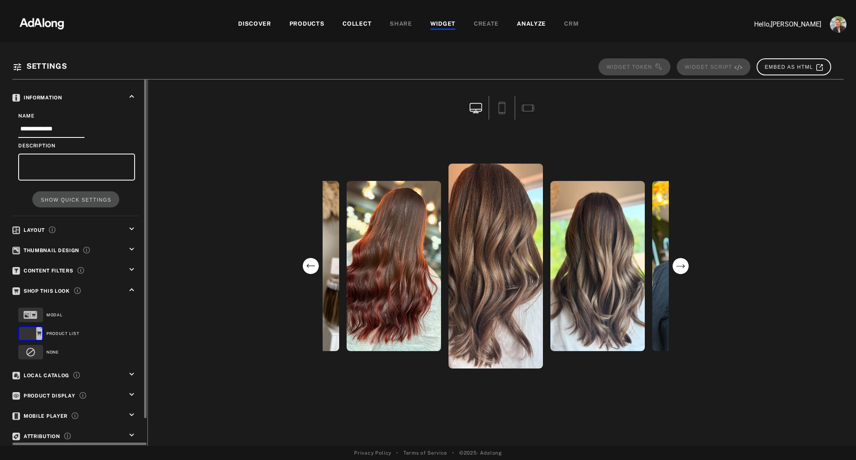
click at [132, 287] on icon "keyboard_arrow_up" at bounding box center [131, 289] width 9 height 9
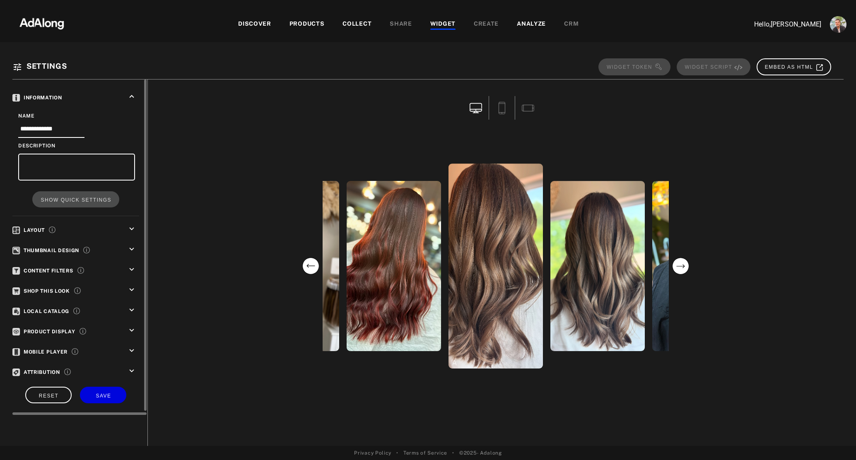
click at [130, 328] on icon "keyboard_arrow_down" at bounding box center [131, 330] width 9 height 9
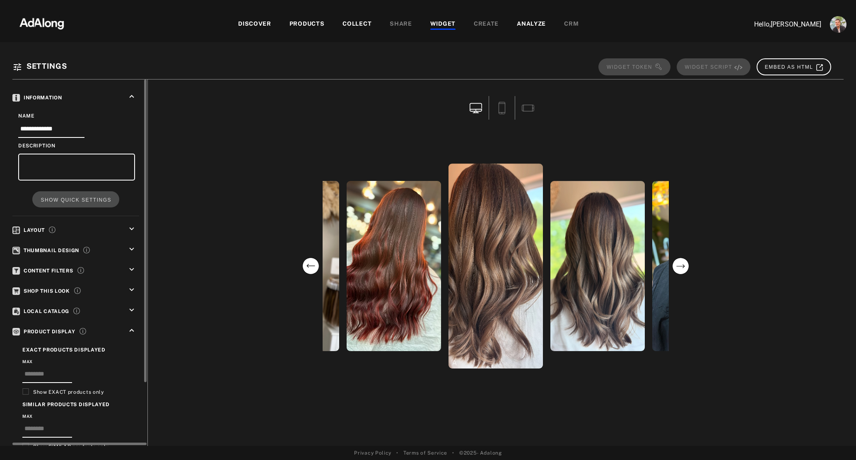
click at [130, 328] on icon "keyboard_arrow_up" at bounding box center [131, 330] width 9 height 9
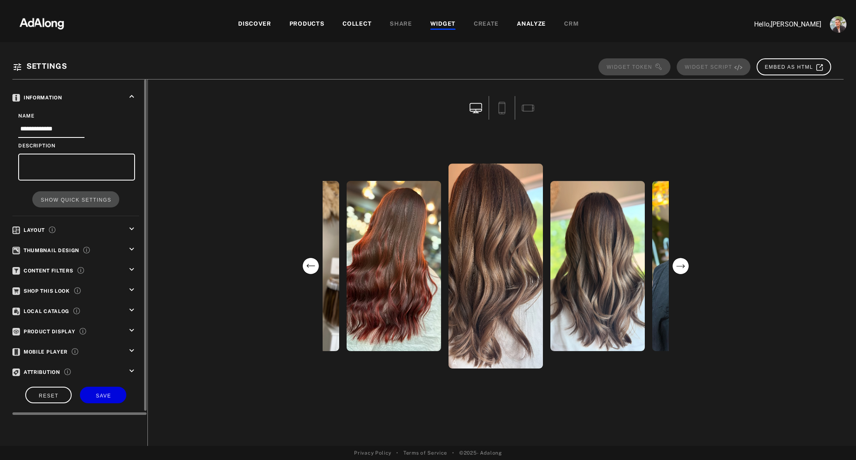
click at [133, 346] on icon "keyboard_arrow_down" at bounding box center [131, 350] width 9 height 9
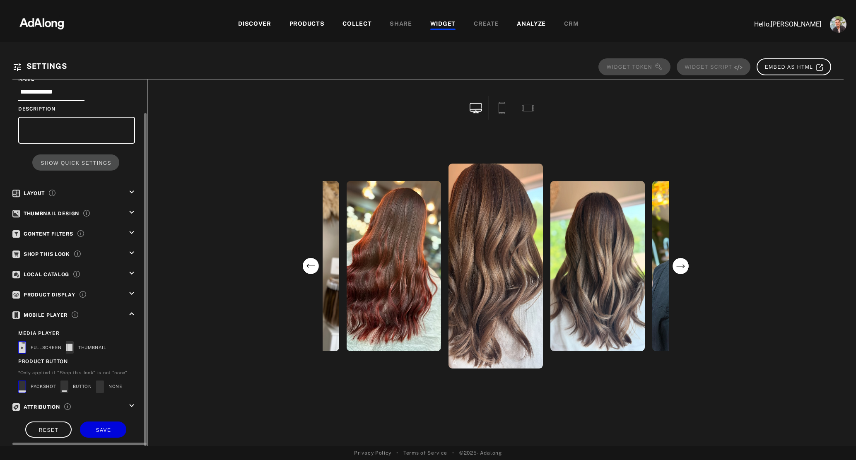
click at [20, 382] on rect at bounding box center [21, 387] width 7 height 12
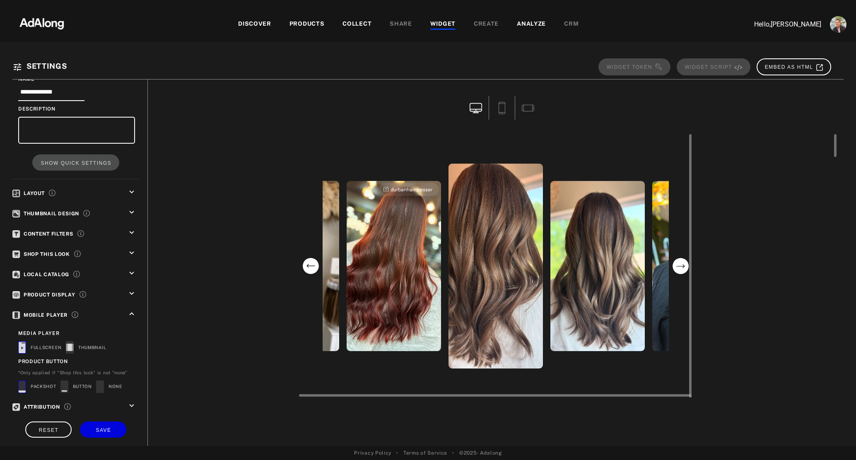
click at [399, 301] on div "durbanhairdresser" at bounding box center [394, 266] width 94 height 170
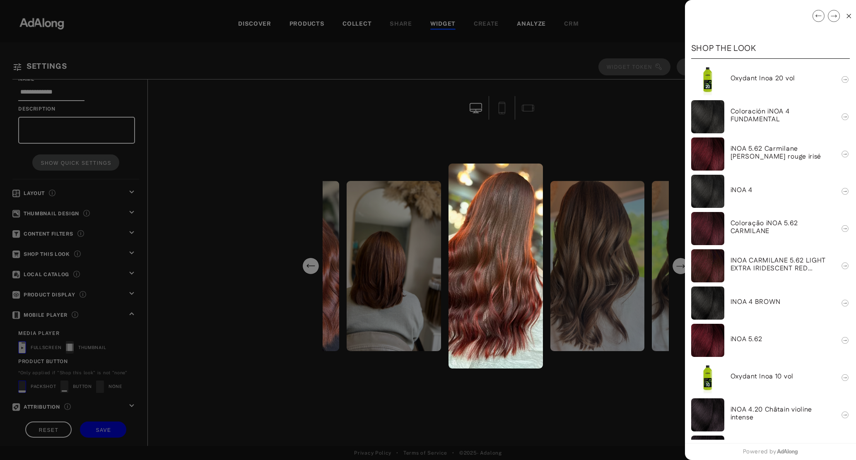
click at [348, 371] on div at bounding box center [428, 230] width 856 height 460
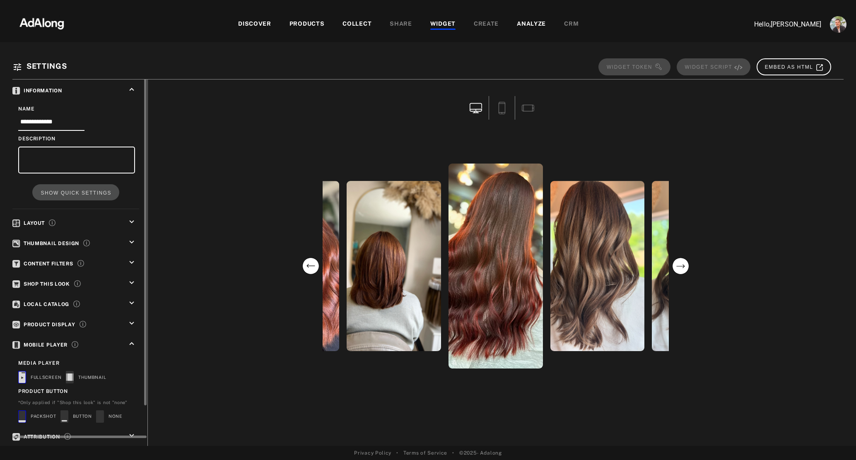
scroll to position [0, 0]
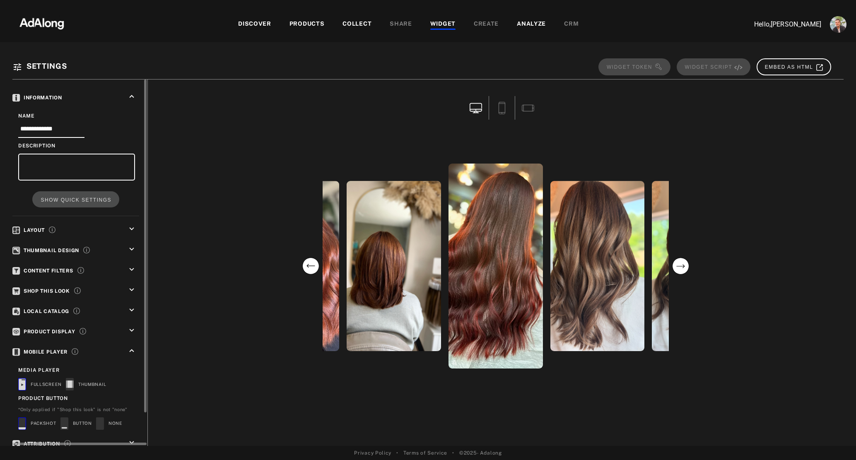
click at [128, 329] on icon "keyboard_arrow_down" at bounding box center [131, 330] width 9 height 9
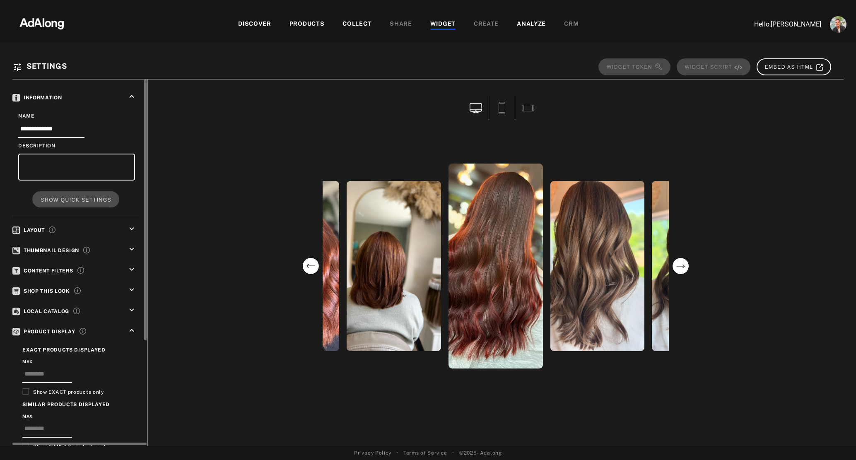
click at [129, 306] on icon "keyboard_arrow_down" at bounding box center [131, 310] width 9 height 9
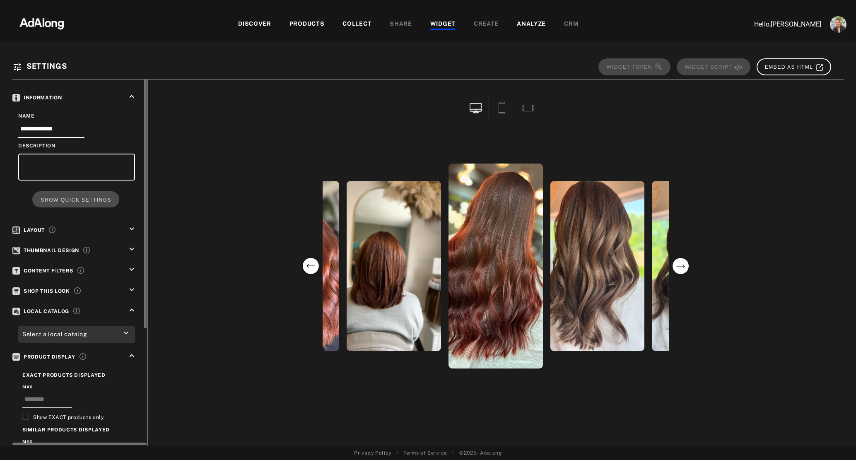
click at [132, 285] on icon "keyboard_arrow_down" at bounding box center [131, 289] width 9 height 9
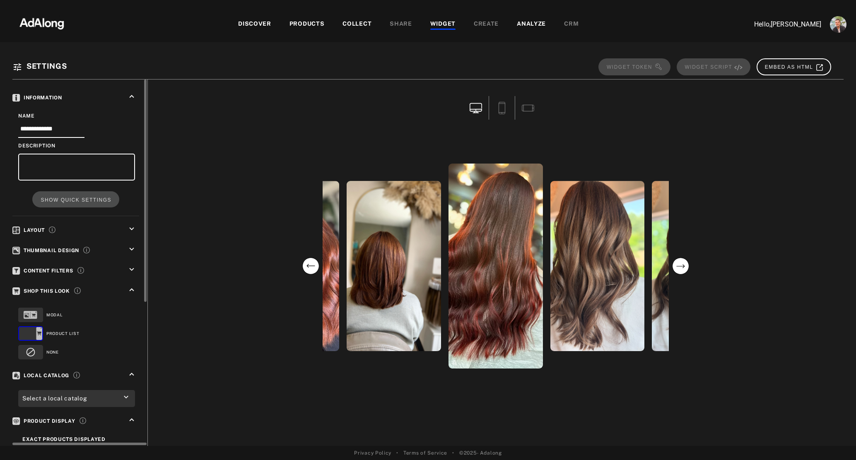
click at [130, 265] on icon "keyboard_arrow_down" at bounding box center [131, 269] width 9 height 9
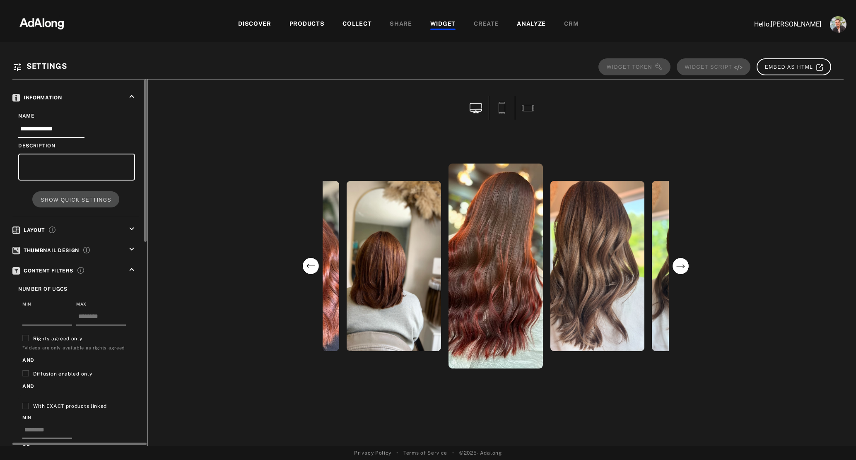
click at [131, 247] on icon "keyboard_arrow_down" at bounding box center [131, 249] width 9 height 9
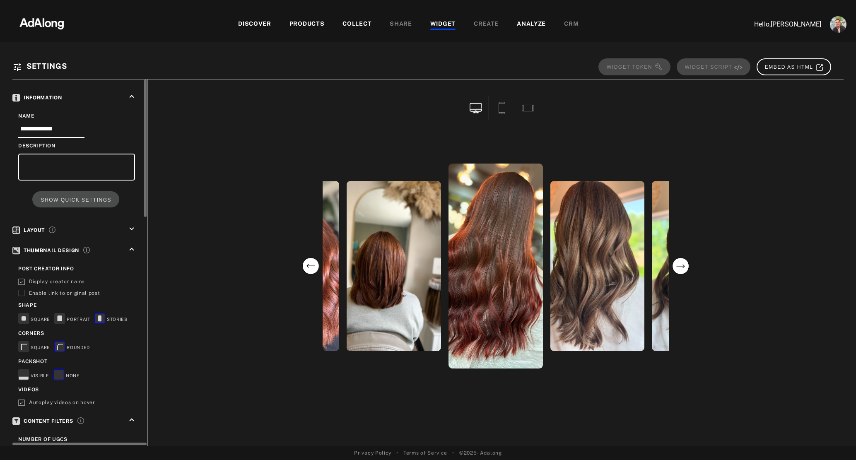
click at [22, 370] on rect at bounding box center [23, 374] width 11 height 11
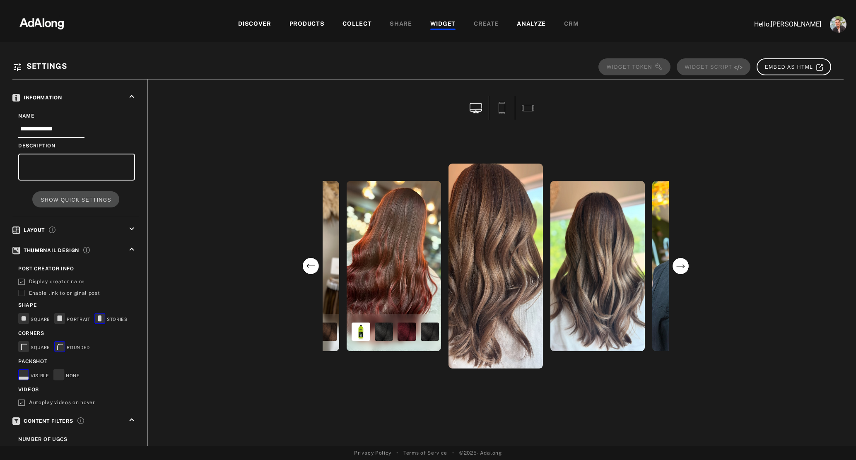
scroll to position [609, 0]
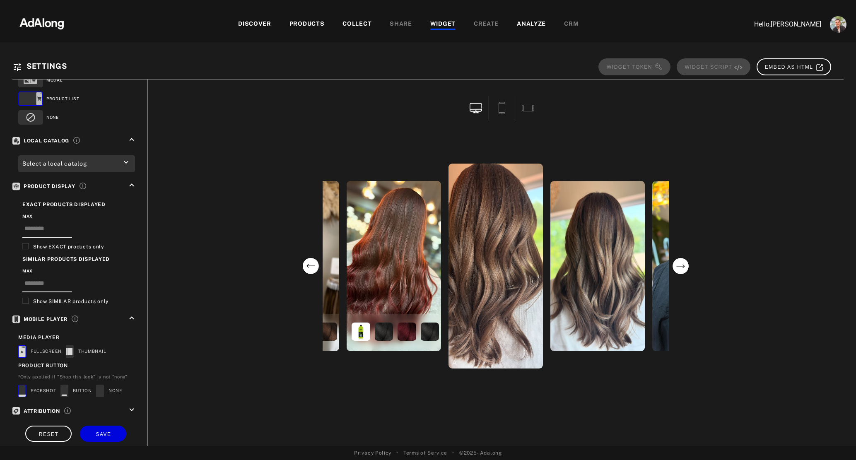
click at [740, 118] on div at bounding box center [495, 110] width 683 height 48
click at [100, 432] on span "SAVE" at bounding box center [103, 435] width 15 height 6
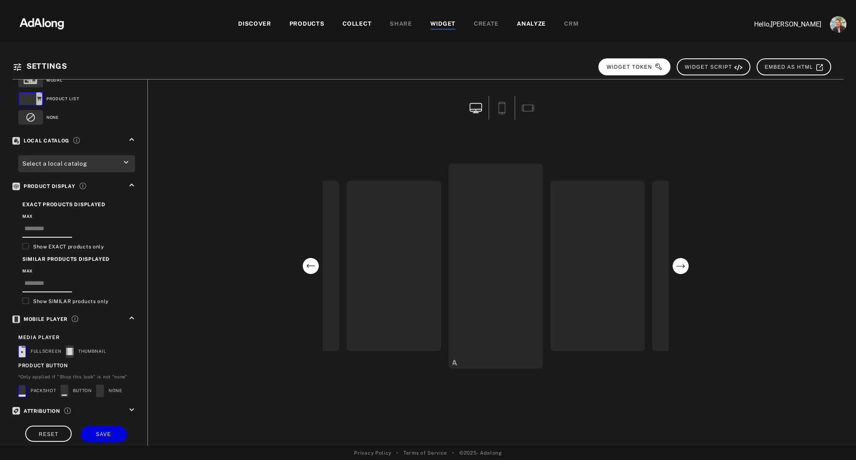
click at [646, 67] on span "WIDGET TOKEN" at bounding box center [635, 67] width 56 height 6
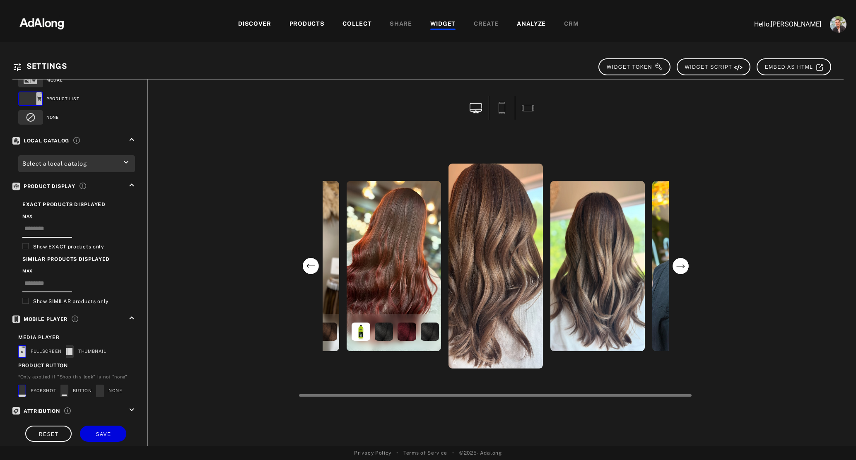
click at [680, 268] on circle "next" at bounding box center [681, 266] width 17 height 17
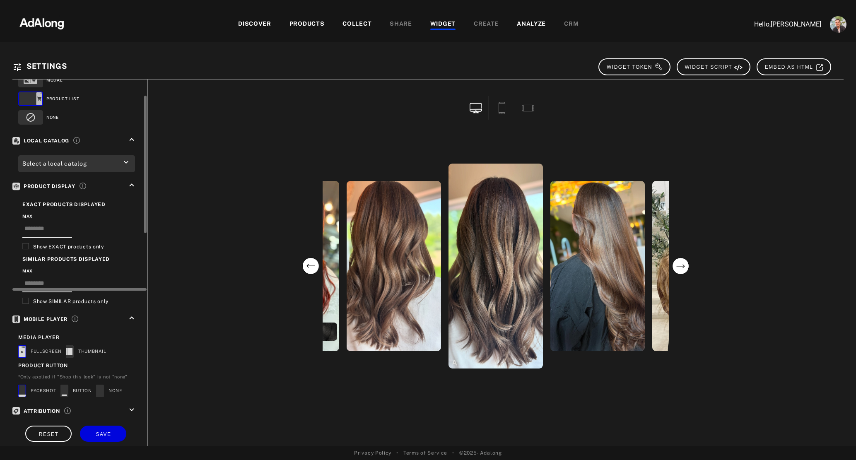
scroll to position [0, 0]
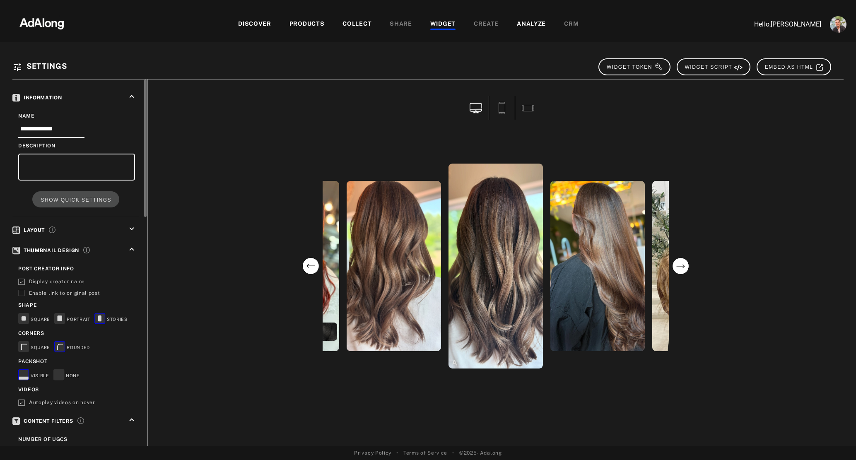
click at [449, 26] on div "WIDGET" at bounding box center [442, 24] width 25 height 10
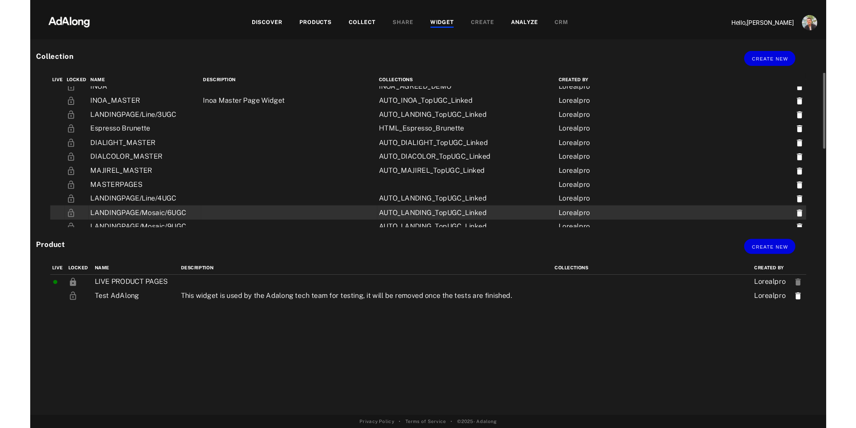
scroll to position [4, 0]
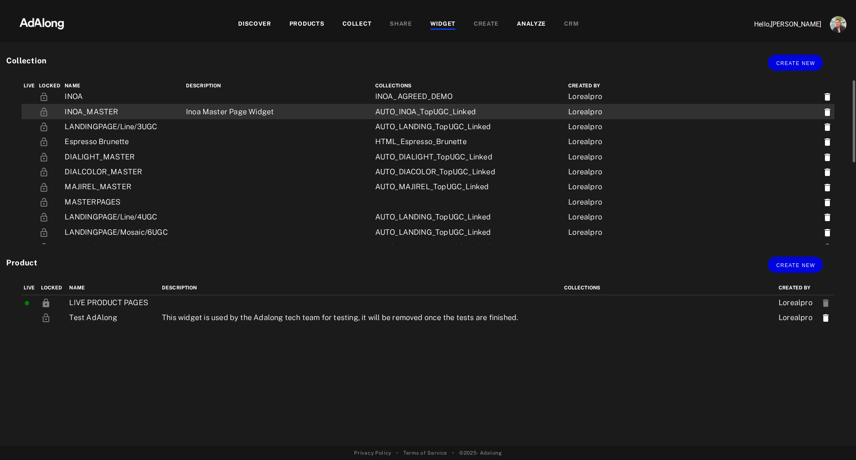
click at [121, 112] on td "INOA_MASTER" at bounding box center [123, 111] width 121 height 15
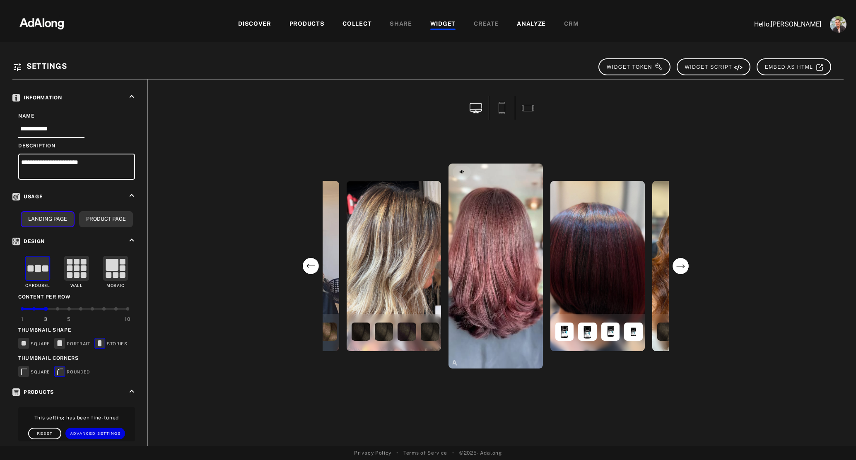
click at [70, 22] on img at bounding box center [41, 22] width 73 height 25
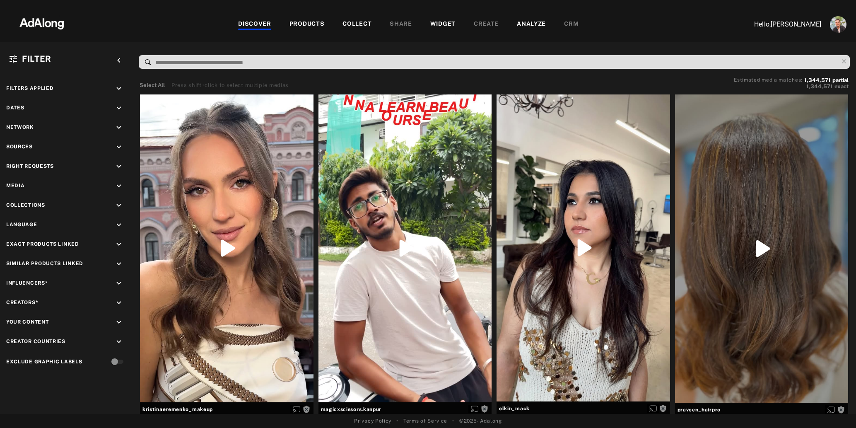
click at [442, 27] on div "WIDGET" at bounding box center [442, 24] width 25 height 10
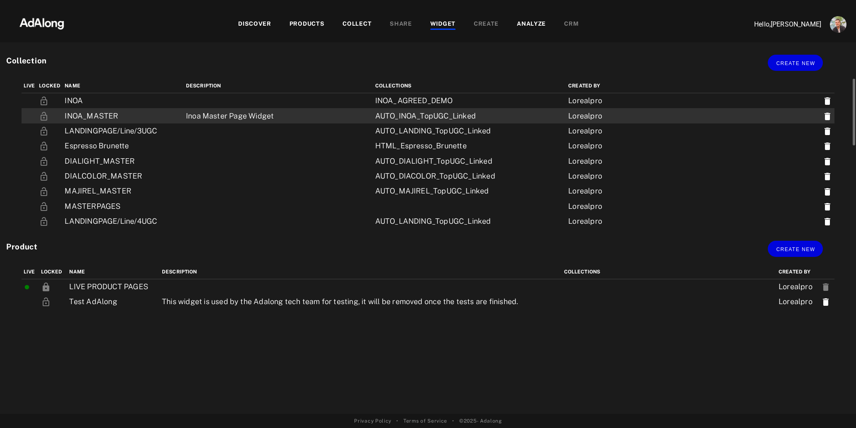
click at [92, 115] on td "INOA_MASTER" at bounding box center [123, 115] width 121 height 15
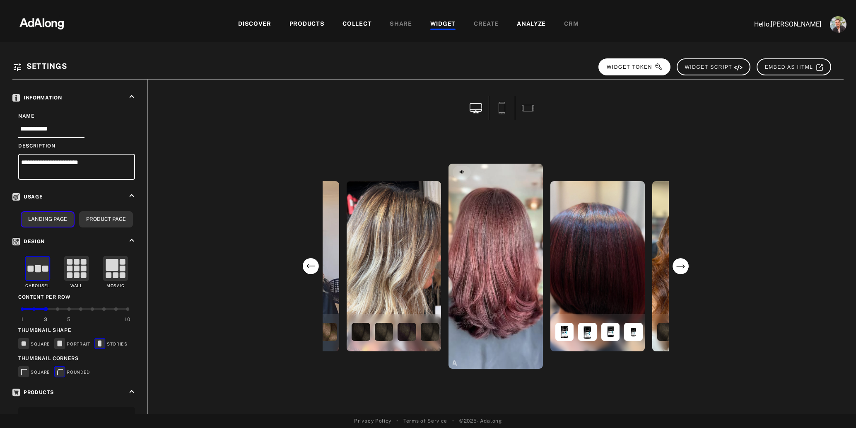
click at [639, 67] on span "WIDGET TOKEN" at bounding box center [635, 67] width 56 height 6
click at [356, 21] on div "COLLECT" at bounding box center [357, 24] width 29 height 10
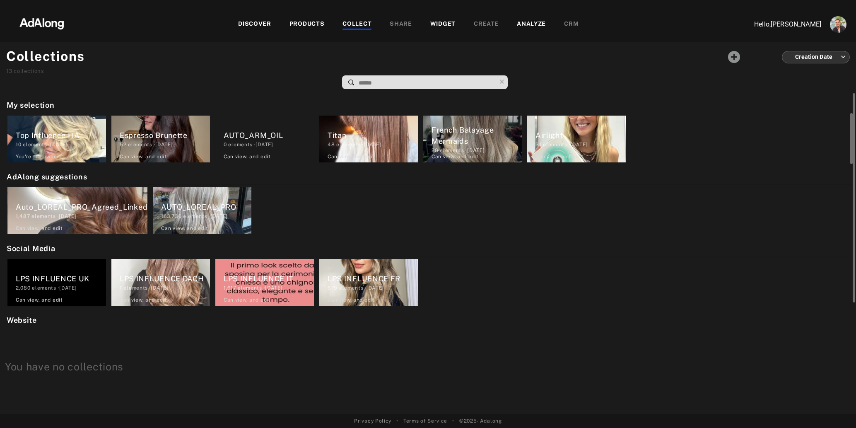
click at [147, 134] on div "Espresso Brunette" at bounding box center [165, 135] width 90 height 11
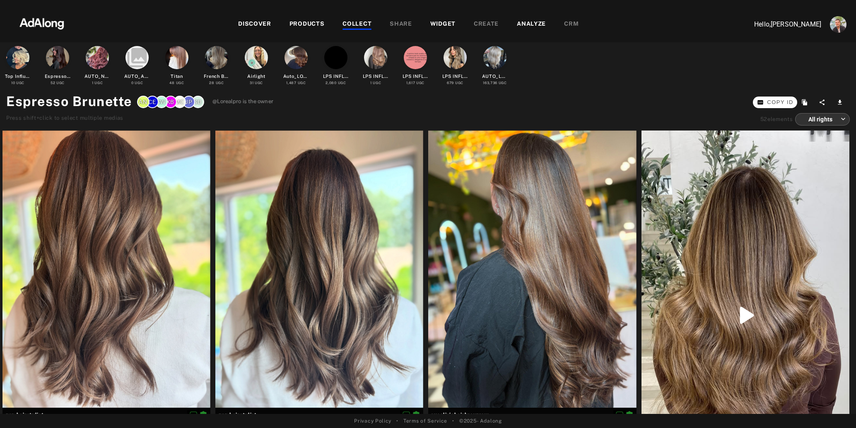
click at [782, 103] on span "Copy ID" at bounding box center [780, 102] width 27 height 8
click at [441, 23] on div "WIDGET" at bounding box center [442, 24] width 25 height 10
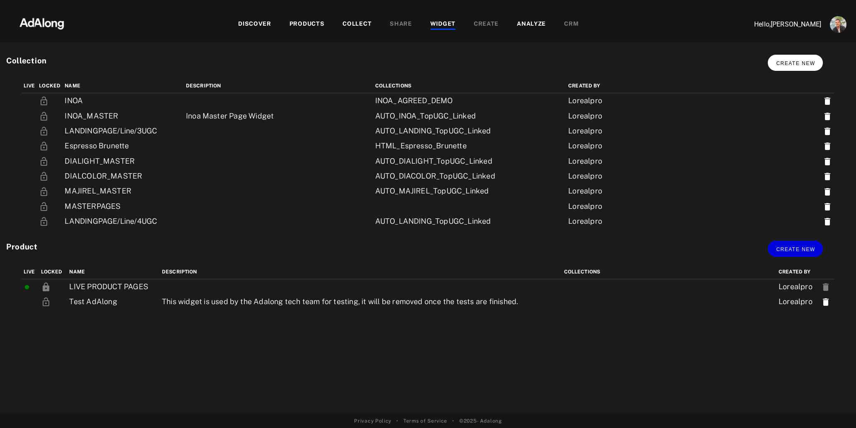
click at [791, 63] on span "Create new" at bounding box center [795, 63] width 39 height 6
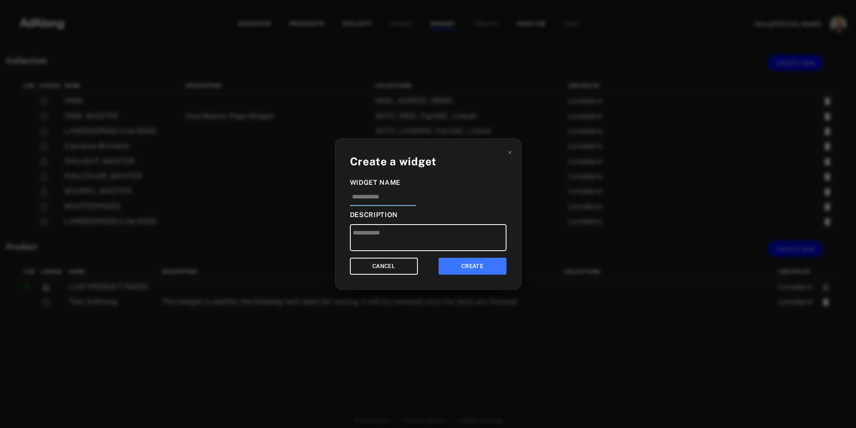
click at [369, 196] on input at bounding box center [383, 199] width 66 height 14
type input "**********"
click at [466, 264] on button "CREATE" at bounding box center [473, 266] width 68 height 17
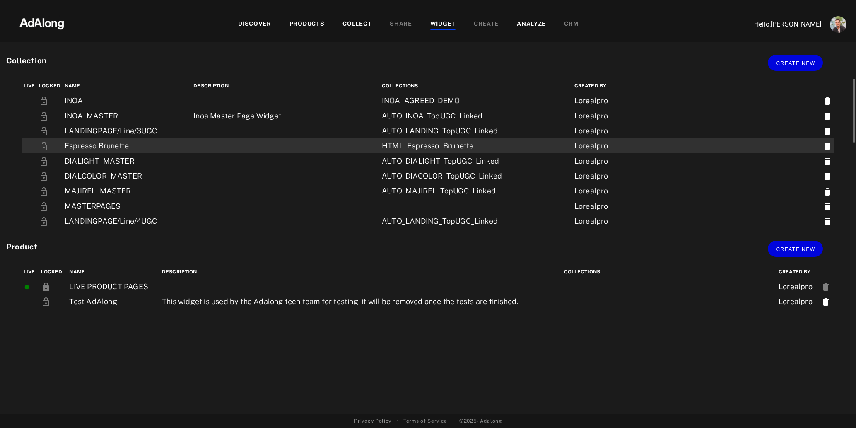
scroll to position [200, 0]
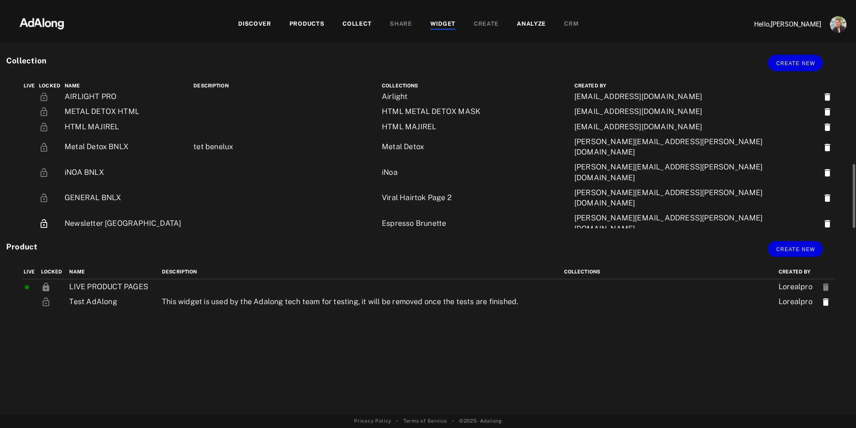
click at [96, 261] on td "Landing Page Italy" at bounding box center [127, 273] width 129 height 25
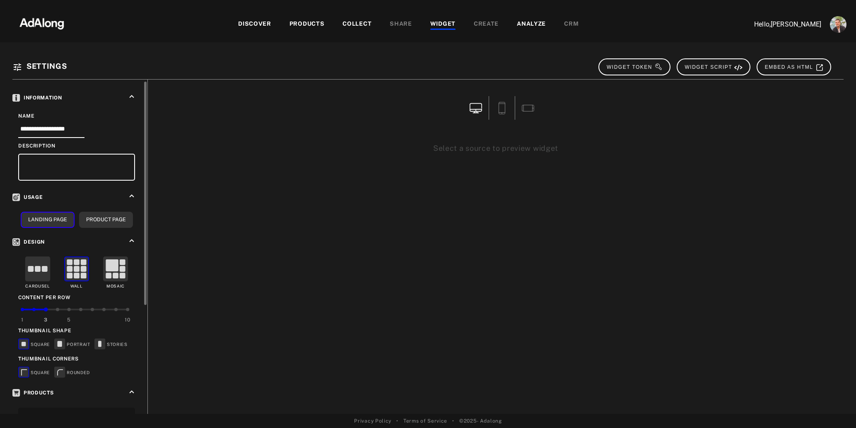
scroll to position [29, 0]
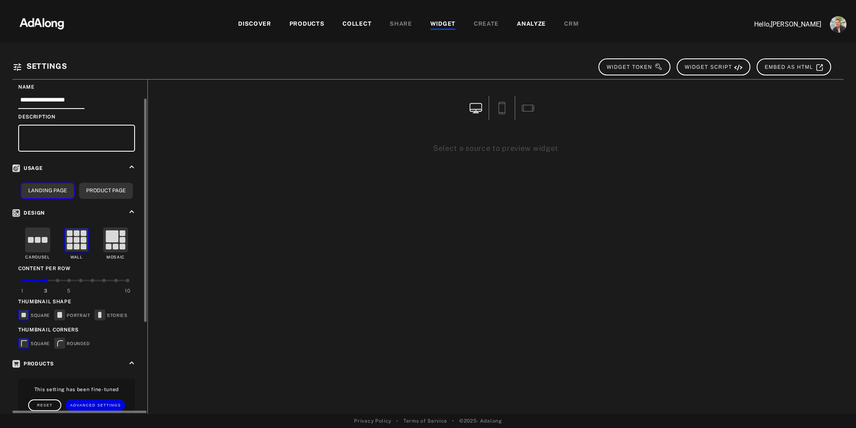
click at [35, 245] on rect at bounding box center [38, 240] width 24 height 24
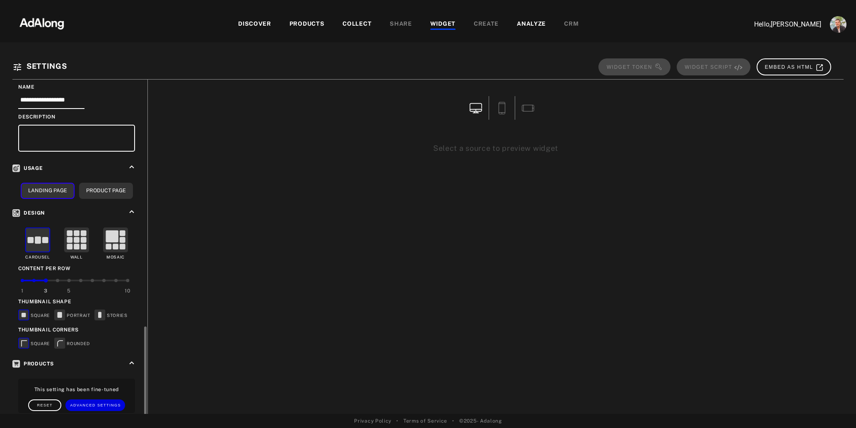
scroll to position [165, 0]
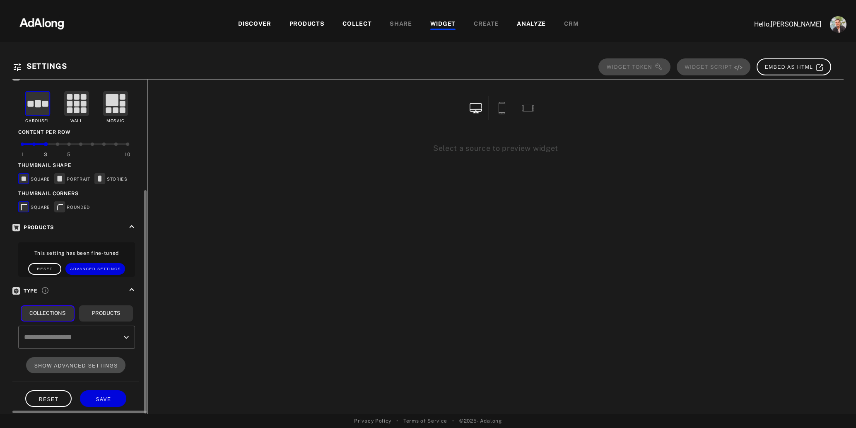
click at [85, 335] on input "text" at bounding box center [70, 337] width 97 height 16
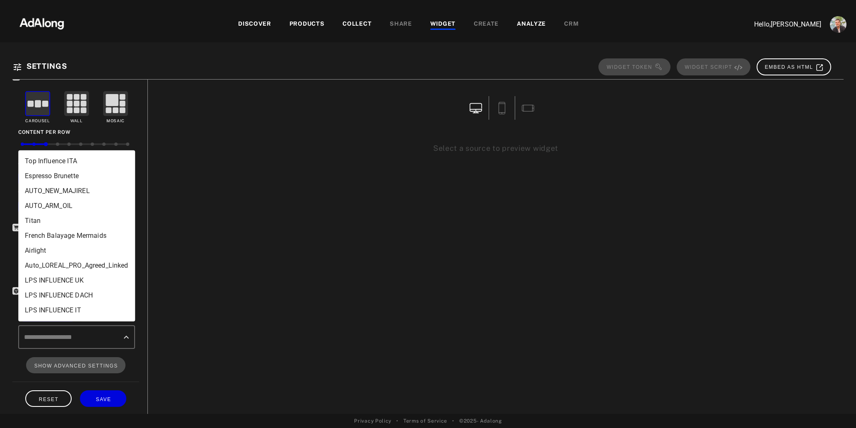
click at [41, 174] on li "Espresso Brunette" at bounding box center [76, 176] width 117 height 15
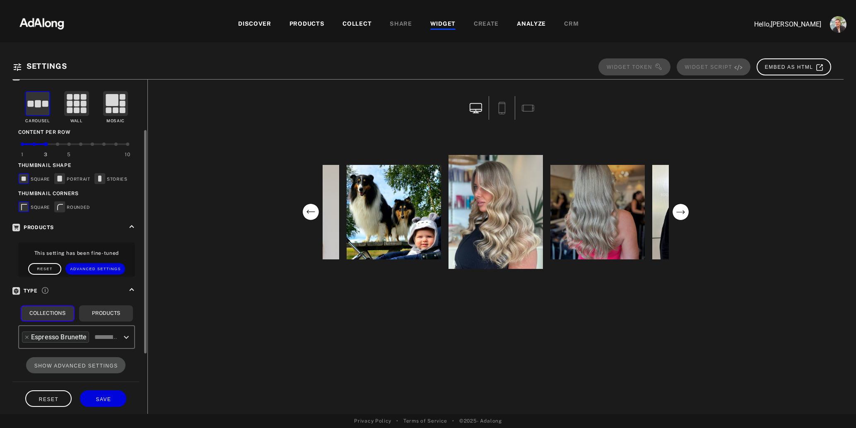
scroll to position [129, 0]
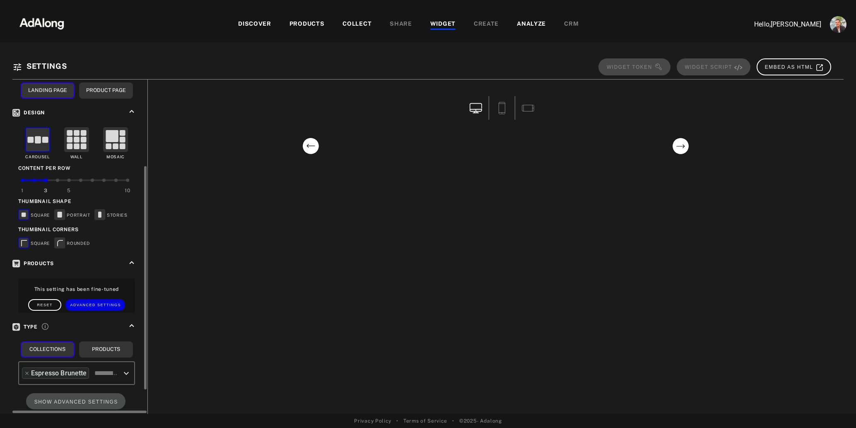
click at [60, 212] on rect at bounding box center [60, 215] width 5 height 6
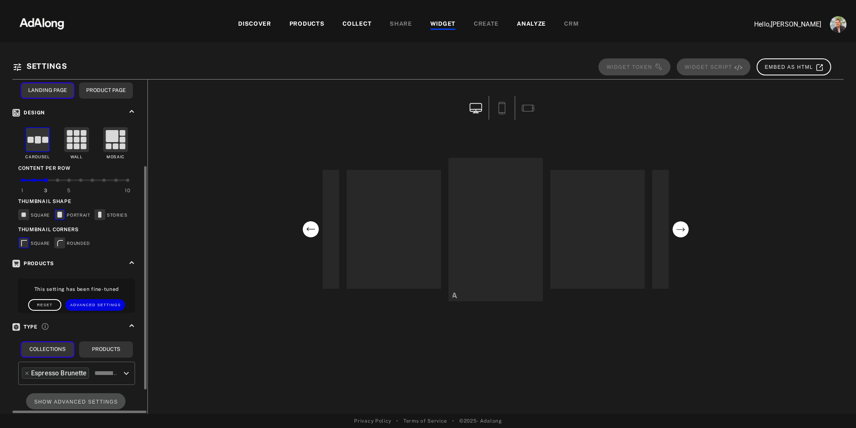
click at [101, 213] on icon at bounding box center [99, 214] width 3 height 6
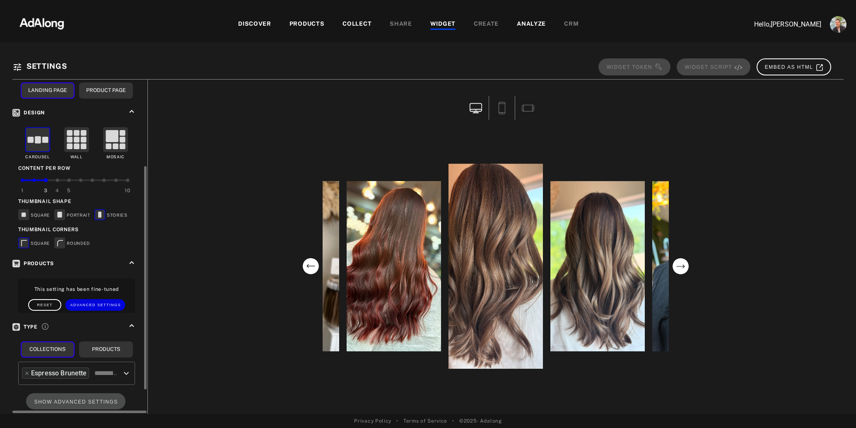
click at [59, 179] on div "4" at bounding box center [57, 188] width 12 height 19
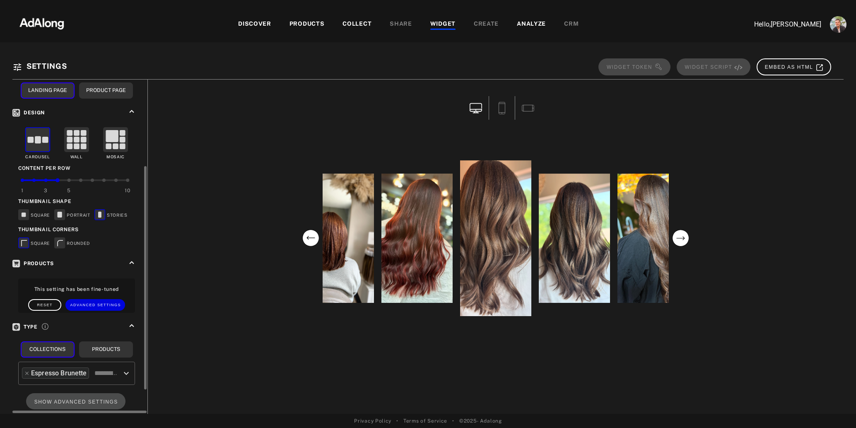
click at [47, 179] on div at bounding box center [45, 180] width 3 height 3
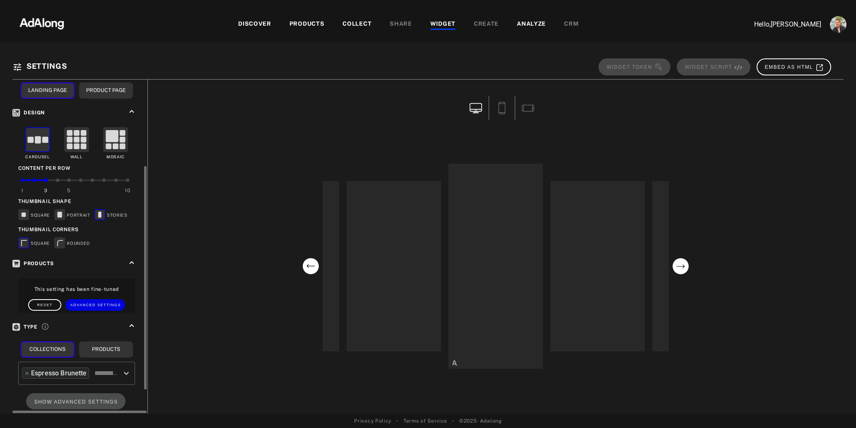
click at [60, 242] on rect at bounding box center [60, 242] width 10 height 10
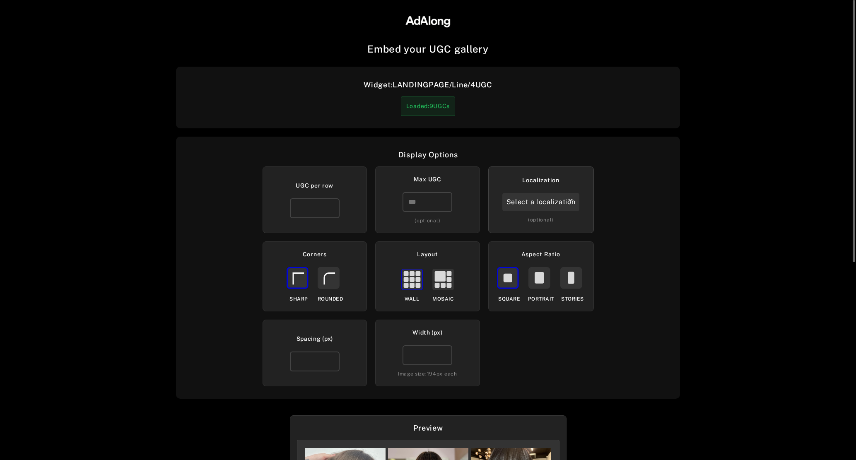
click at [560, 201] on div "Select a localization" at bounding box center [540, 202] width 77 height 18
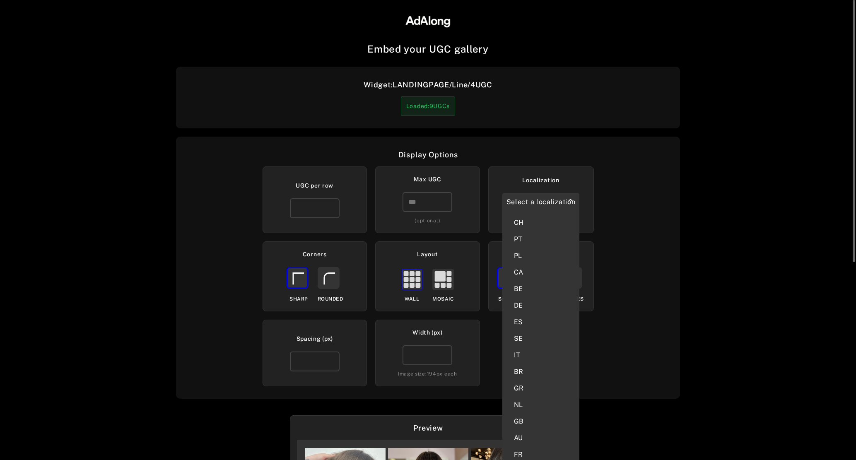
click at [673, 201] on div "Display Options UGC per row * Max UGC (optional) Localization Select a localiza…" at bounding box center [428, 268] width 504 height 262
click at [714, 214] on div "Embed your UGC gallery Widget: LANDINGPAGE/Line/4UGC Loaded: 9 UGCs Display Opt…" at bounding box center [428, 230] width 856 height 460
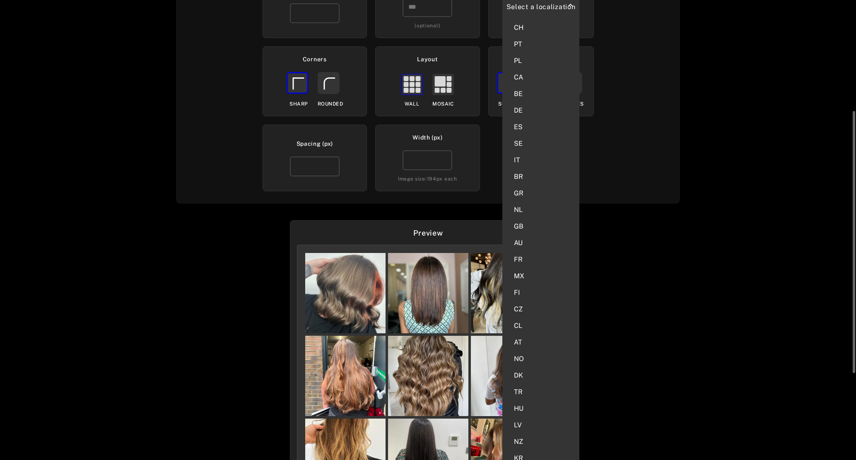
scroll to position [194, 0]
click at [714, 214] on div "Embed your UGC gallery Widget: LANDINGPAGE/Line/4UGC Loaded: 9 UGCs Display Opt…" at bounding box center [428, 230] width 856 height 460
click at [234, 252] on div "Embed your UGC gallery Widget: LANDINGPAGE/Line/4UGC Loaded: 9 UGCs Display Opt…" at bounding box center [428, 230] width 856 height 460
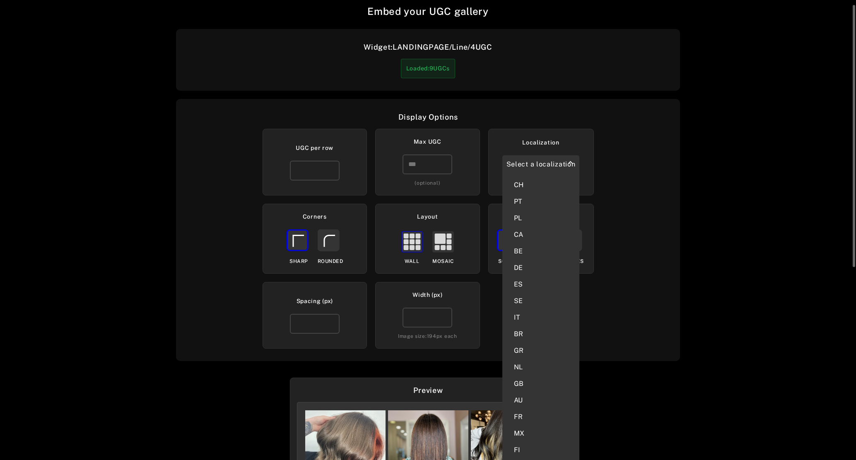
scroll to position [27, 0]
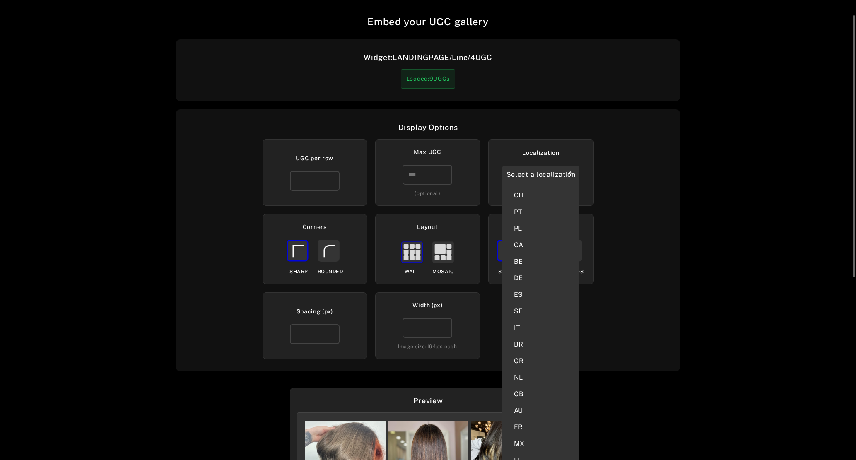
click at [132, 208] on div "Embed your UGC gallery Widget: LANDINGPAGE/Line/4UGC Loaded: 9 UGCs Display Opt…" at bounding box center [428, 230] width 856 height 460
click at [572, 171] on icon "keyboard_arrow_up" at bounding box center [570, 173] width 9 height 9
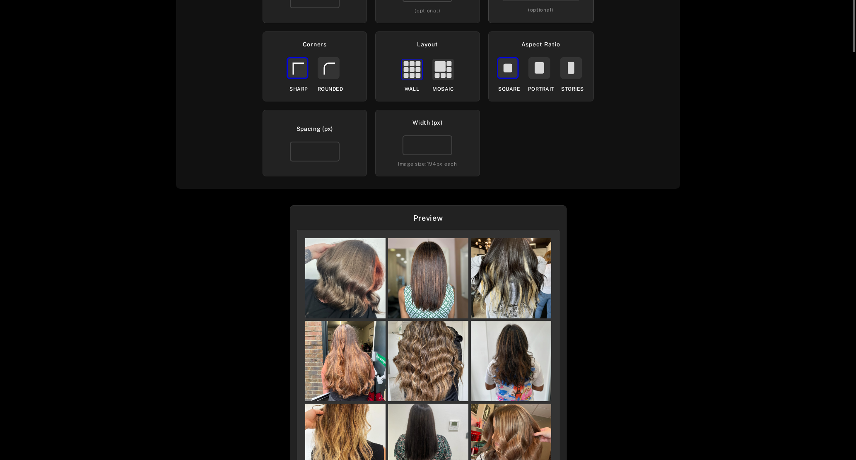
scroll to position [0, 0]
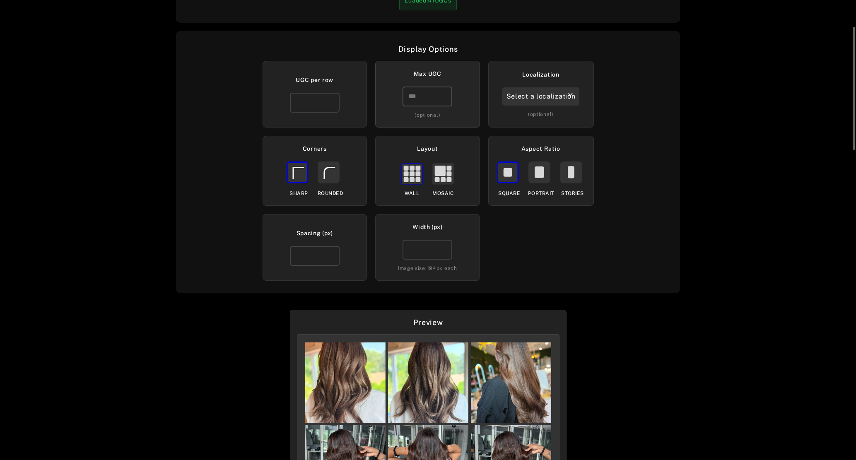
scroll to position [91, 0]
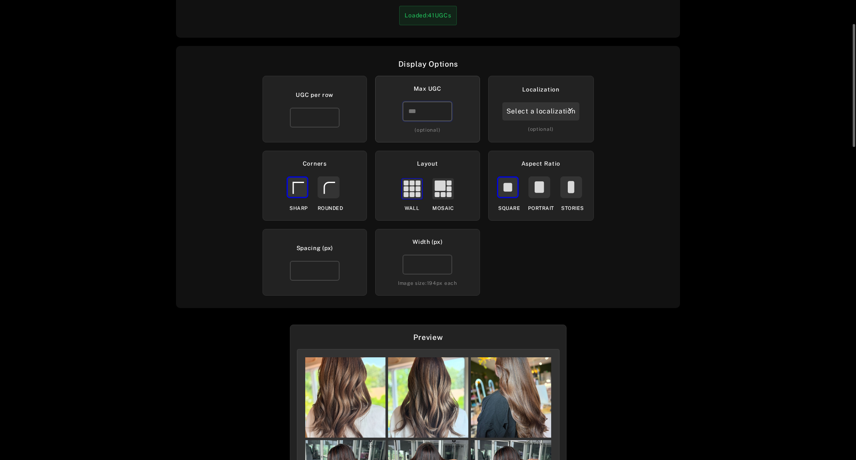
click at [420, 115] on input "number" at bounding box center [428, 111] width 50 height 20
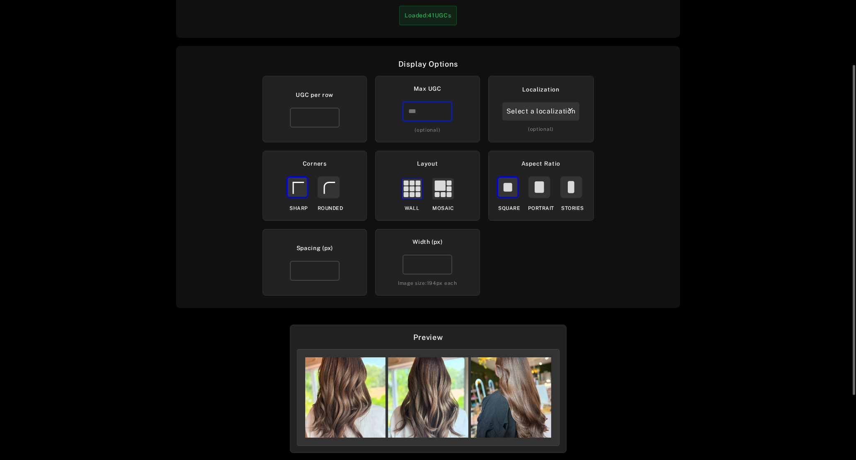
type input "*"
click at [648, 124] on div "Display Options UGC per row * Max UGC * (optional) Localization Select a locali…" at bounding box center [428, 177] width 504 height 262
click at [540, 109] on div "Select a localization" at bounding box center [540, 111] width 77 height 18
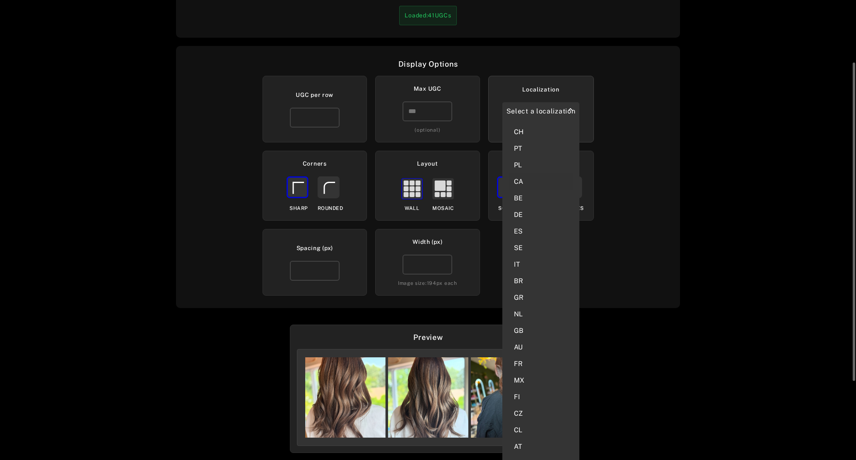
click at [521, 179] on div "CA" at bounding box center [541, 182] width 64 height 17
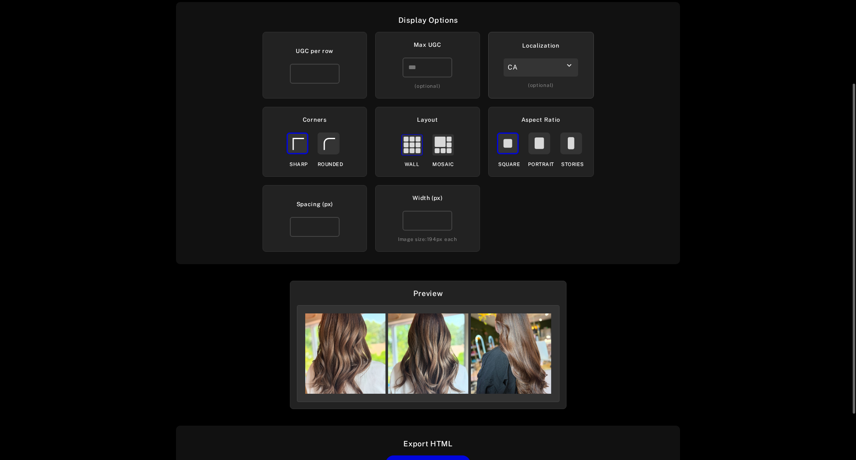
scroll to position [136, 0]
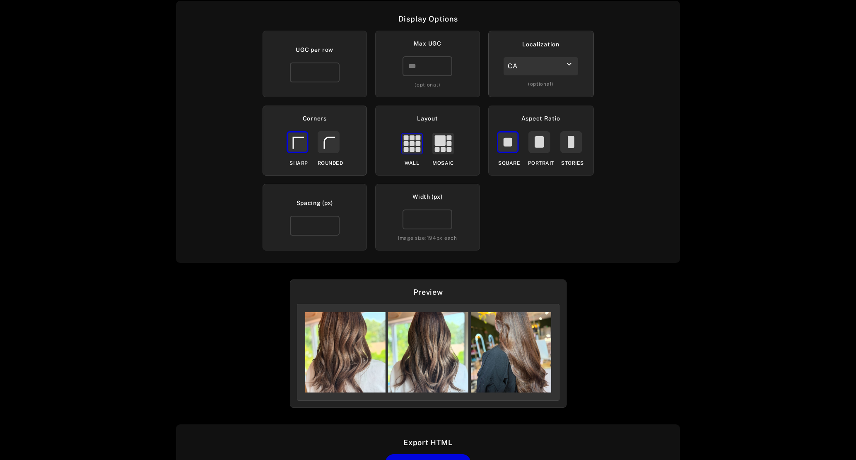
click at [322, 140] on rect at bounding box center [328, 142] width 21 height 21
click at [537, 142] on rect at bounding box center [540, 142] width 10 height 12
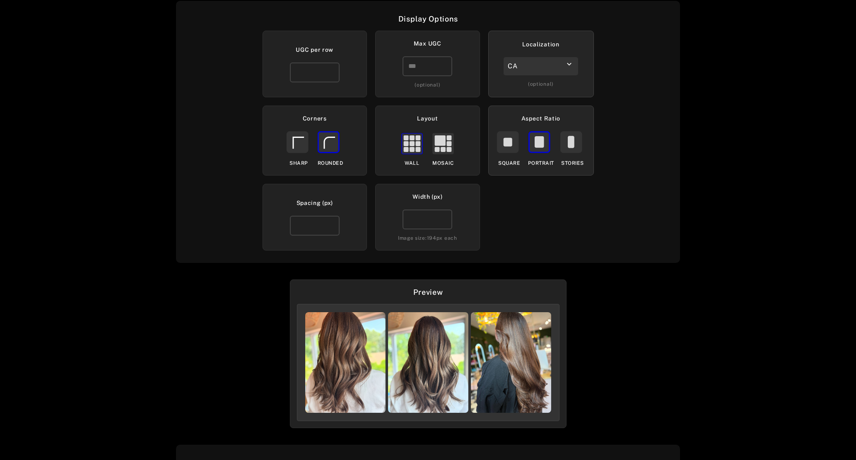
click at [565, 144] on rect at bounding box center [571, 142] width 21 height 21
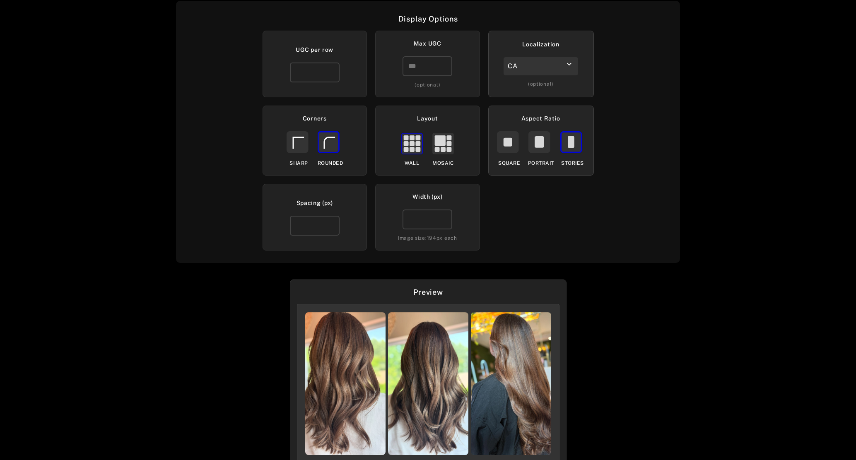
click at [532, 145] on rect at bounding box center [539, 142] width 21 height 21
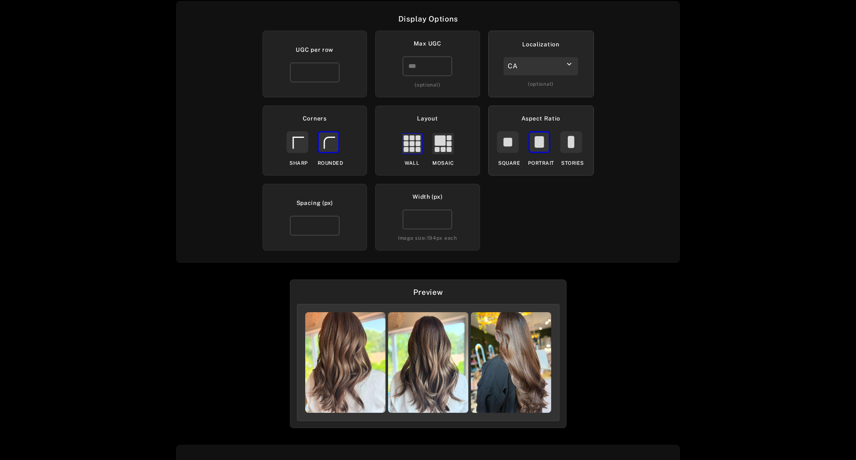
click at [507, 144] on rect at bounding box center [507, 142] width 9 height 9
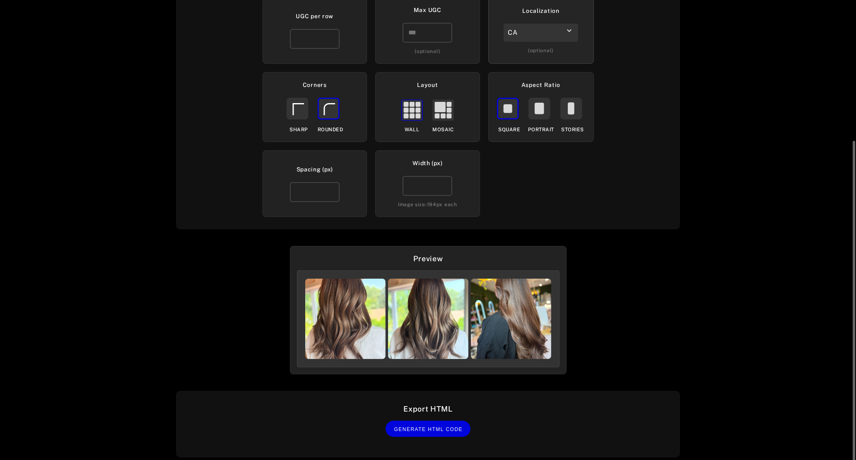
scroll to position [181, 0]
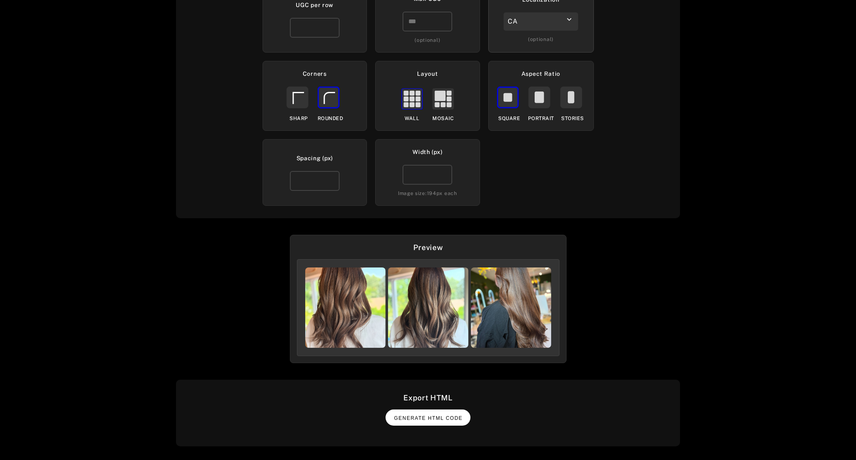
click at [432, 416] on span "Generate HTML Code" at bounding box center [428, 418] width 69 height 6
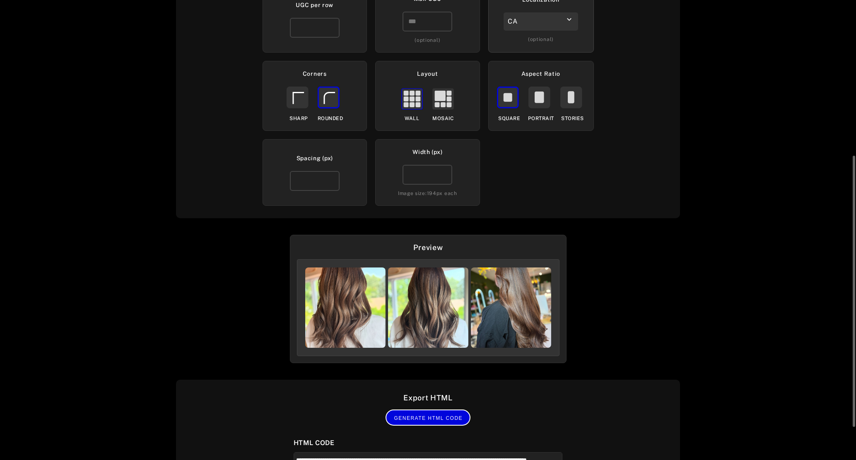
scroll to position [319, 0]
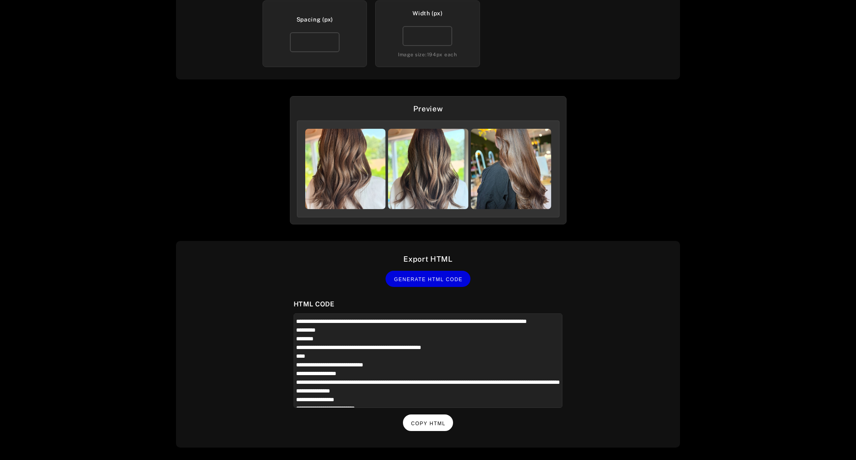
click at [436, 421] on span "Copy HTML" at bounding box center [428, 424] width 34 height 6
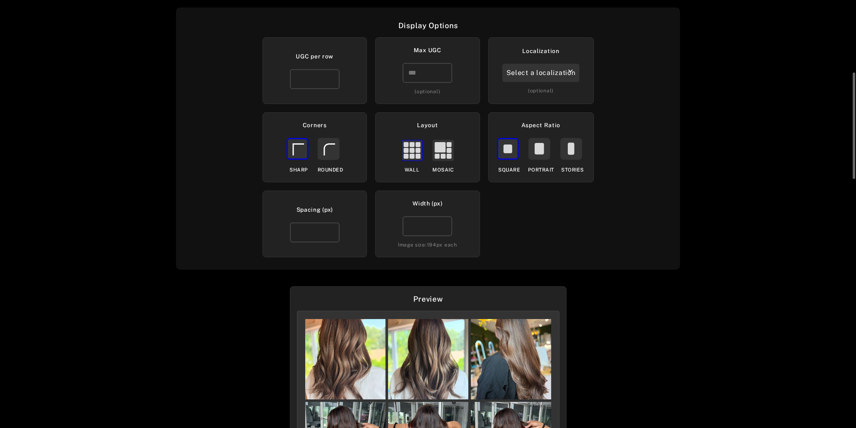
scroll to position [116, 0]
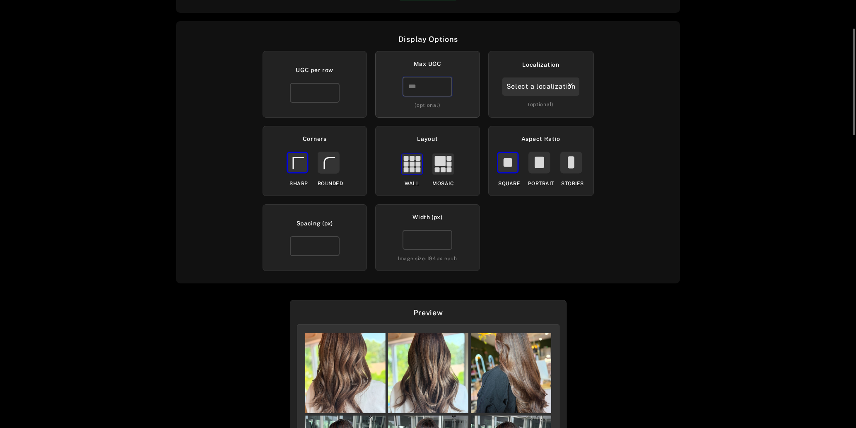
click at [415, 89] on input "number" at bounding box center [428, 87] width 50 height 20
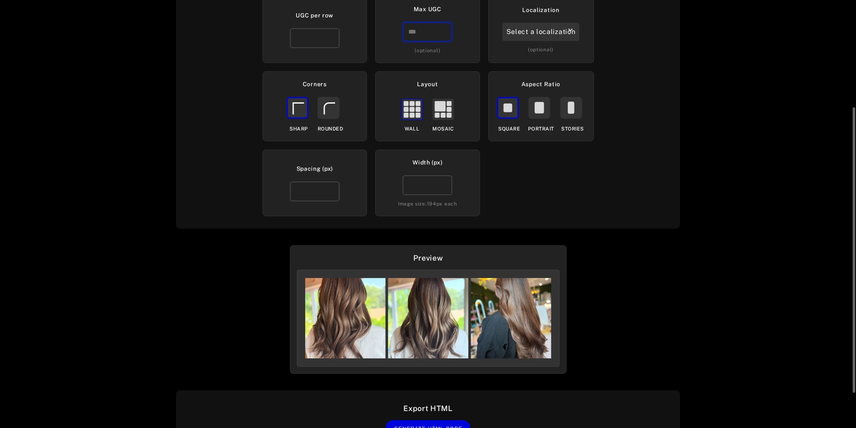
scroll to position [166, 0]
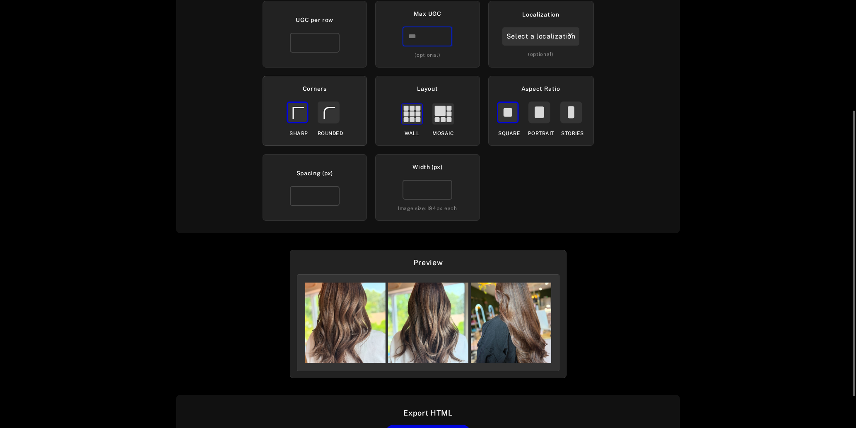
type input "*"
click at [334, 122] on icon at bounding box center [330, 113] width 25 height 25
click at [542, 115] on rect at bounding box center [540, 112] width 10 height 12
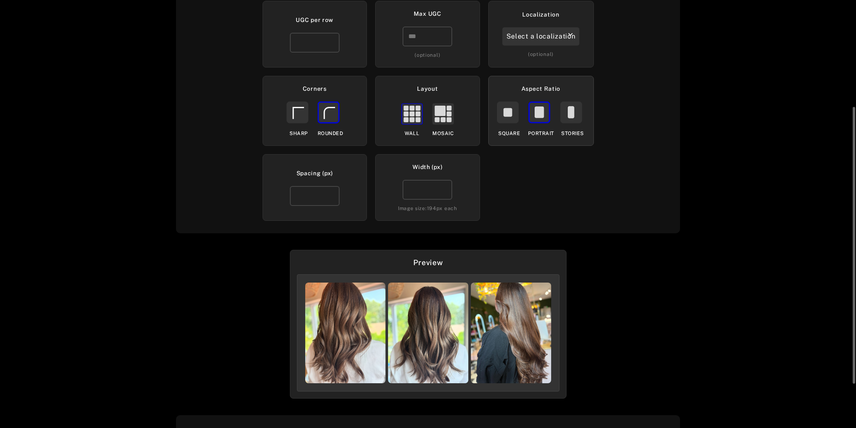
click at [572, 114] on icon at bounding box center [571, 112] width 7 height 12
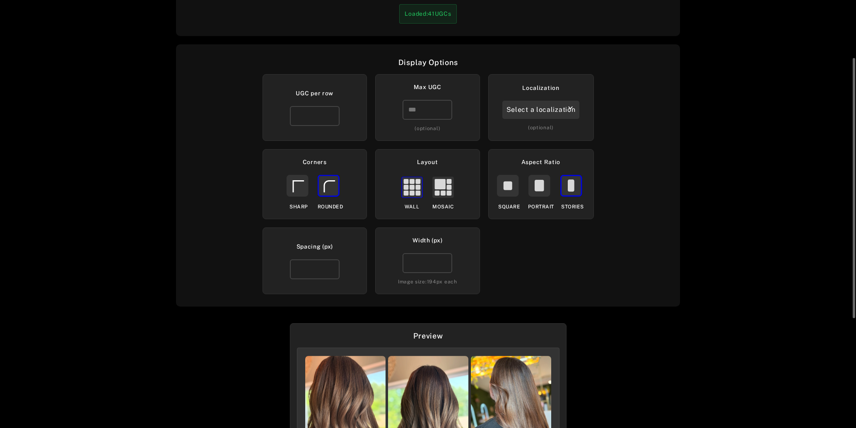
scroll to position [90, 0]
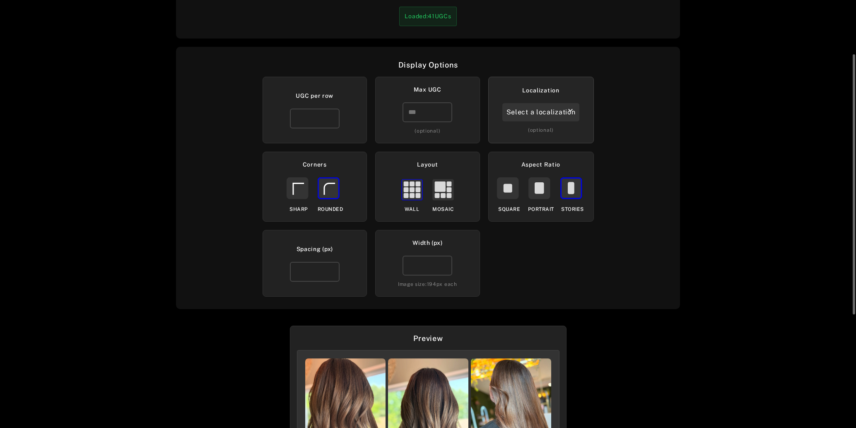
click at [550, 109] on div "Select a localization" at bounding box center [540, 112] width 77 height 18
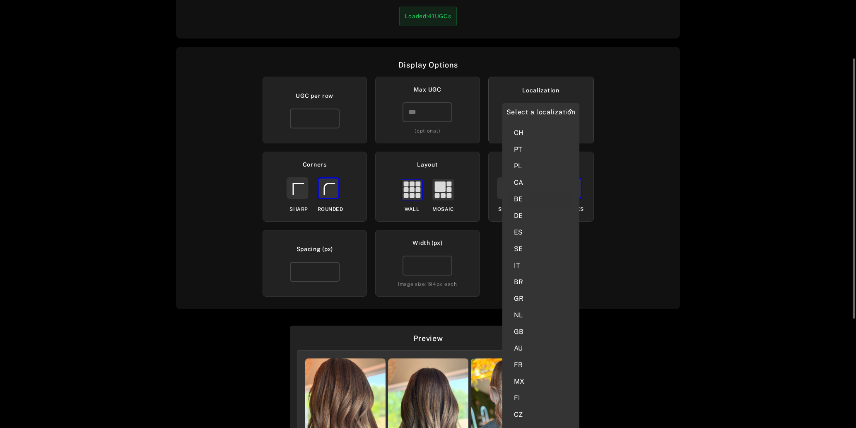
scroll to position [94, 0]
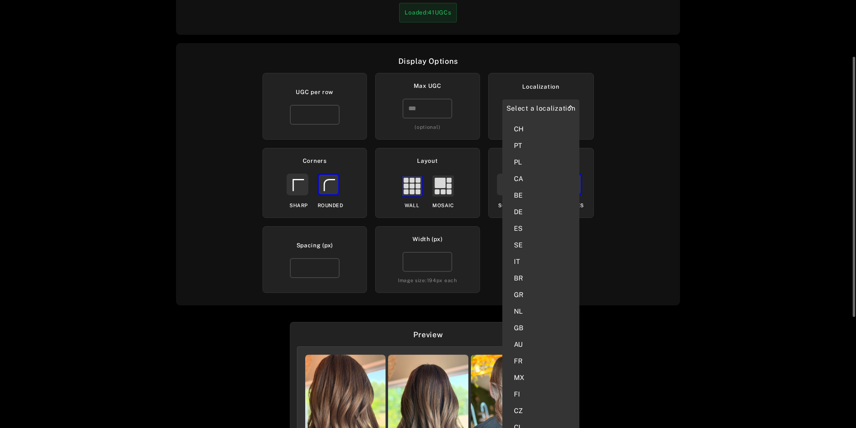
click at [200, 319] on div "Embed your UGC gallery Widget: Newsletter Italy Loaded: 41 UGCs Display Options…" at bounding box center [428, 214] width 856 height 428
click at [566, 106] on icon "keyboard_arrow_up" at bounding box center [570, 106] width 9 height 9
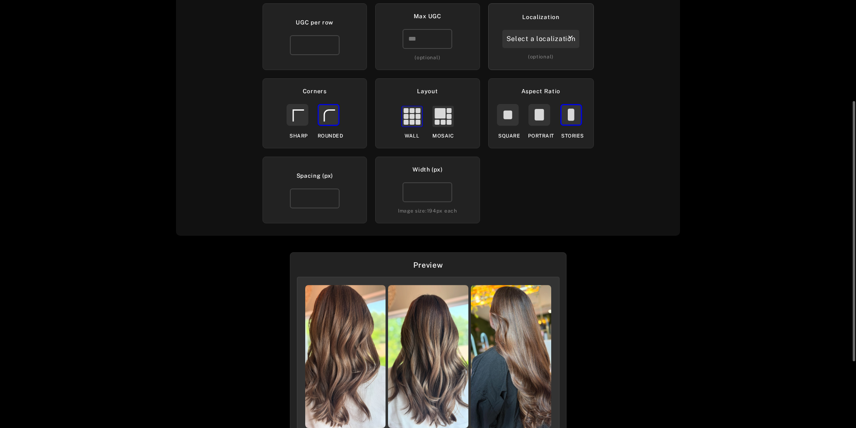
scroll to position [163, 0]
click at [534, 43] on div "Select a localization" at bounding box center [540, 39] width 77 height 18
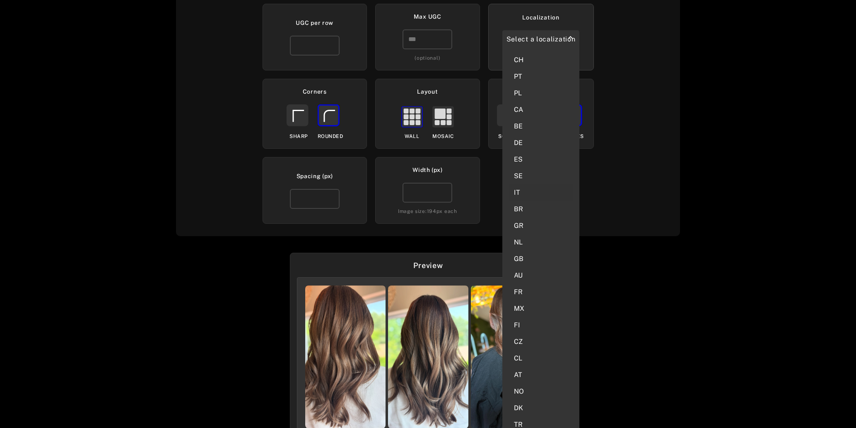
click at [517, 191] on div "IT" at bounding box center [541, 192] width 64 height 17
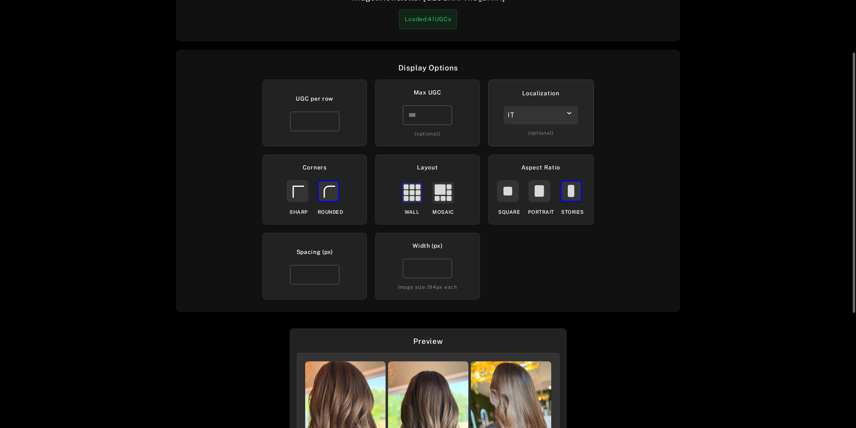
scroll to position [83, 0]
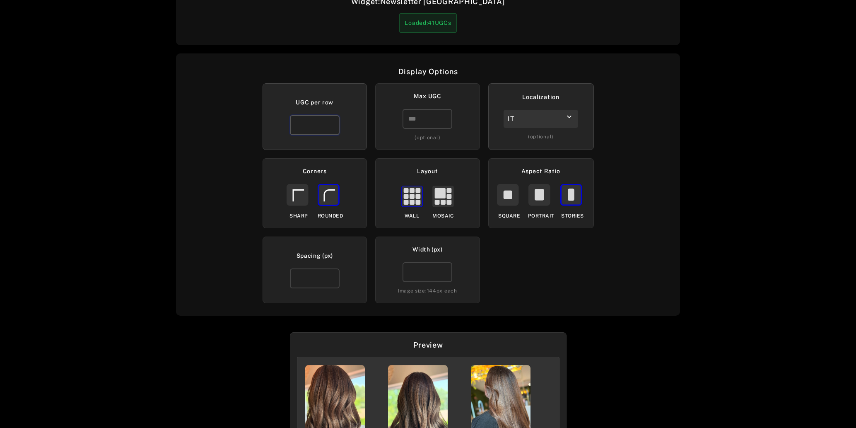
type input "*"
click at [331, 122] on input "*" at bounding box center [315, 125] width 50 height 20
click at [443, 117] on input "*" at bounding box center [428, 119] width 50 height 20
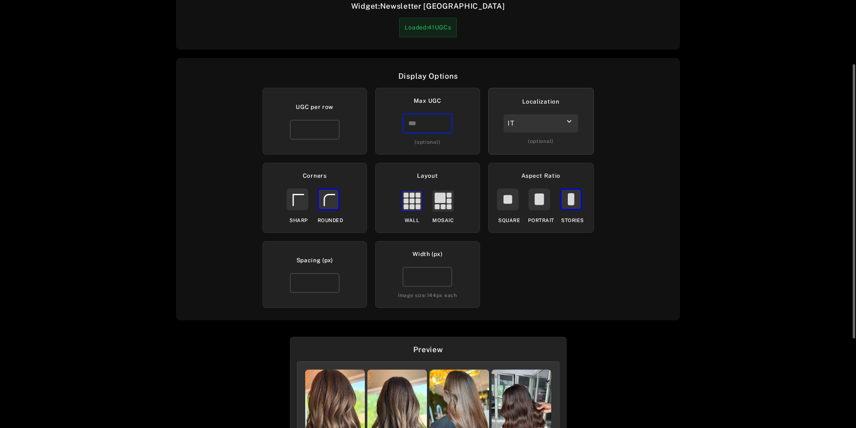
scroll to position [78, 0]
type input "*"
click at [442, 125] on input "*" at bounding box center [428, 124] width 50 height 20
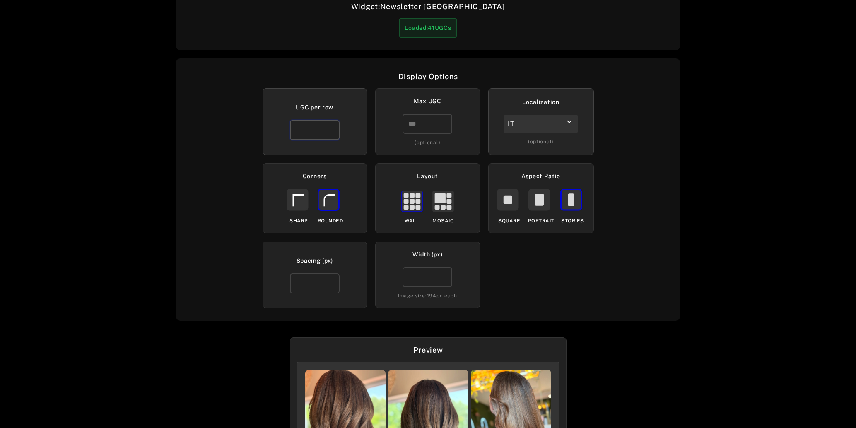
type input "*"
click at [331, 133] on input "*" at bounding box center [315, 130] width 50 height 20
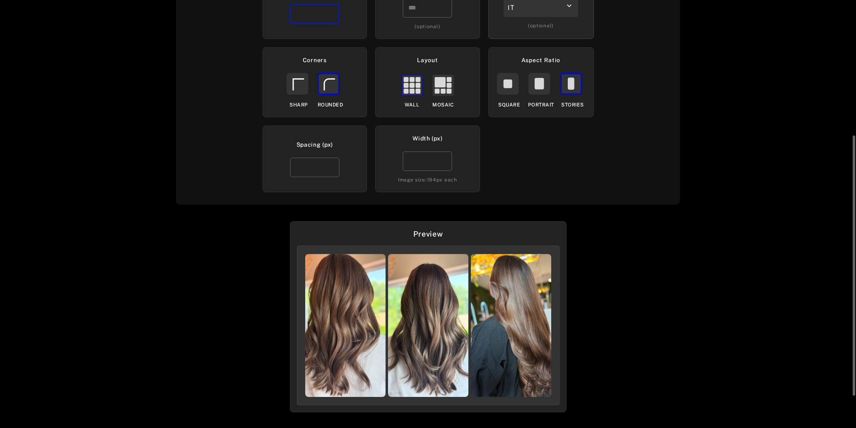
scroll to position [275, 0]
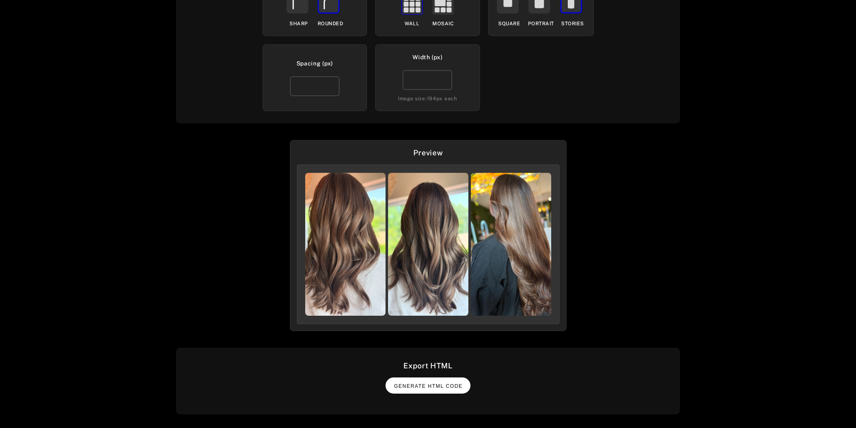
click at [429, 384] on span "Generate HTML Code" at bounding box center [428, 386] width 69 height 6
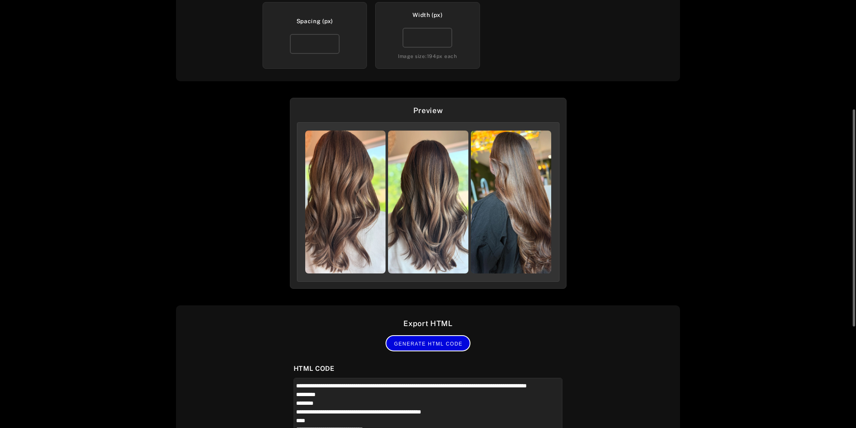
scroll to position [415, 0]
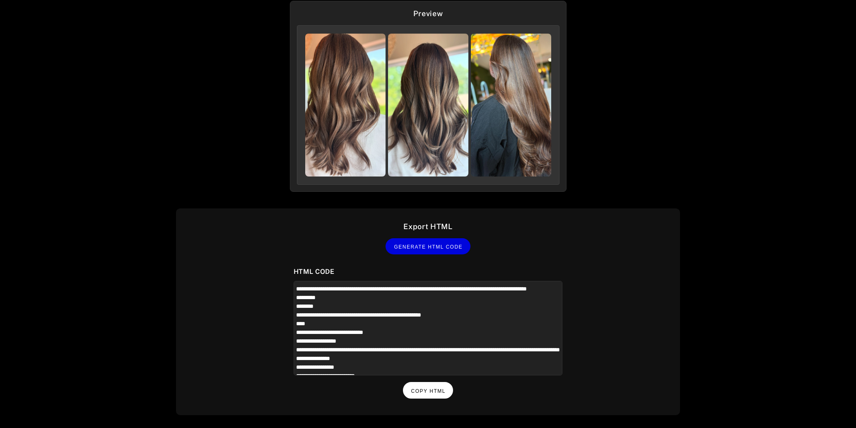
click at [429, 390] on span "Copy HTML" at bounding box center [428, 391] width 34 height 6
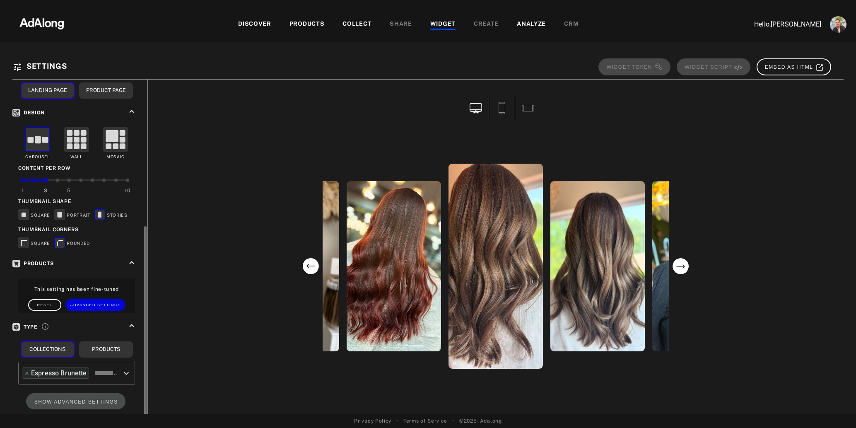
scroll to position [165, 0]
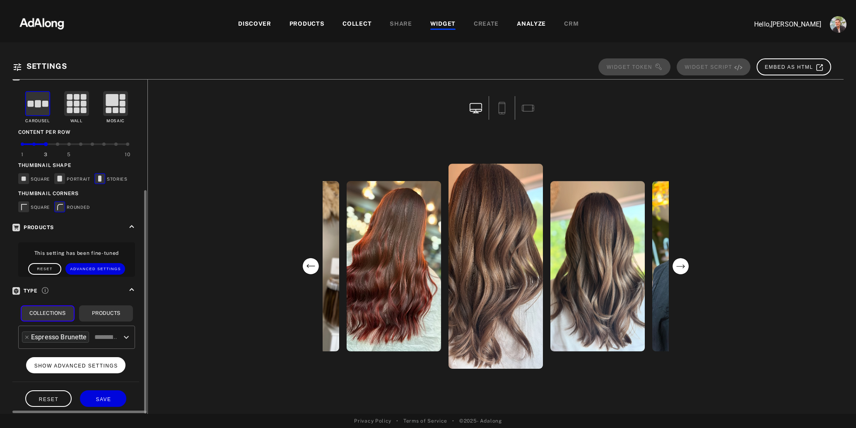
click at [63, 363] on span "SHOW ADVANCED SETTINGS" at bounding box center [76, 366] width 84 height 6
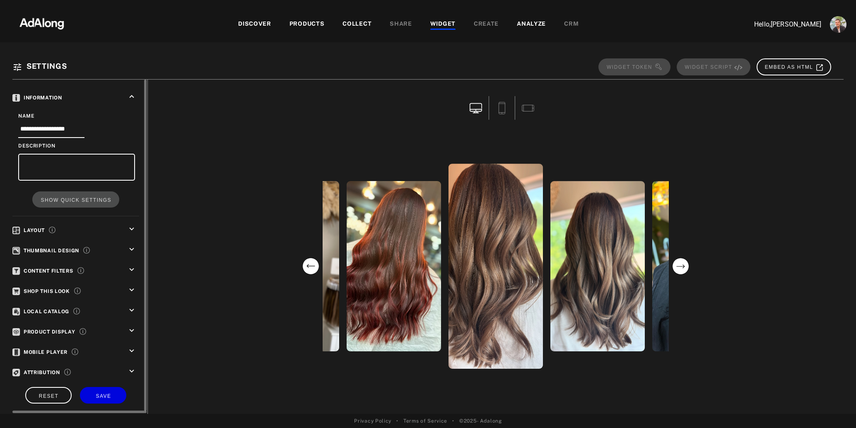
click at [132, 327] on icon "keyboard_arrow_down" at bounding box center [131, 330] width 9 height 9
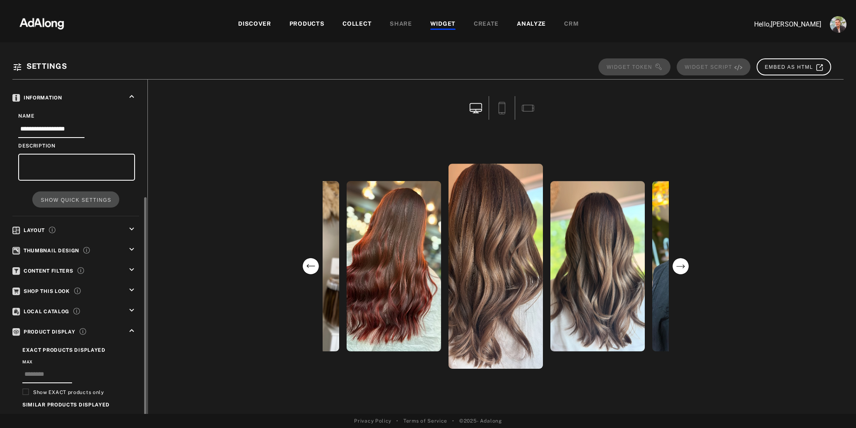
scroll to position [67, 0]
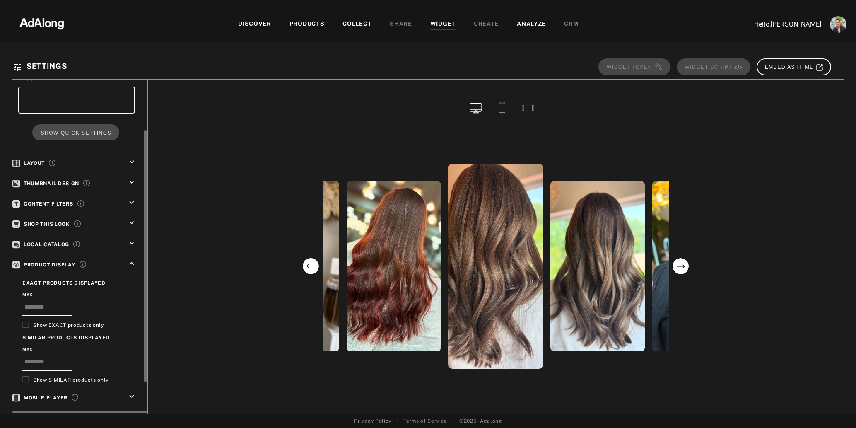
click at [132, 259] on icon "keyboard_arrow_up" at bounding box center [131, 263] width 9 height 9
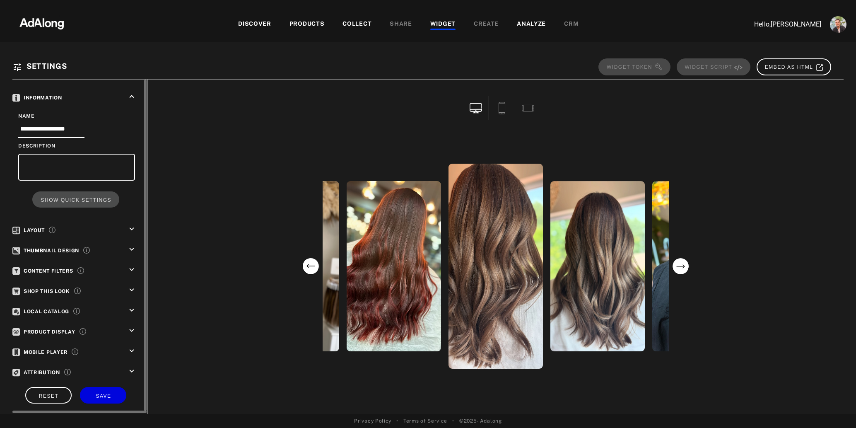
click at [133, 326] on icon "keyboard_arrow_down" at bounding box center [131, 330] width 9 height 9
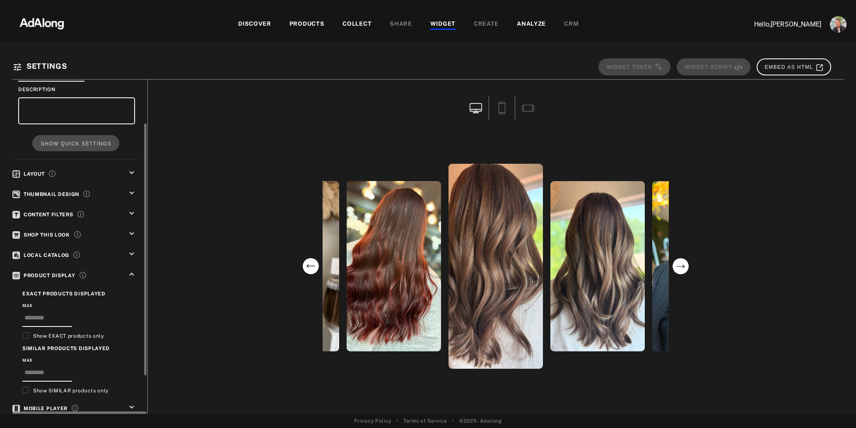
scroll to position [57, 0]
click at [131, 228] on icon "keyboard_arrow_down" at bounding box center [131, 232] width 9 height 9
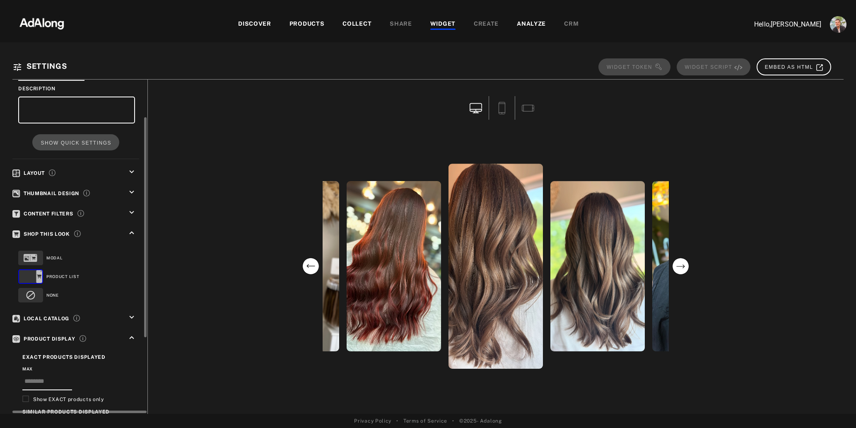
click at [128, 208] on icon "keyboard_arrow_down" at bounding box center [131, 212] width 9 height 9
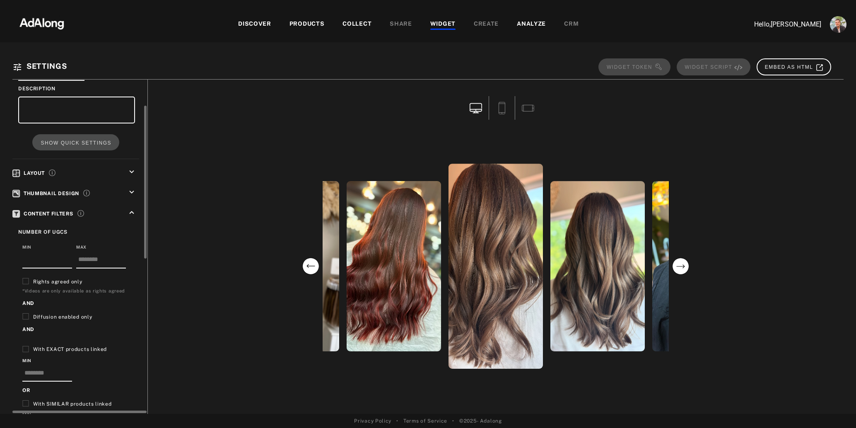
click at [128, 208] on icon "keyboard_arrow_up" at bounding box center [131, 212] width 9 height 9
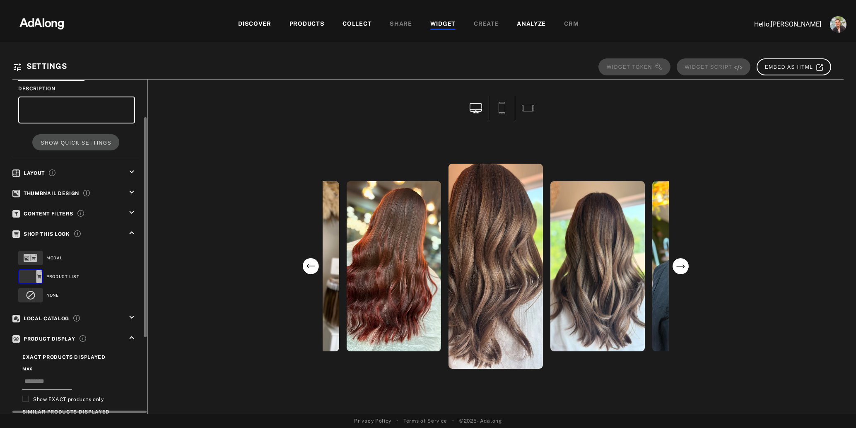
click at [132, 189] on icon "keyboard_arrow_down" at bounding box center [131, 192] width 9 height 9
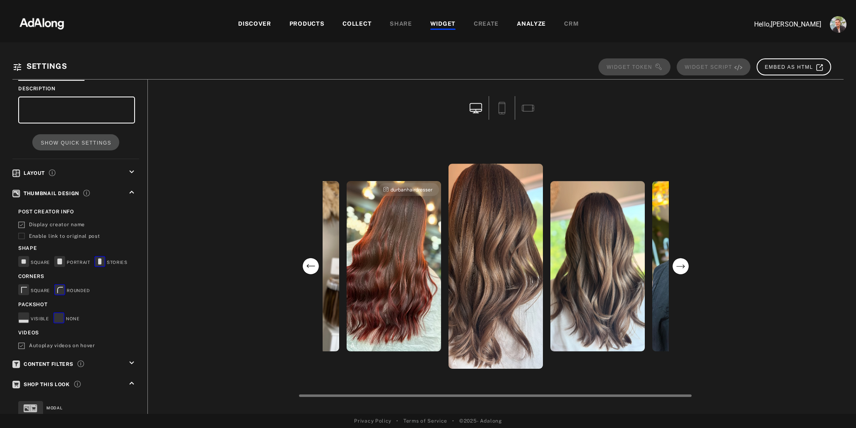
click at [417, 320] on div "durbanhairdresser" at bounding box center [394, 266] width 94 height 170
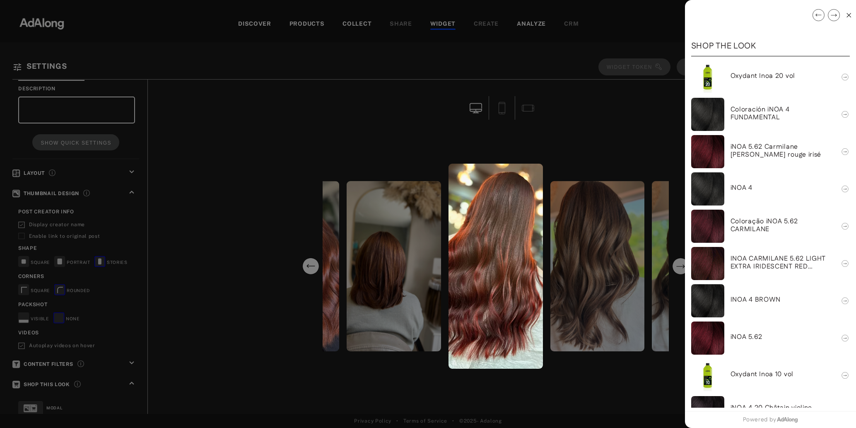
click at [222, 338] on div at bounding box center [428, 214] width 856 height 428
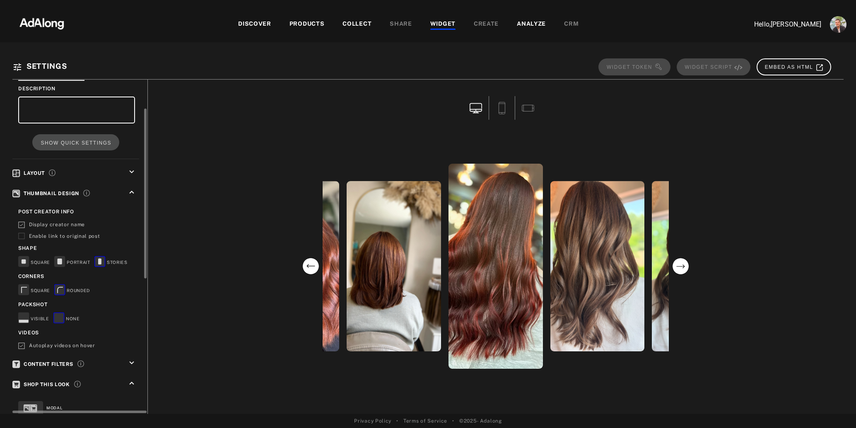
click at [27, 317] on rect at bounding box center [23, 317] width 11 height 11
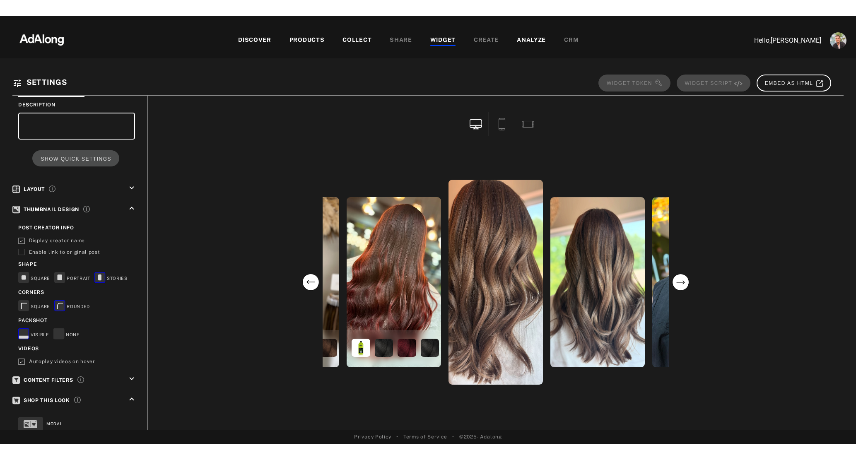
scroll to position [323, 0]
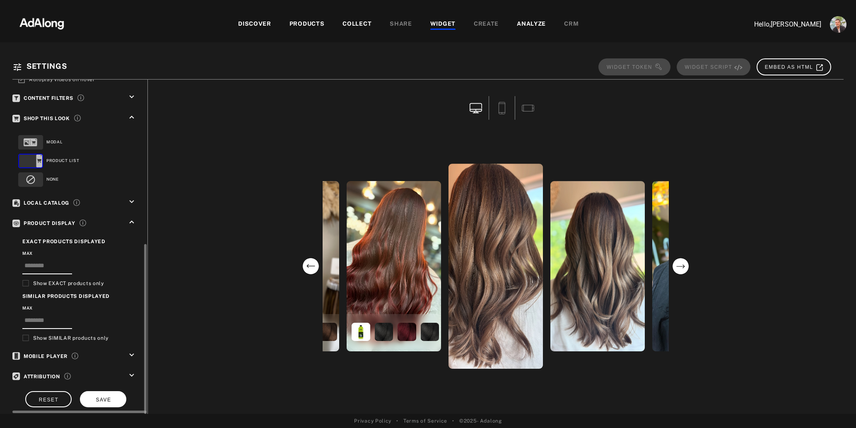
click at [104, 397] on span "SAVE" at bounding box center [103, 400] width 15 height 6
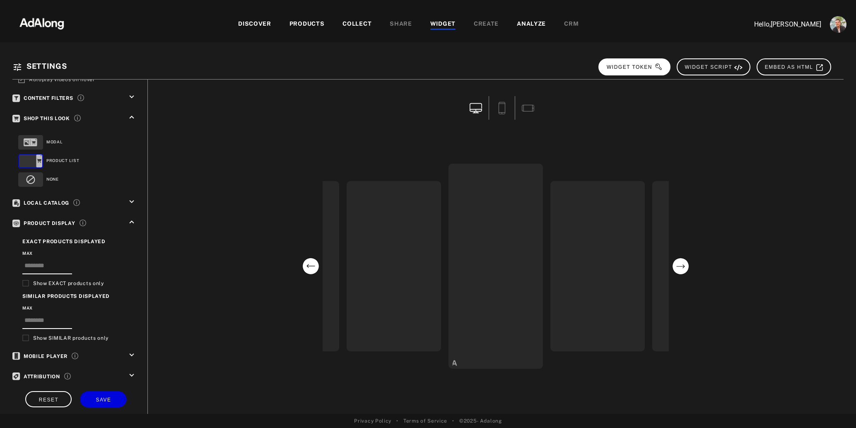
click at [640, 66] on span "WIDGET TOKEN" at bounding box center [635, 67] width 56 height 6
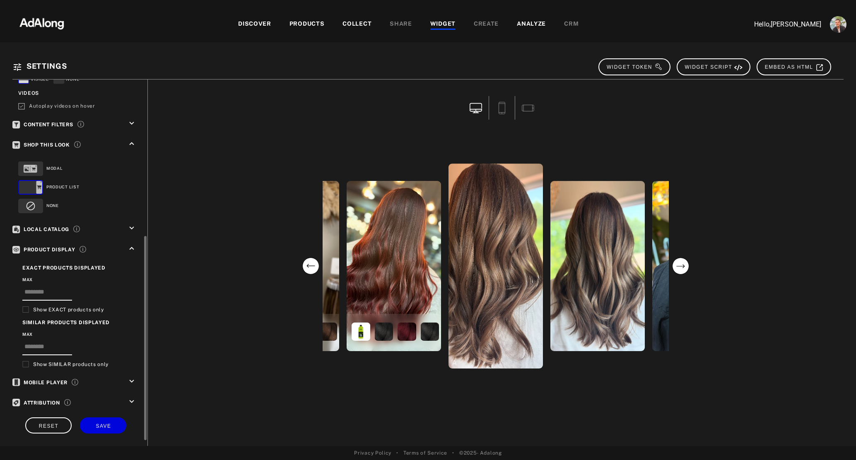
scroll to position [291, 0]
